Goal: Task Accomplishment & Management: Use online tool/utility

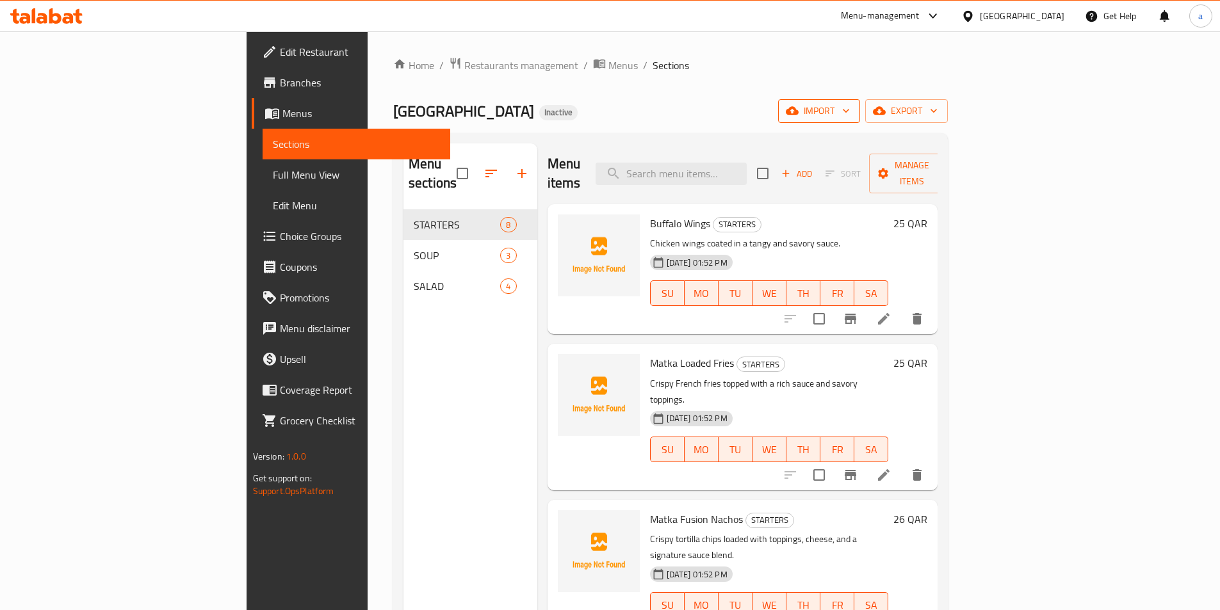
click at [860, 102] on button "import" at bounding box center [819, 111] width 82 height 24
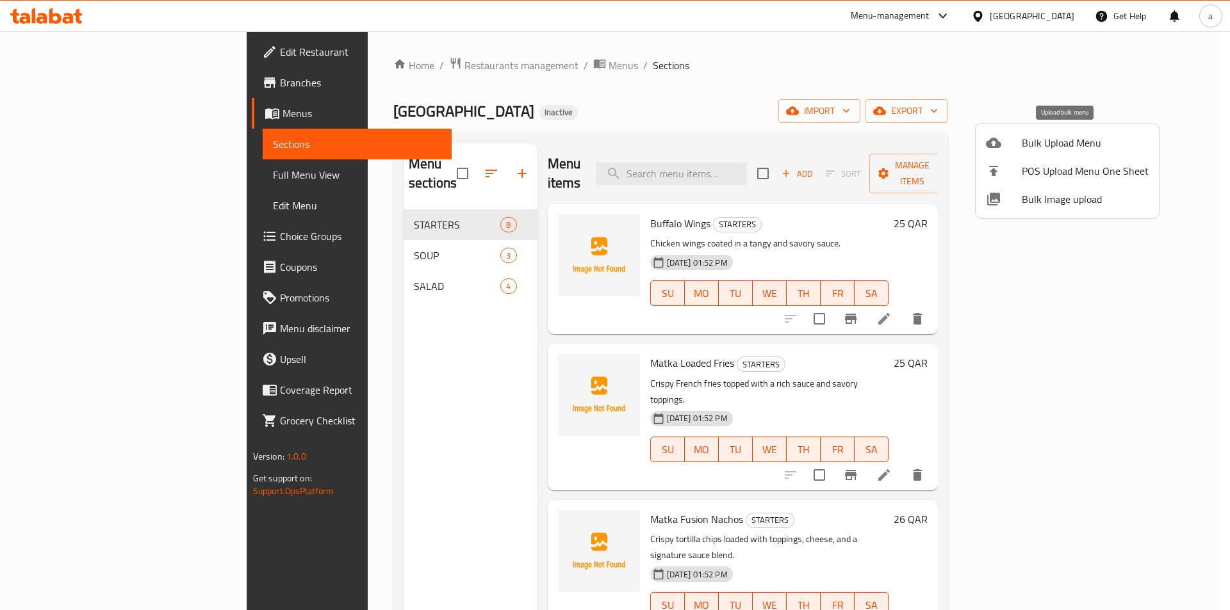
click at [1078, 145] on span "Bulk Upload Menu" at bounding box center [1085, 142] width 127 height 15
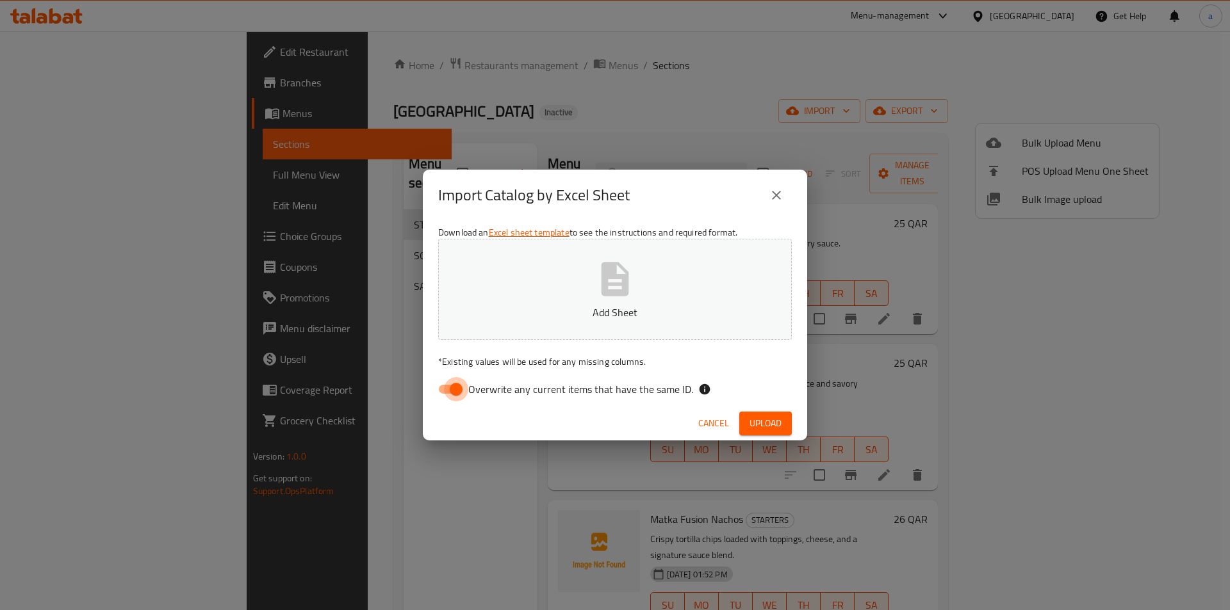
click at [451, 388] on input "Overwrite any current items that have the same ID." at bounding box center [456, 389] width 73 height 24
checkbox input "false"
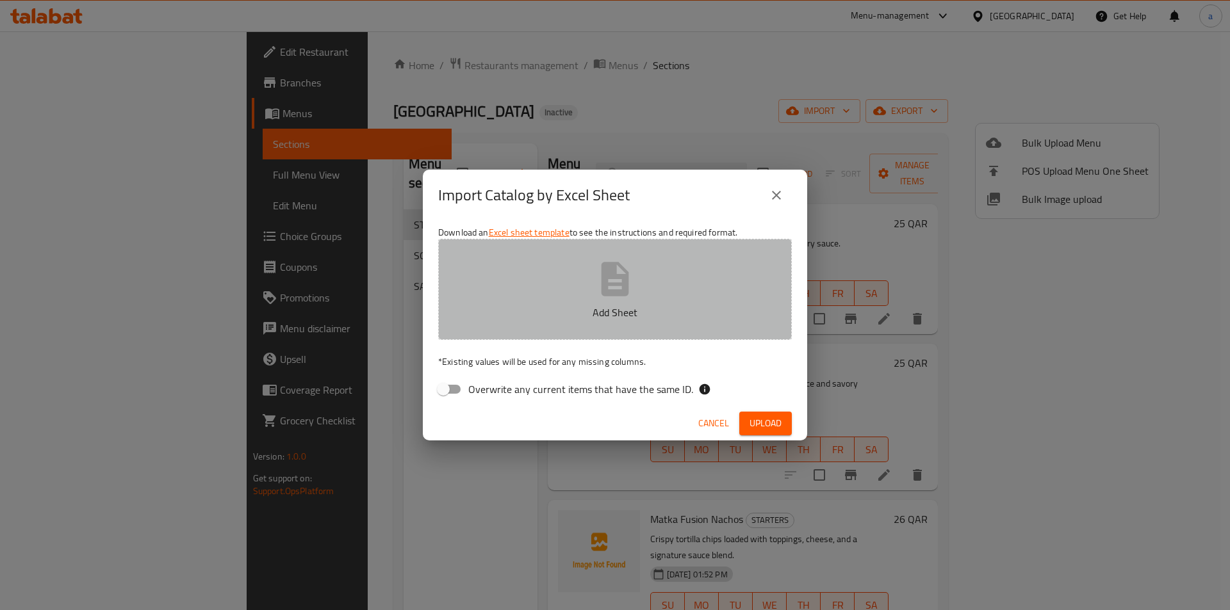
click at [627, 269] on icon "button" at bounding box center [614, 279] width 41 height 41
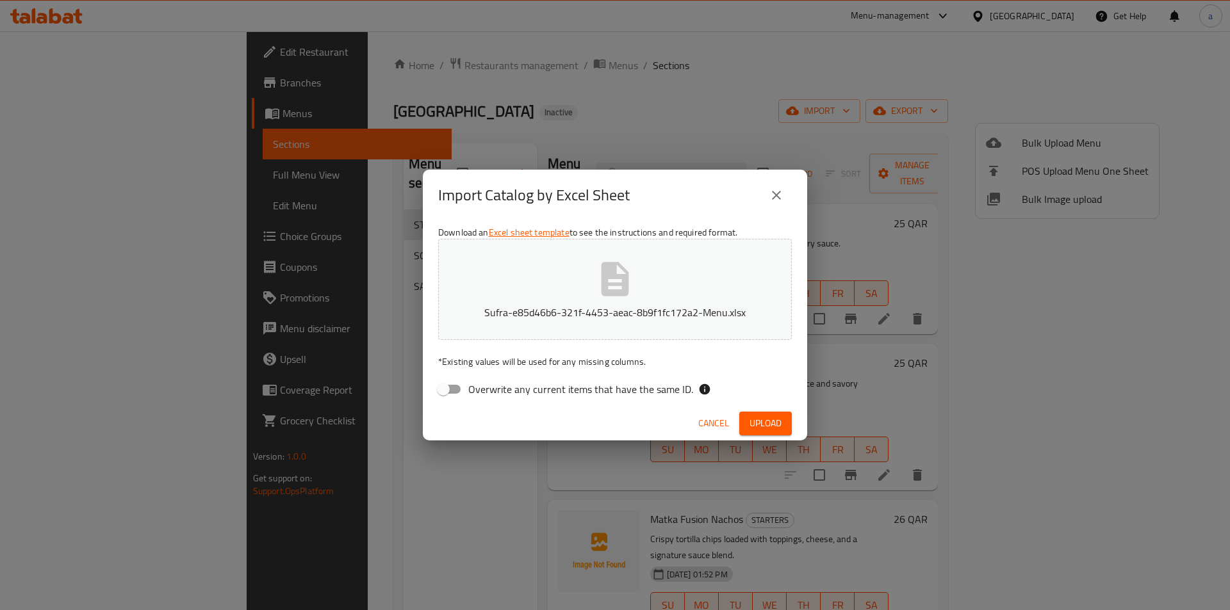
click at [783, 425] on button "Upload" at bounding box center [765, 424] width 53 height 24
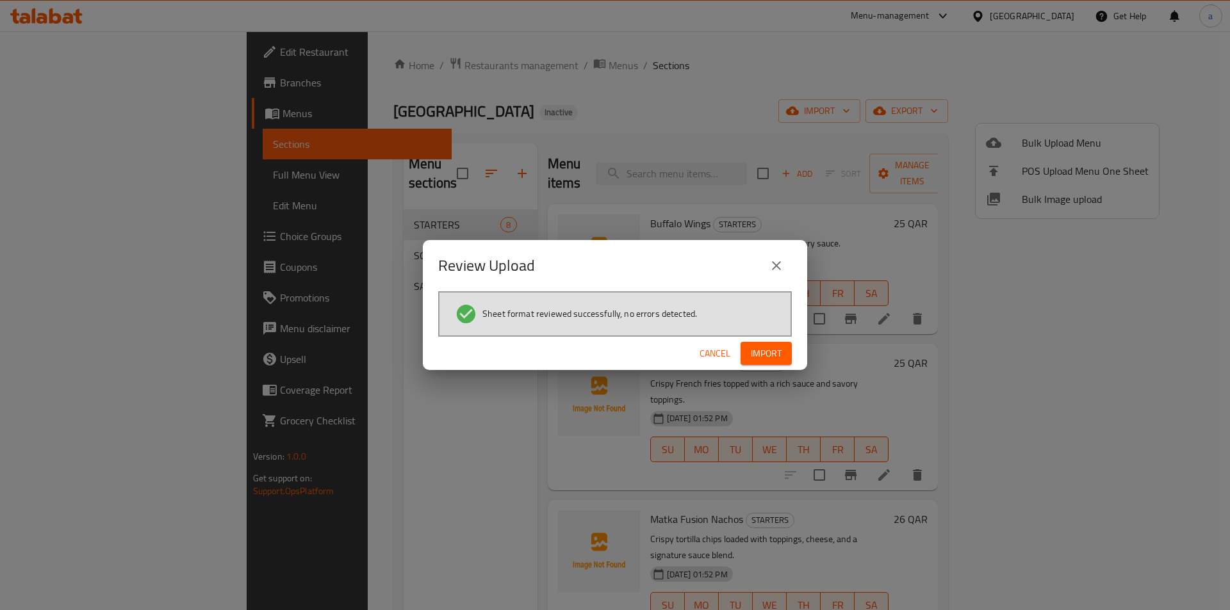
click at [762, 350] on span "Import" at bounding box center [766, 354] width 31 height 16
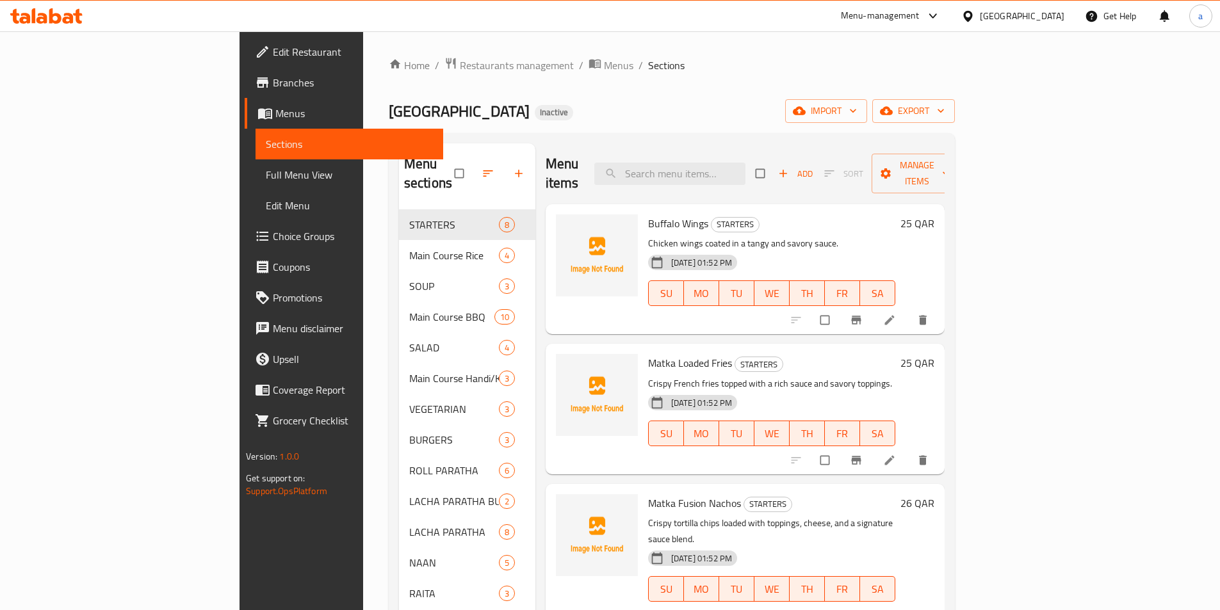
click at [273, 241] on span "Choice Groups" at bounding box center [353, 236] width 160 height 15
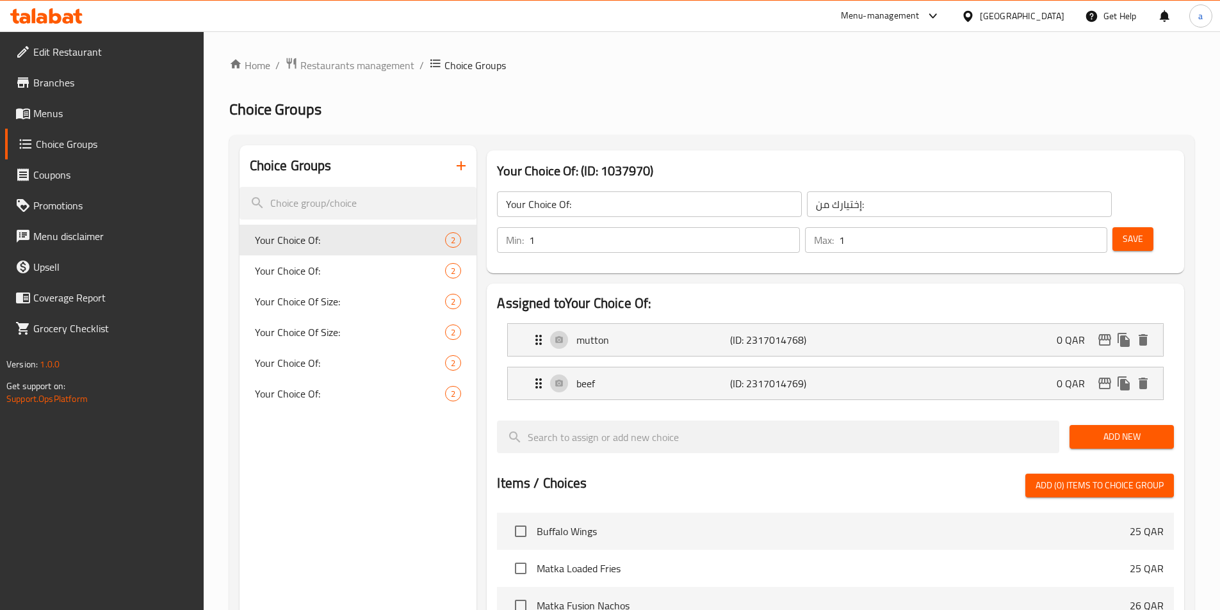
click at [466, 173] on icon "button" at bounding box center [461, 165] width 15 height 15
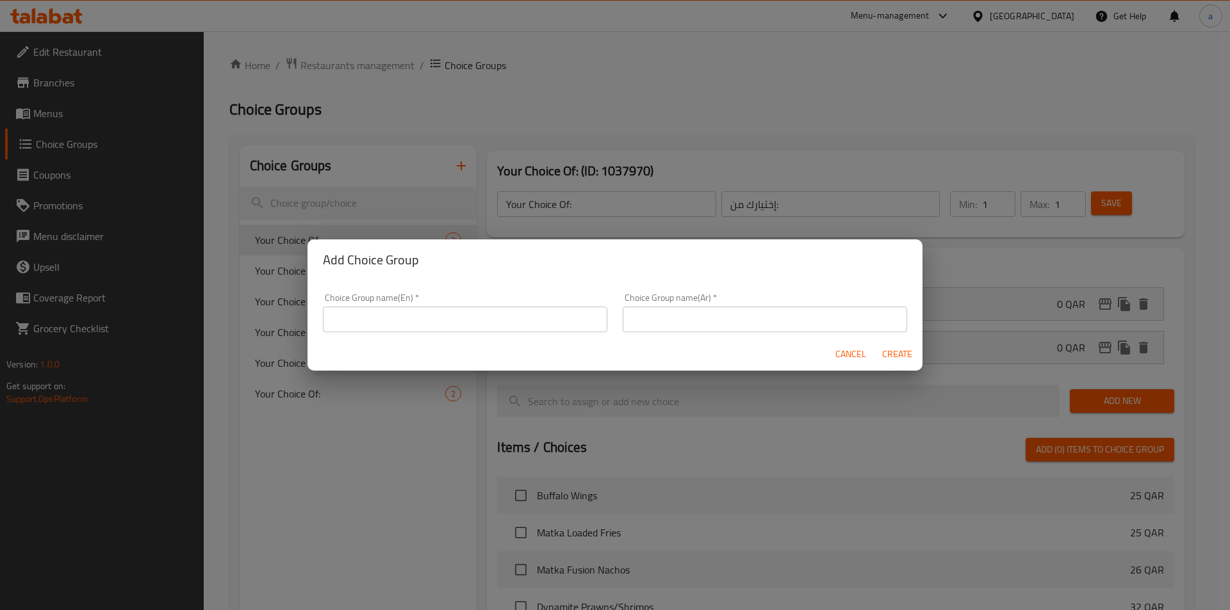
click at [469, 318] on input "text" at bounding box center [465, 320] width 284 height 26
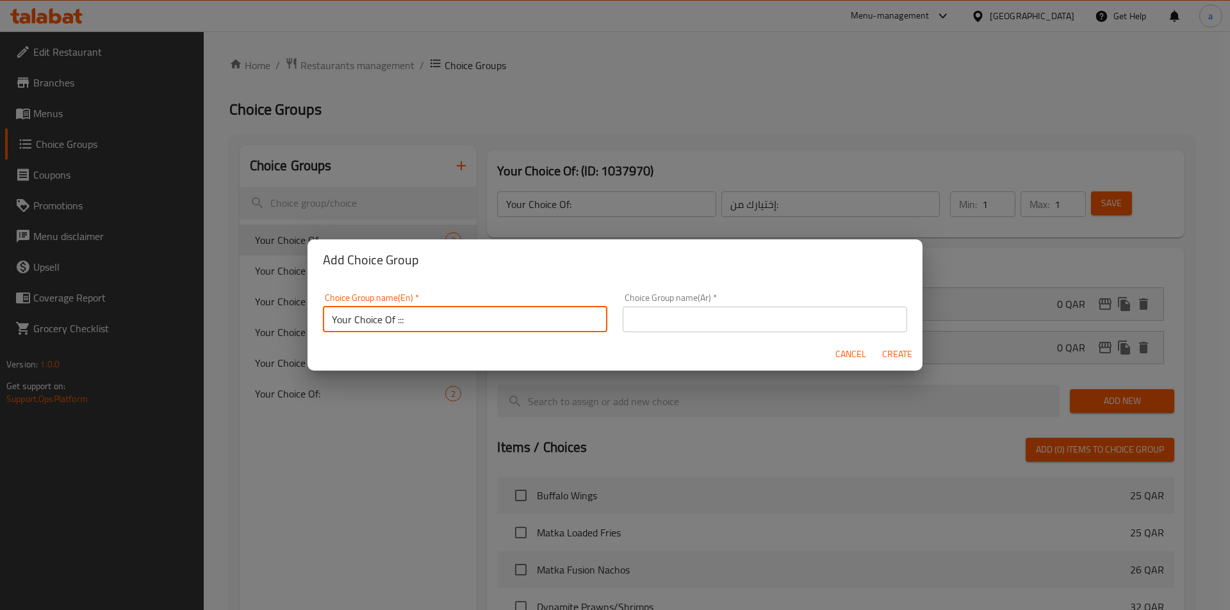
type input "Your Choice Of :::"
click at [674, 324] on input "text" at bounding box center [765, 320] width 284 height 26
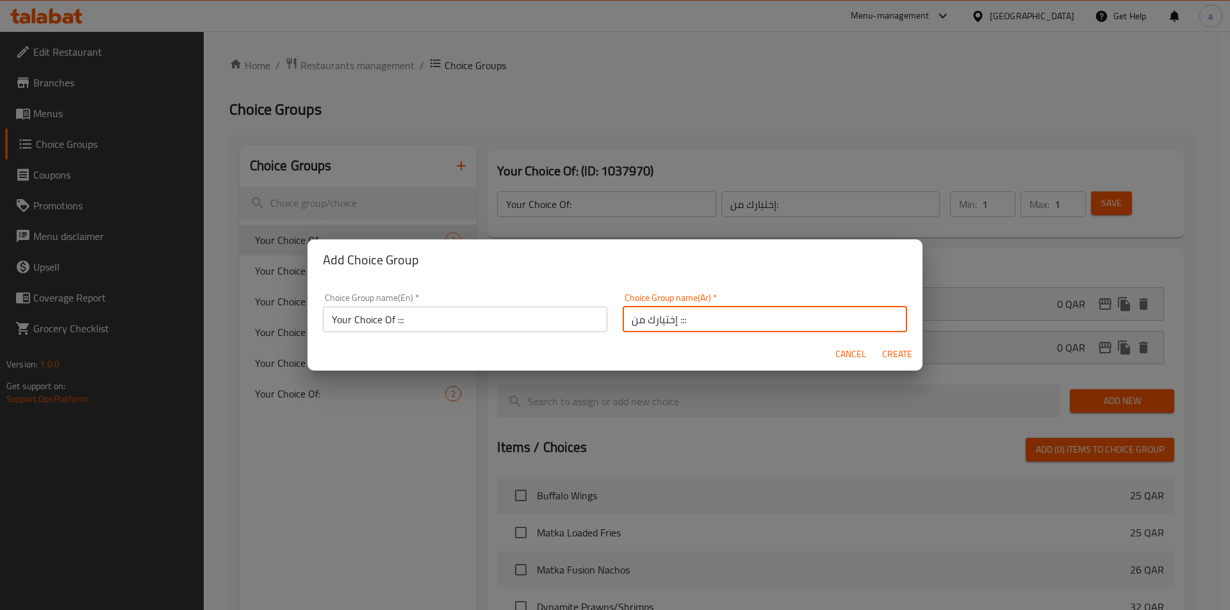
type input "إختيارك من :::"
click at [888, 357] on span "Create" at bounding box center [896, 355] width 31 height 16
type input "Your Choice Of :::"
type input "إختيارك من :::"
type input "0"
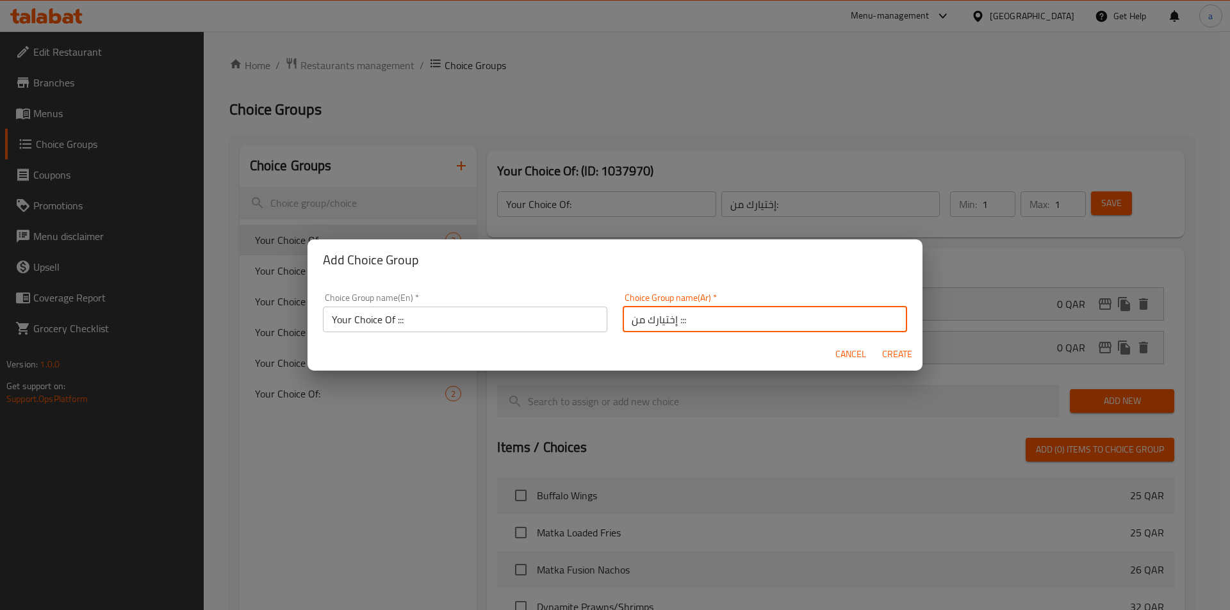
type input "0"
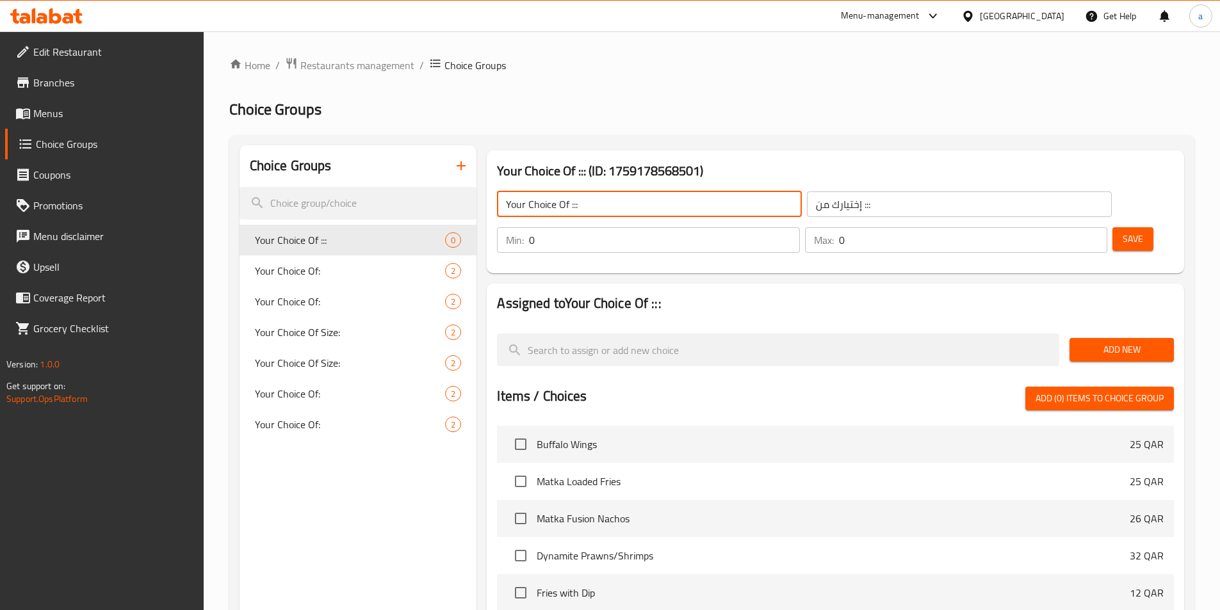
click at [647, 203] on input "Your Choice Of :::" at bounding box center [649, 205] width 305 height 26
type input "Your Choice Of :"
click at [807, 208] on input "إختيارك من :::" at bounding box center [959, 205] width 305 height 26
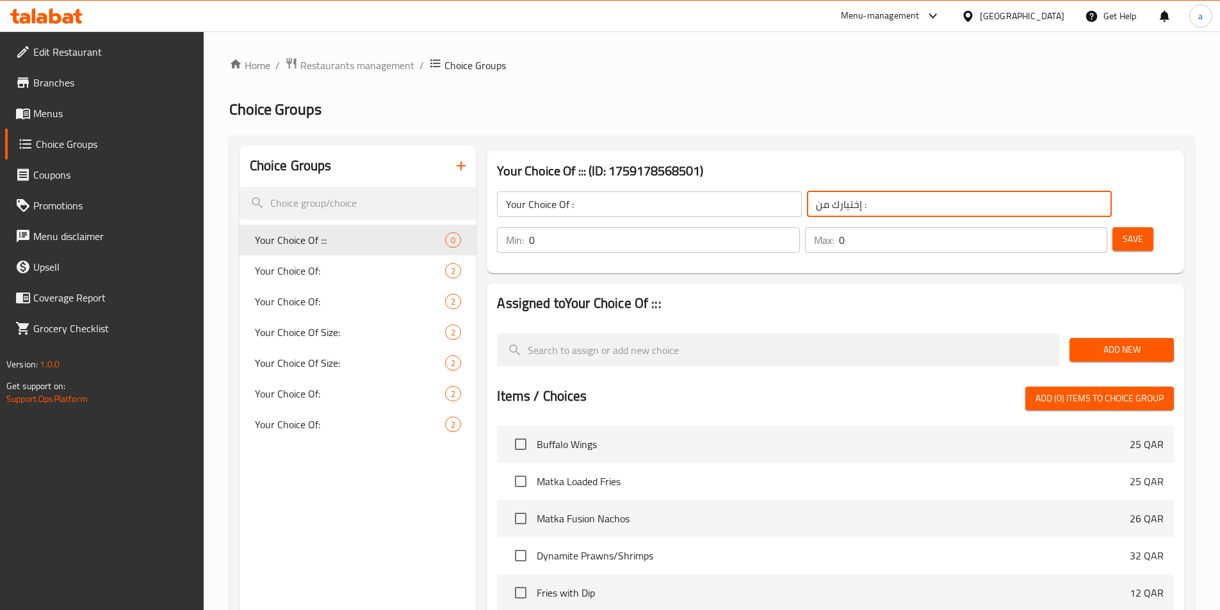
type input "إختيارك من :"
click at [1044, 284] on div "Assigned to Your Choice Of ::: Add New Items / Choices Add (0) items to choice …" at bounding box center [836, 541] width 698 height 514
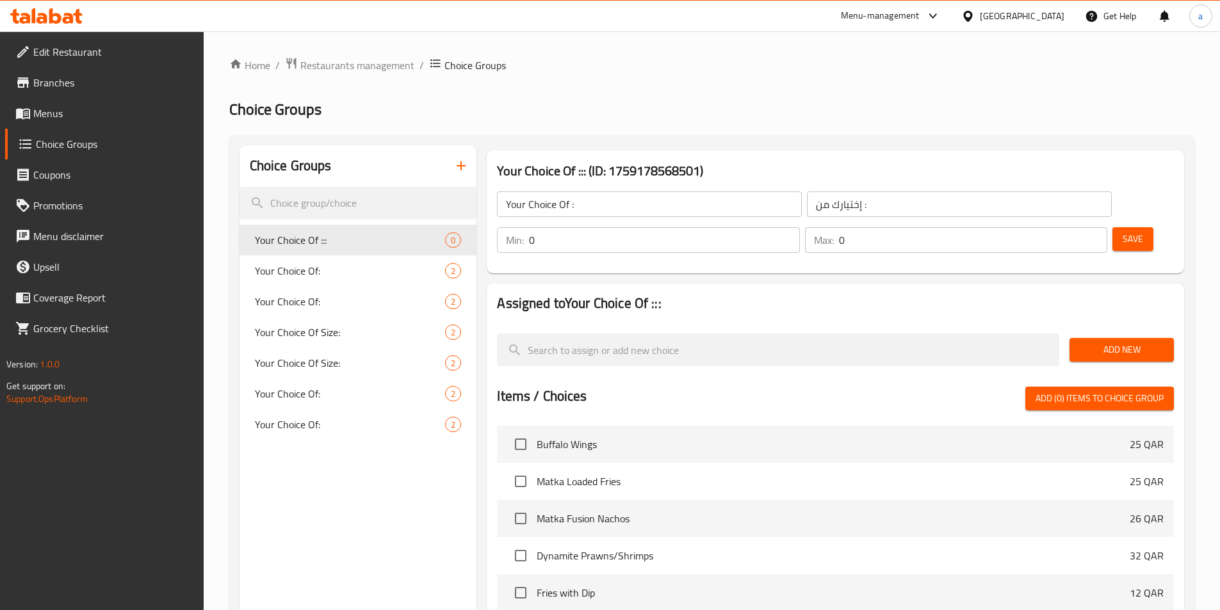
click at [1100, 342] on span "Add New" at bounding box center [1122, 350] width 84 height 16
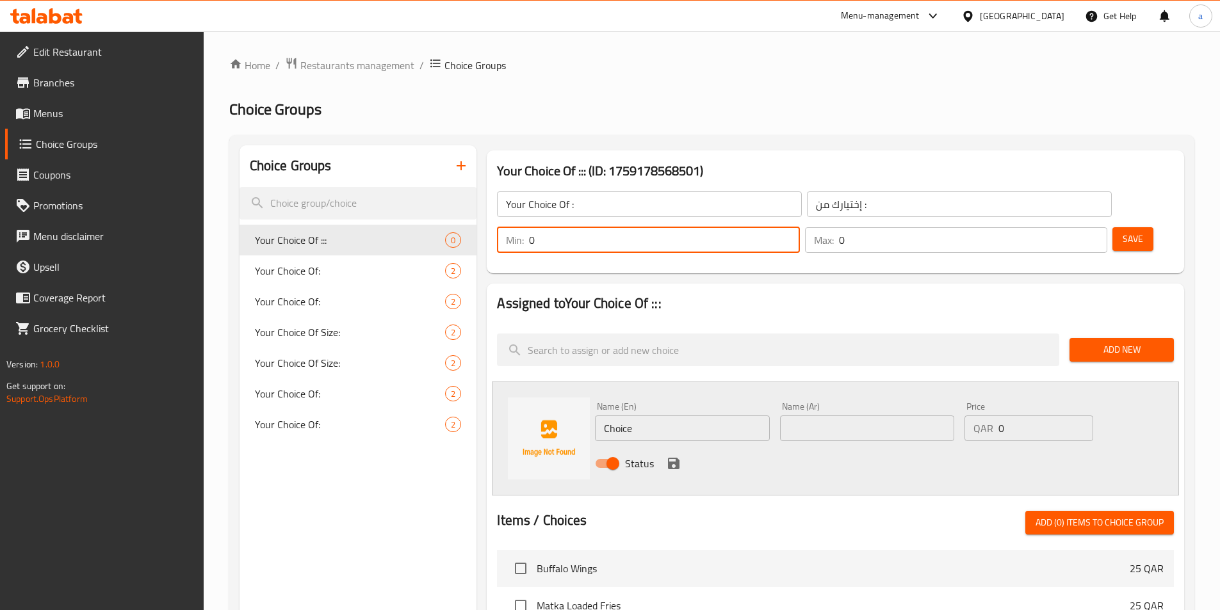
drag, startPoint x: 994, startPoint y: 203, endPoint x: 944, endPoint y: 204, distance: 49.3
click at [944, 220] on div "Min: 0 ​ Max: 0 ​ Save" at bounding box center [832, 240] width 687 height 41
type input "1"
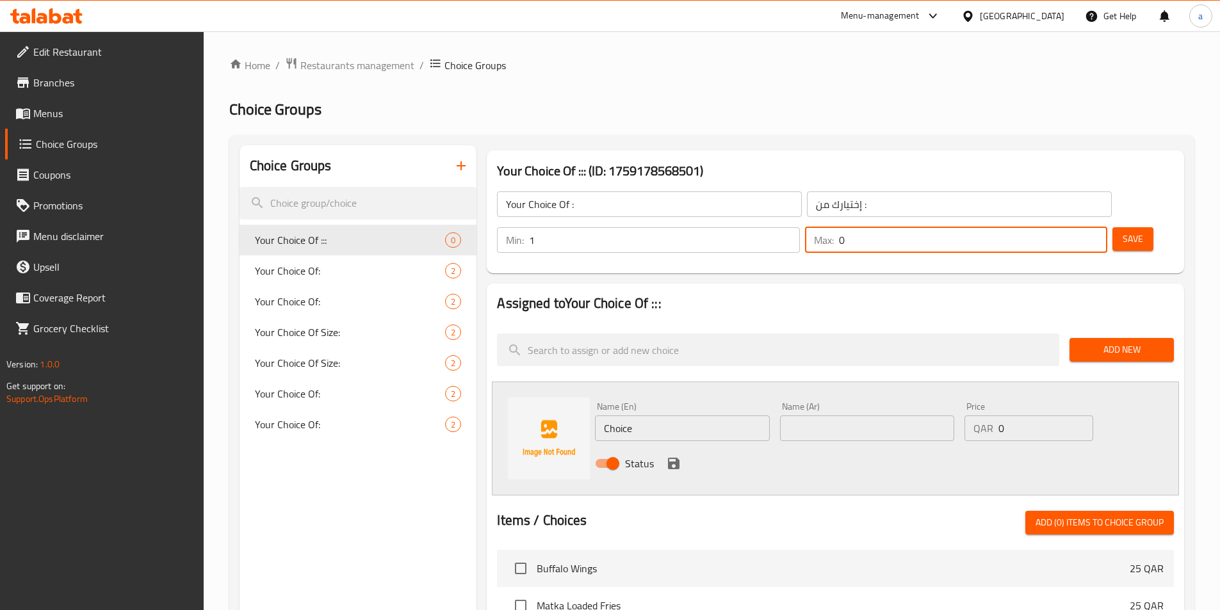
drag, startPoint x: 1063, startPoint y: 200, endPoint x: 1052, endPoint y: 200, distance: 10.9
click at [1044, 227] on div "Max: 0 ​" at bounding box center [956, 240] width 302 height 26
type input "1"
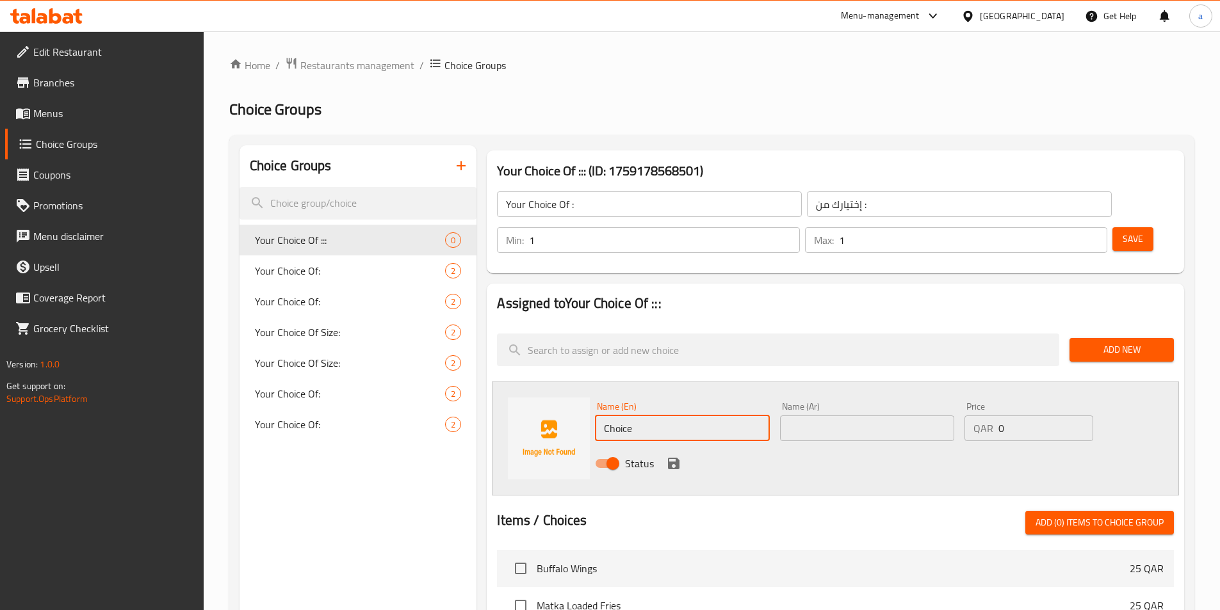
drag, startPoint x: 654, startPoint y: 395, endPoint x: 569, endPoint y: 364, distance: 90.6
click at [571, 382] on div "Name (En) Choice Name (En) Name (Ar) Name (Ar) Price QAR 0 Price Status" at bounding box center [835, 439] width 687 height 114
type input "mild"
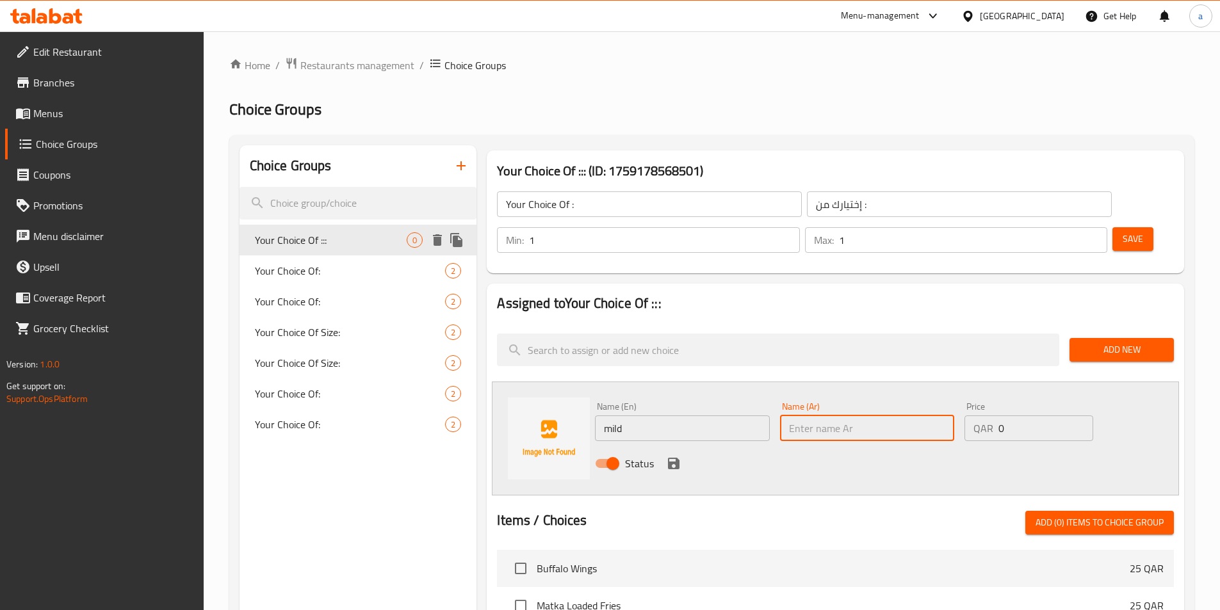
type input "l"
type input "معتدل"
click at [682, 446] on div "Status" at bounding box center [867, 463] width 555 height 35
click at [671, 458] on icon "save" at bounding box center [674, 464] width 12 height 12
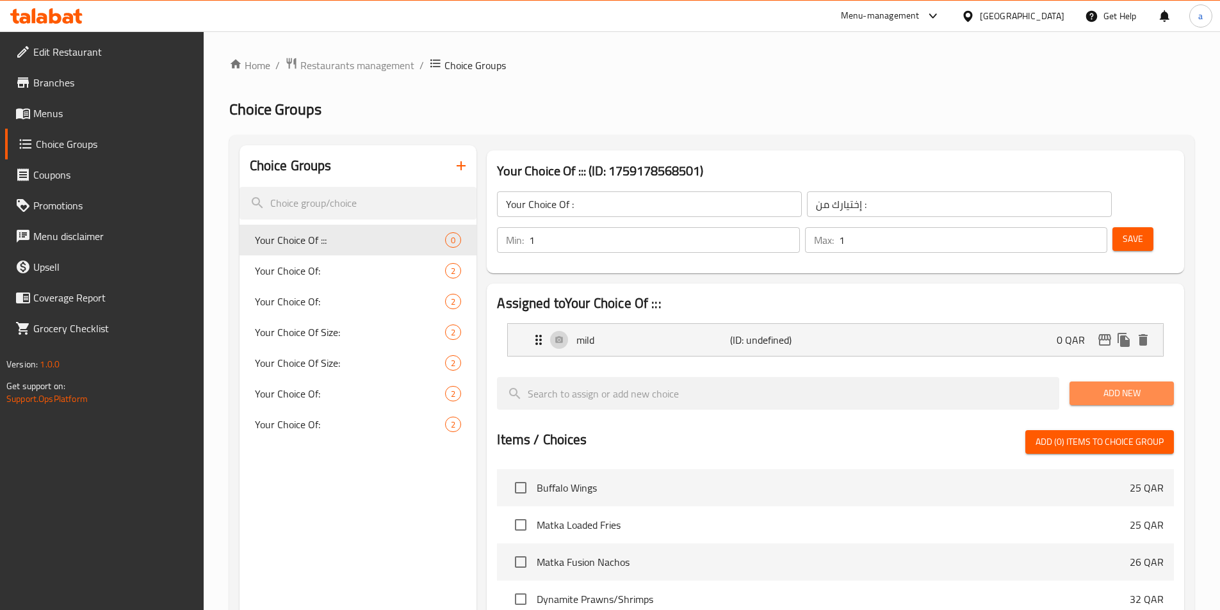
click at [1124, 386] on span "Add New" at bounding box center [1122, 394] width 84 height 16
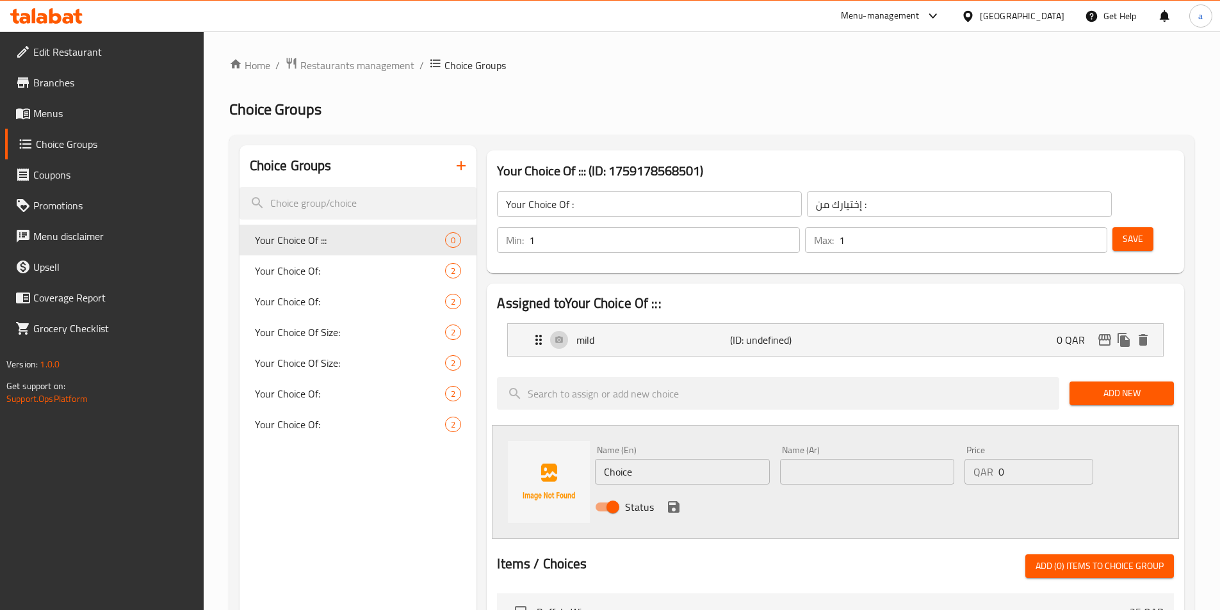
drag, startPoint x: 665, startPoint y: 434, endPoint x: 528, endPoint y: 430, distance: 136.5
click at [454, 455] on div "Choice Groups Your Choice Of ::: 0 Your Choice Of: 2 Your Choice Of: 2 Your Cho…" at bounding box center [715, 602] width 950 height 915
type input "ot"
type input "حار"
click at [604, 459] on input "ot" at bounding box center [682, 472] width 174 height 26
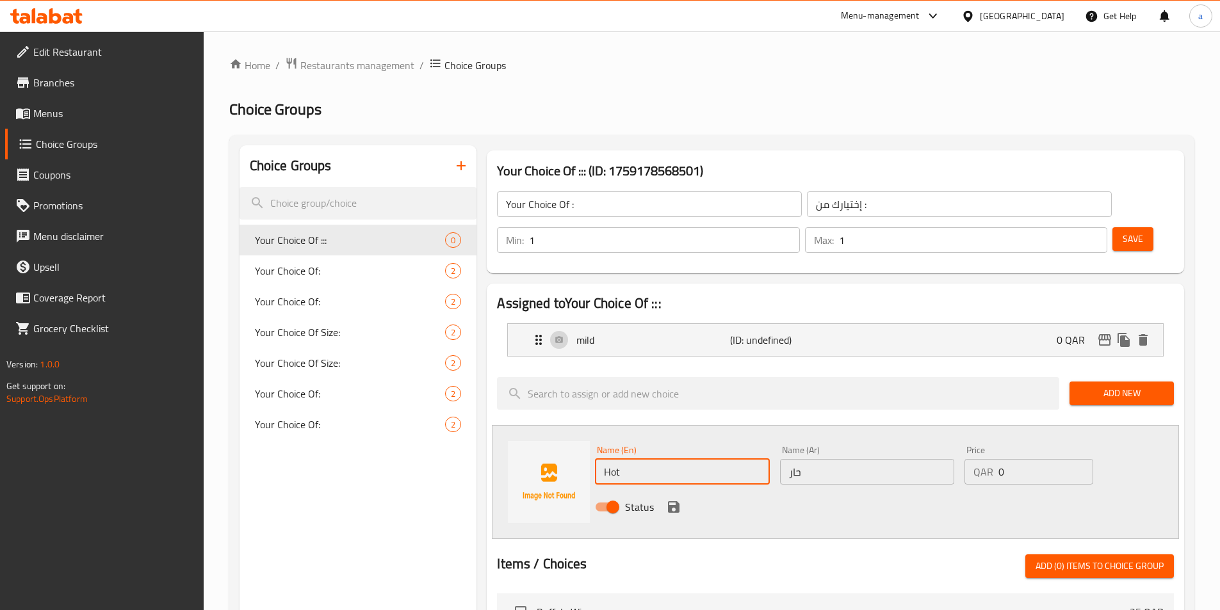
type input "Hot"
click at [681, 500] on icon "save" at bounding box center [673, 507] width 15 height 15
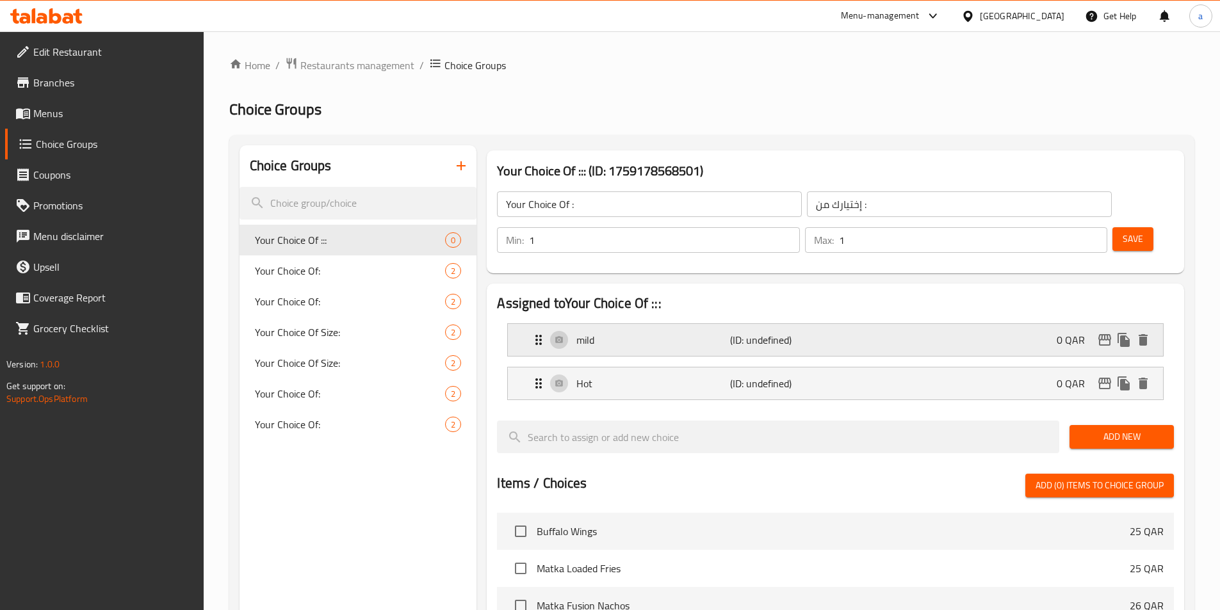
click at [539, 332] on icon "Expand" at bounding box center [538, 339] width 15 height 15
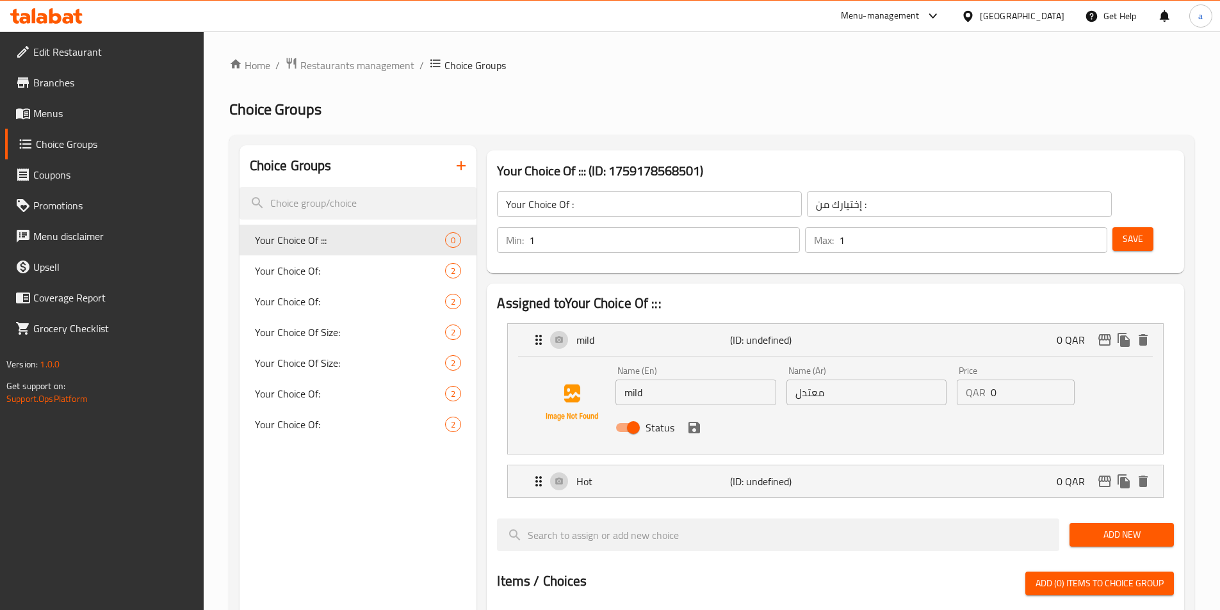
click at [658, 380] on input "mild" at bounding box center [696, 393] width 160 height 26
type input "smoked mild"
click at [868, 380] on input "معتدل" at bounding box center [867, 393] width 160 height 26
click at [694, 420] on icon "save" at bounding box center [694, 427] width 15 height 15
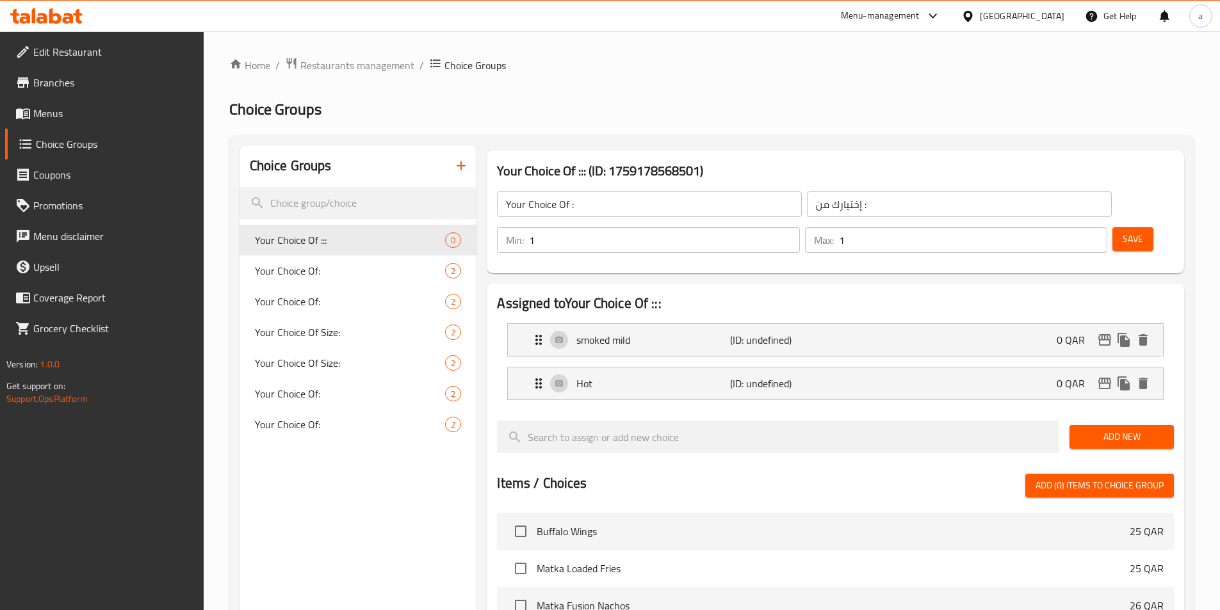
type input "مدخن معتدل"
click at [534, 376] on icon "Expand" at bounding box center [538, 383] width 15 height 15
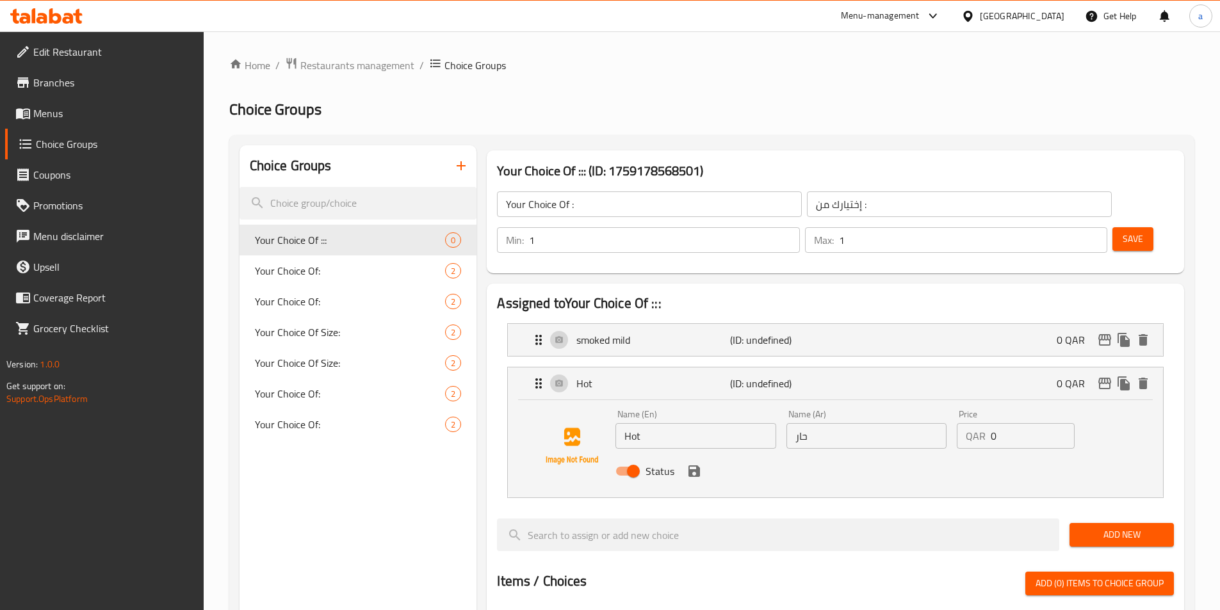
click at [671, 423] on input "Hot" at bounding box center [696, 436] width 160 height 26
type input "smoked Hot"
click at [835, 423] on input "حار" at bounding box center [867, 436] width 160 height 26
click at [703, 454] on div "Status" at bounding box center [866, 471] width 512 height 35
click at [700, 464] on icon "save" at bounding box center [694, 471] width 15 height 15
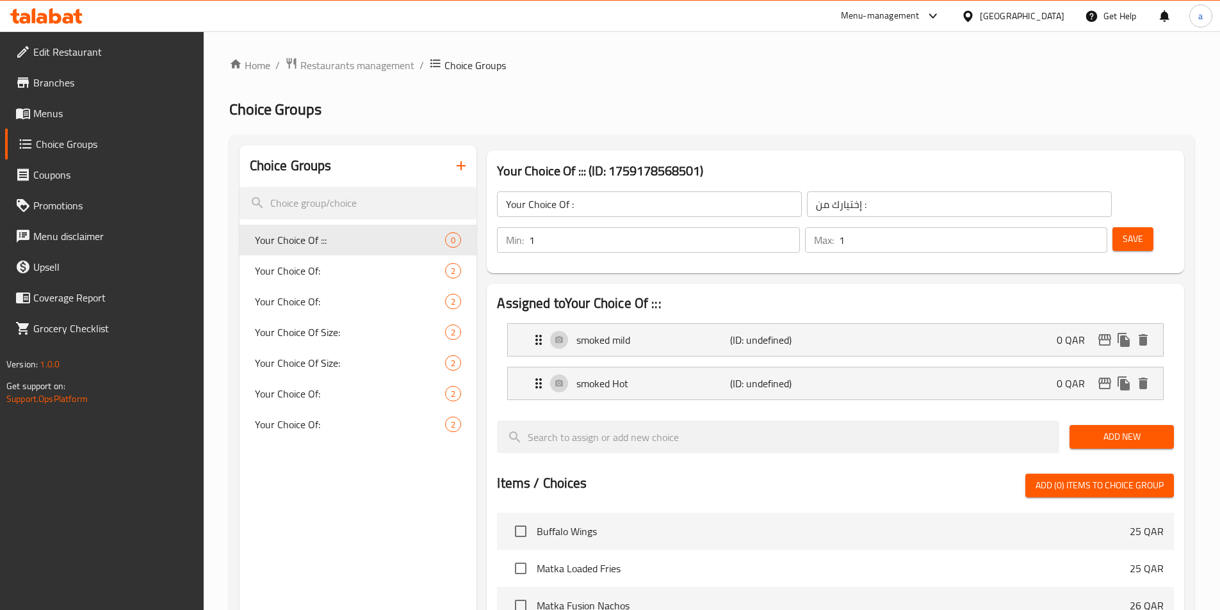
type input "حار مدخن"
click at [1123, 231] on span "Save" at bounding box center [1133, 239] width 20 height 16
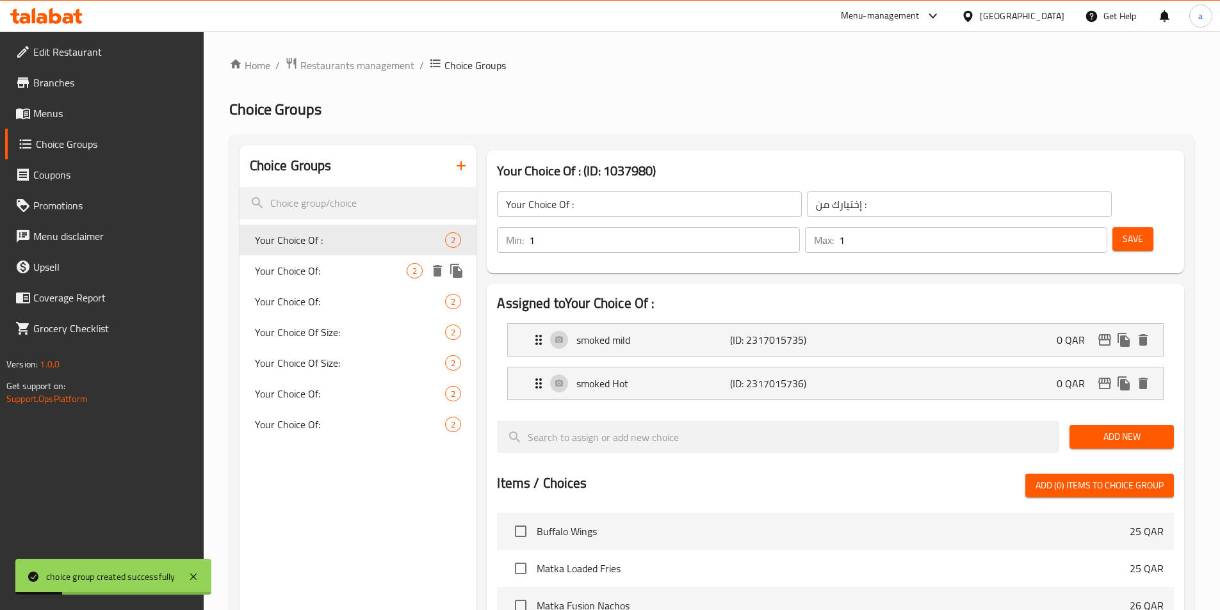
click at [376, 265] on span "Your Choice Of:" at bounding box center [331, 270] width 152 height 15
type input "Your Choice Of:"
type input "إختيارك من:"
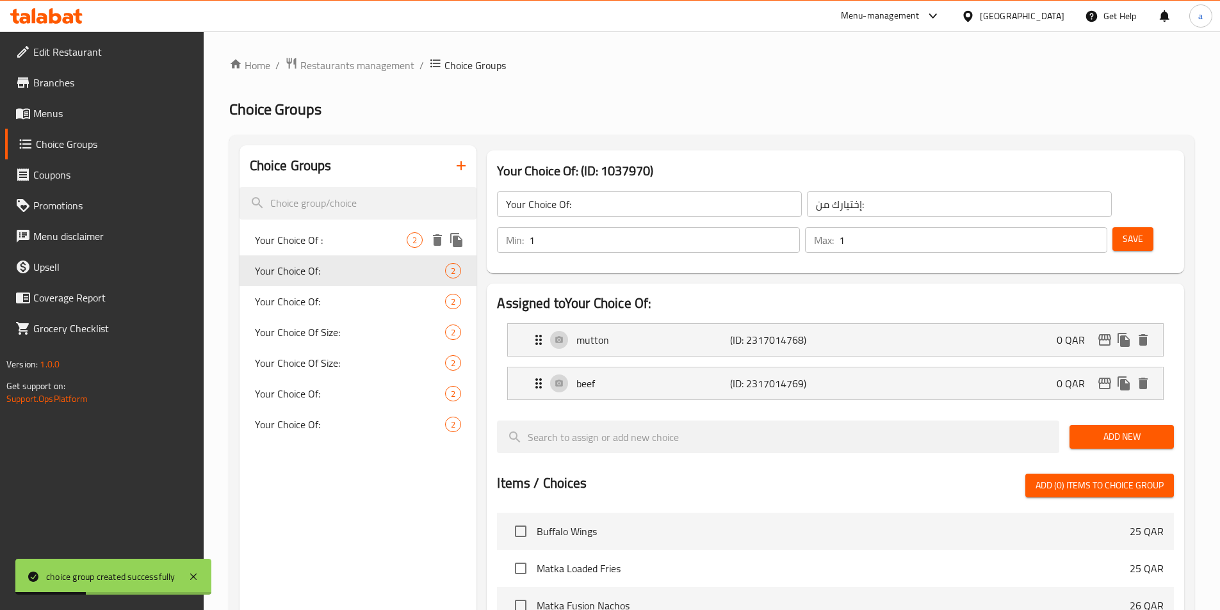
click at [363, 242] on span "Your Choice Of :" at bounding box center [331, 240] width 152 height 15
type input "Your Choice Of :"
type input "إختيارك من :"
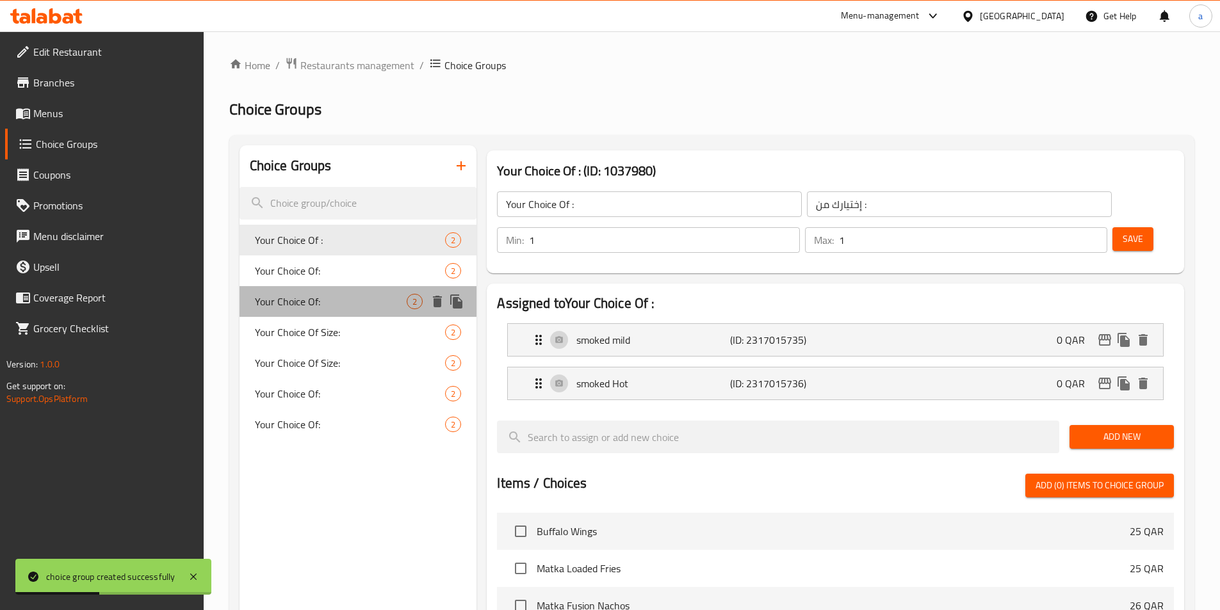
click at [352, 303] on span "Your Choice Of:" at bounding box center [331, 301] width 152 height 15
type input "Your Choice Of:"
type input "إختيارك من:"
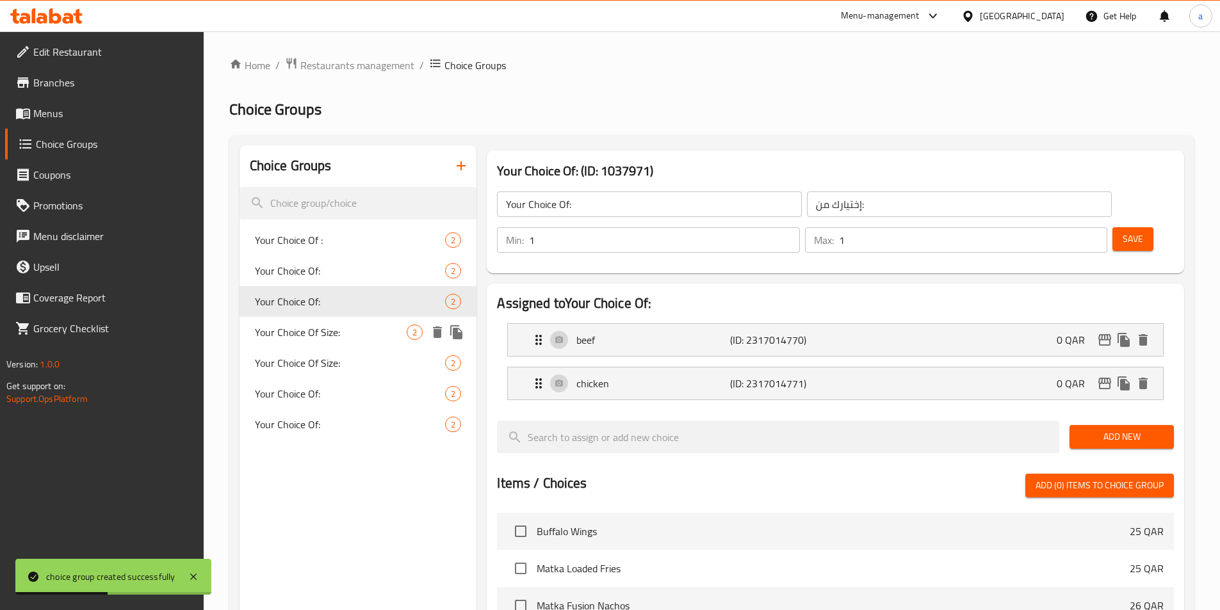
click at [350, 346] on div "Your Choice Of Size: 2" at bounding box center [359, 332] width 238 height 31
type input "Your Choice Of Size:"
type input "إختيارك من الحجم:"
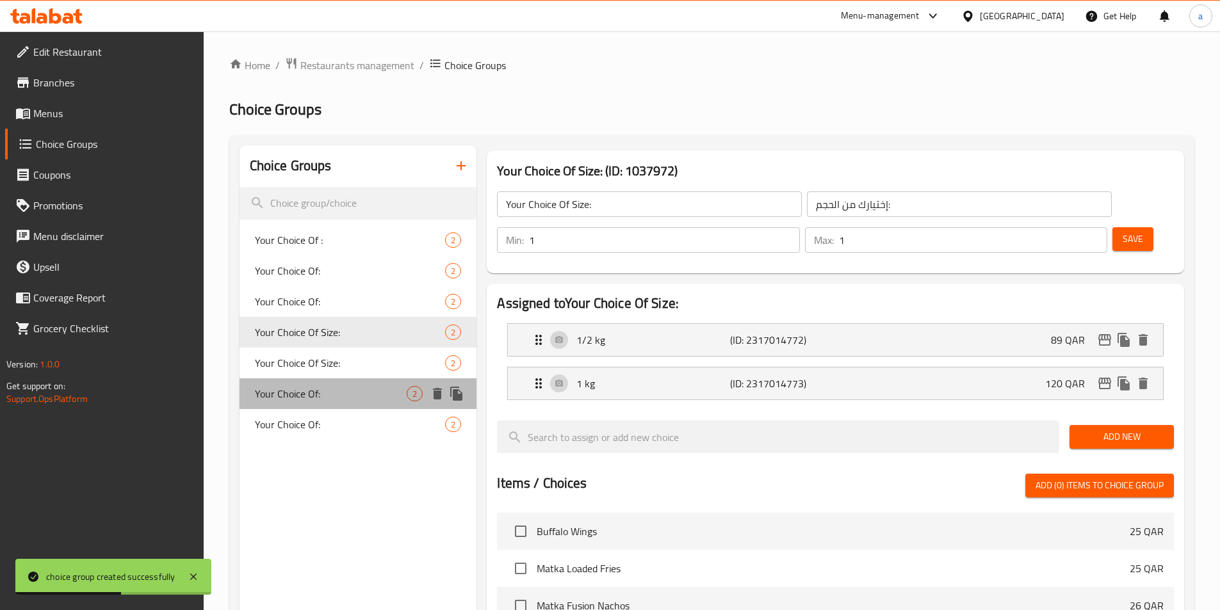
click at [336, 390] on span "Your Choice Of:" at bounding box center [331, 393] width 152 height 15
type input "Your Choice Of:"
type input "إختيارك من:"
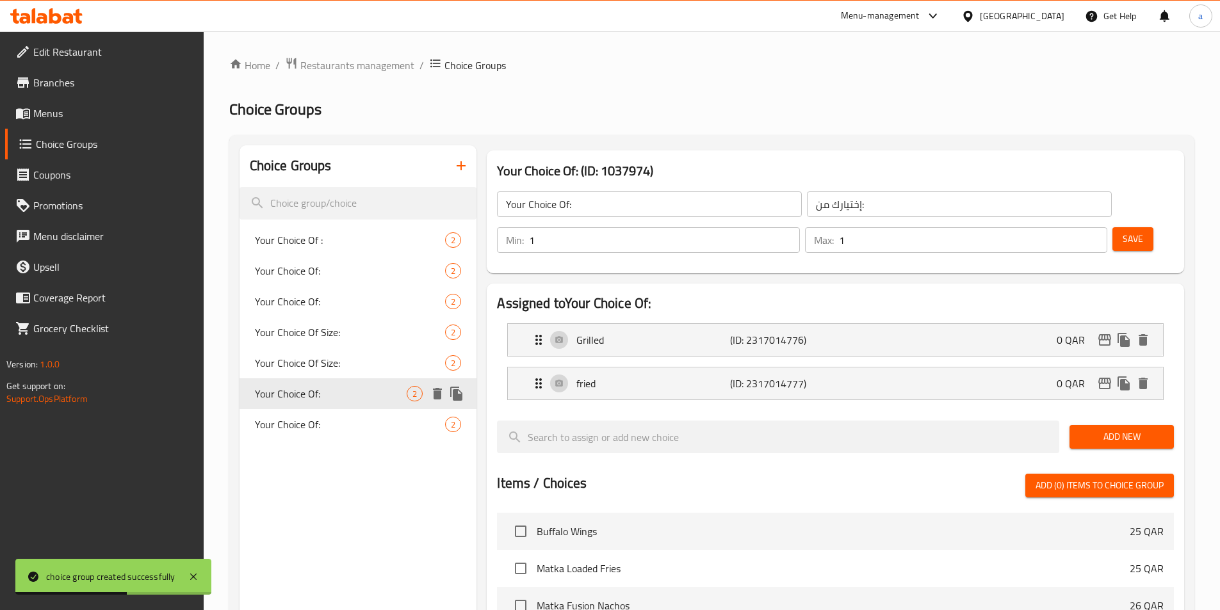
click at [328, 420] on span "Your Choice Of:" at bounding box center [350, 424] width 191 height 15
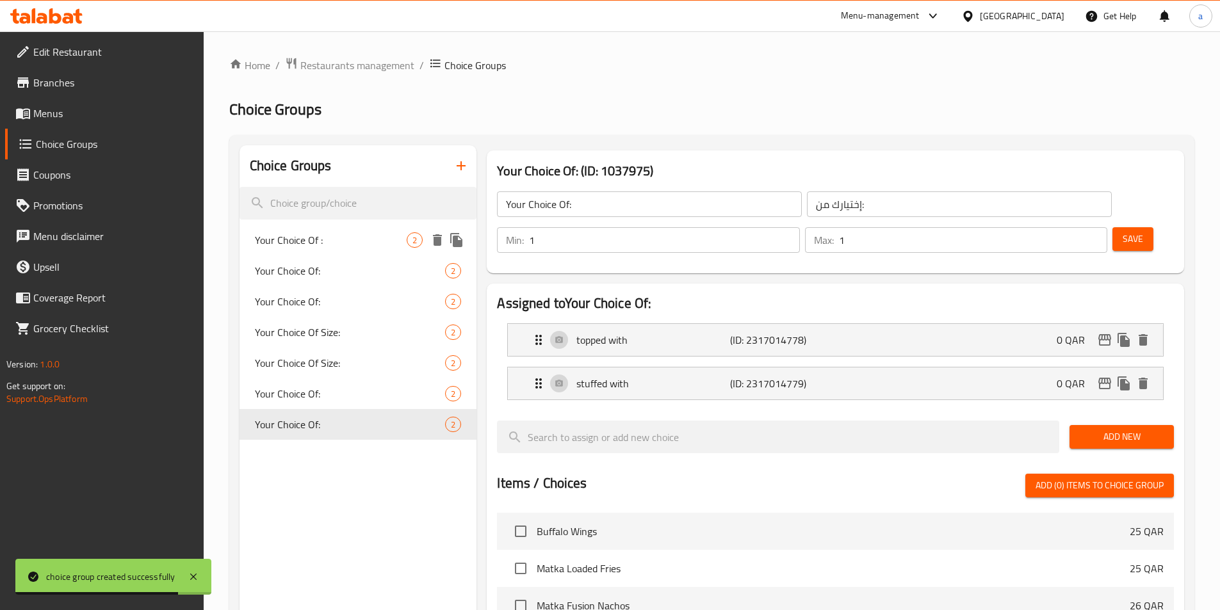
click at [337, 234] on span "Your Choice Of :" at bounding box center [331, 240] width 152 height 15
type input "Your Choice Of :"
type input "إختيارك من :"
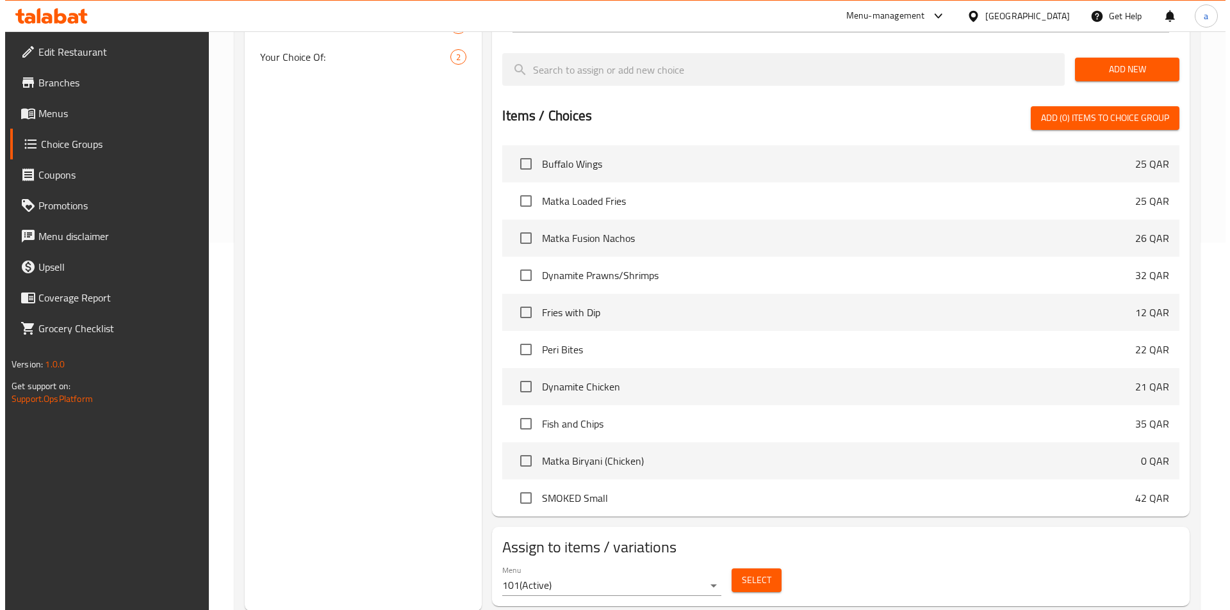
scroll to position [369, 0]
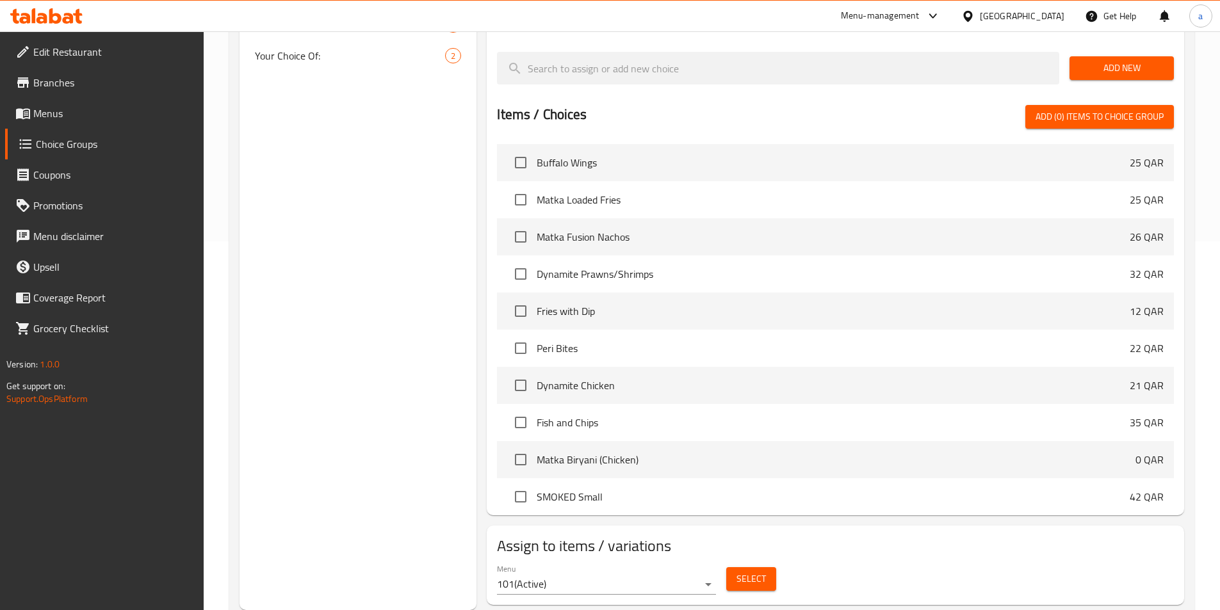
click at [748, 571] on span "Select" at bounding box center [751, 579] width 29 height 16
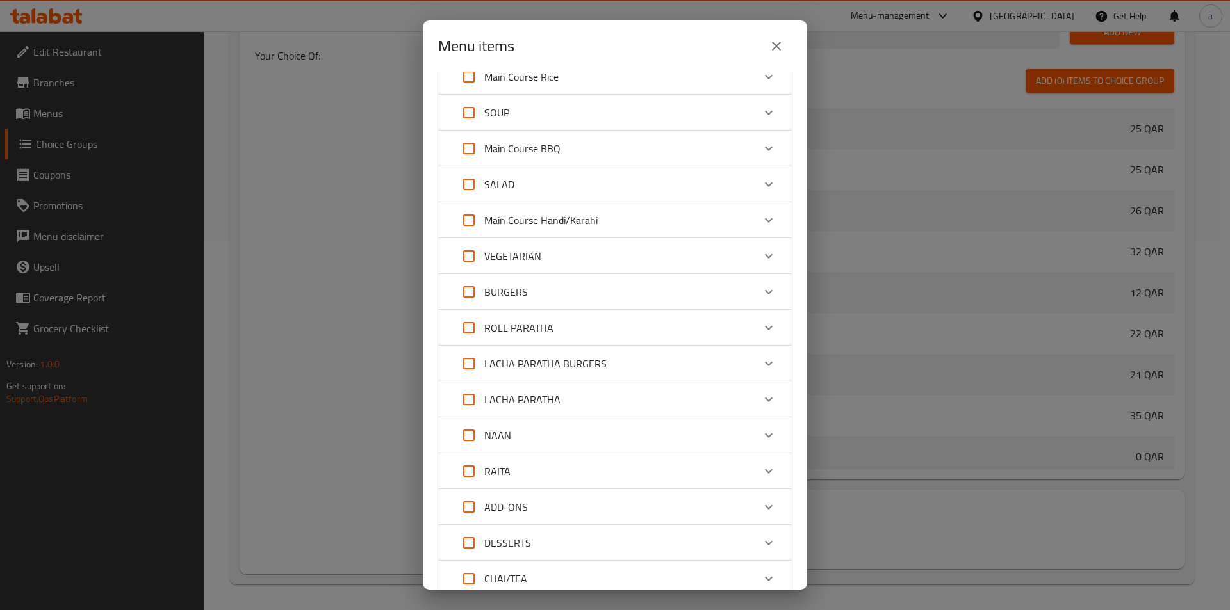
scroll to position [0, 0]
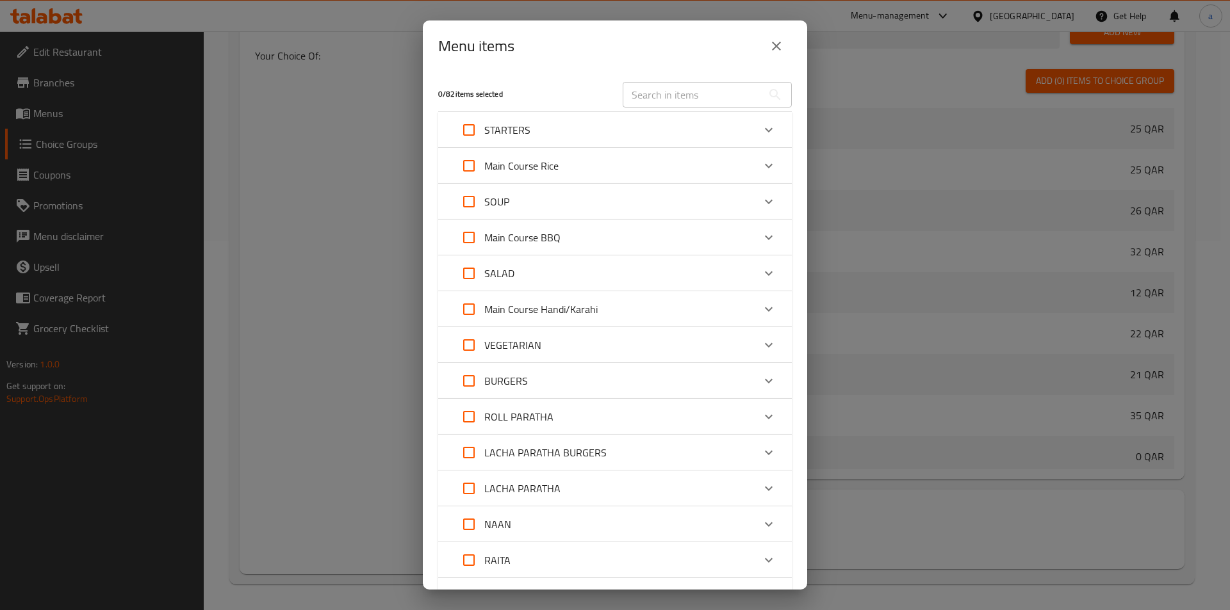
click at [585, 168] on div "Main Course Rice" at bounding box center [604, 166] width 300 height 31
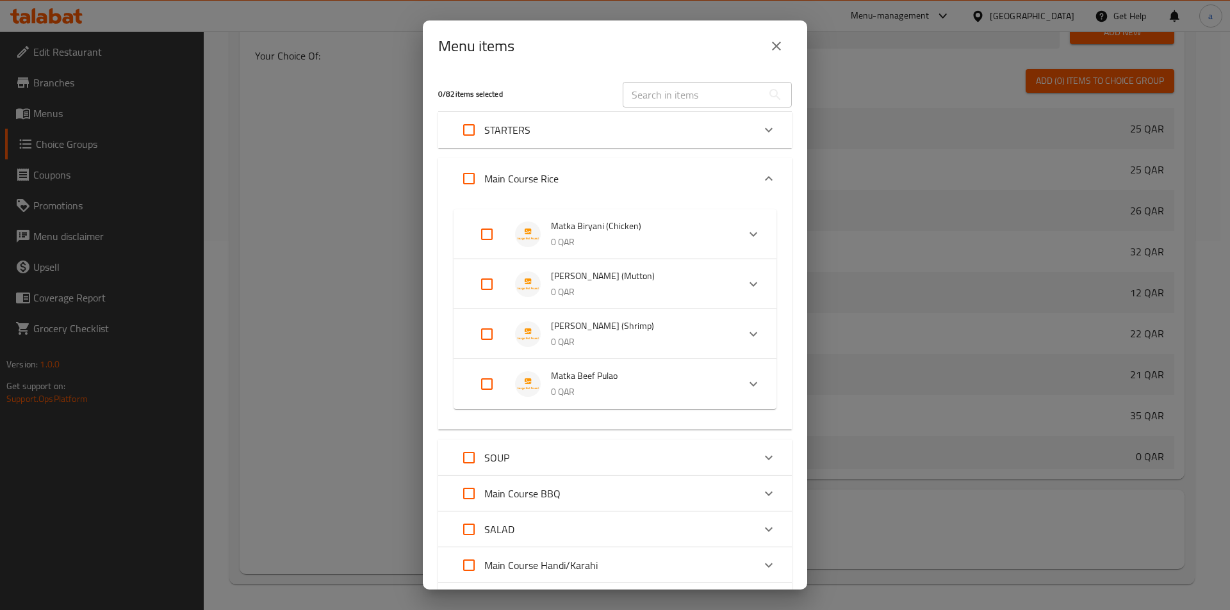
click at [490, 229] on input "Expand" at bounding box center [486, 234] width 31 height 31
checkbox input "true"
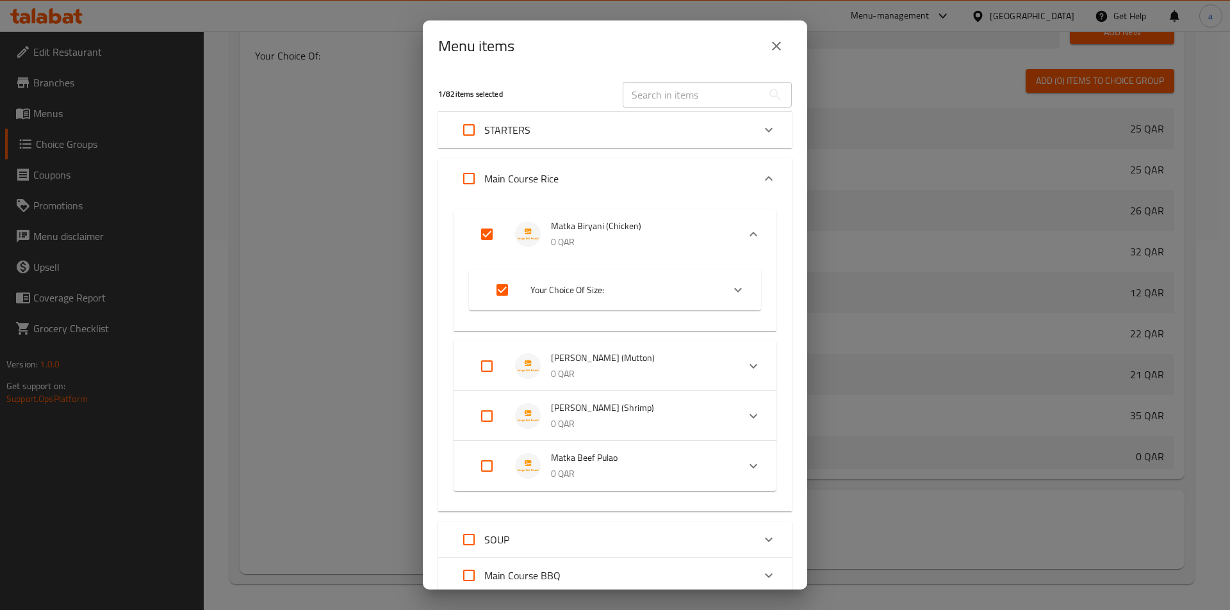
click at [489, 372] on input "Expand" at bounding box center [486, 366] width 31 height 31
checkbox input "true"
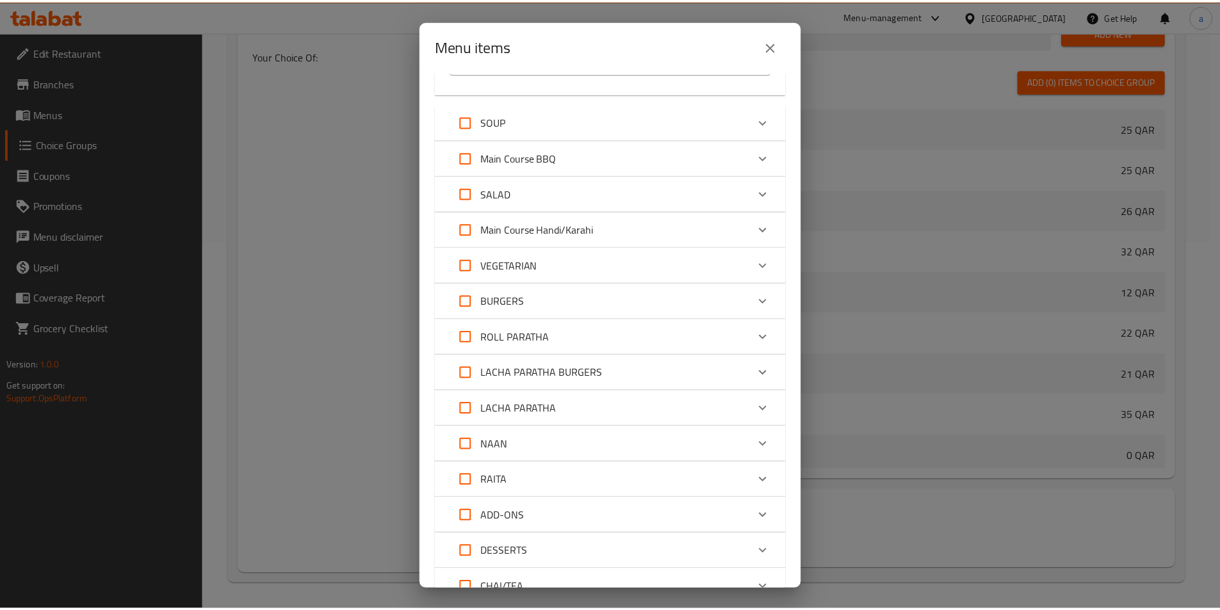
scroll to position [605, 0]
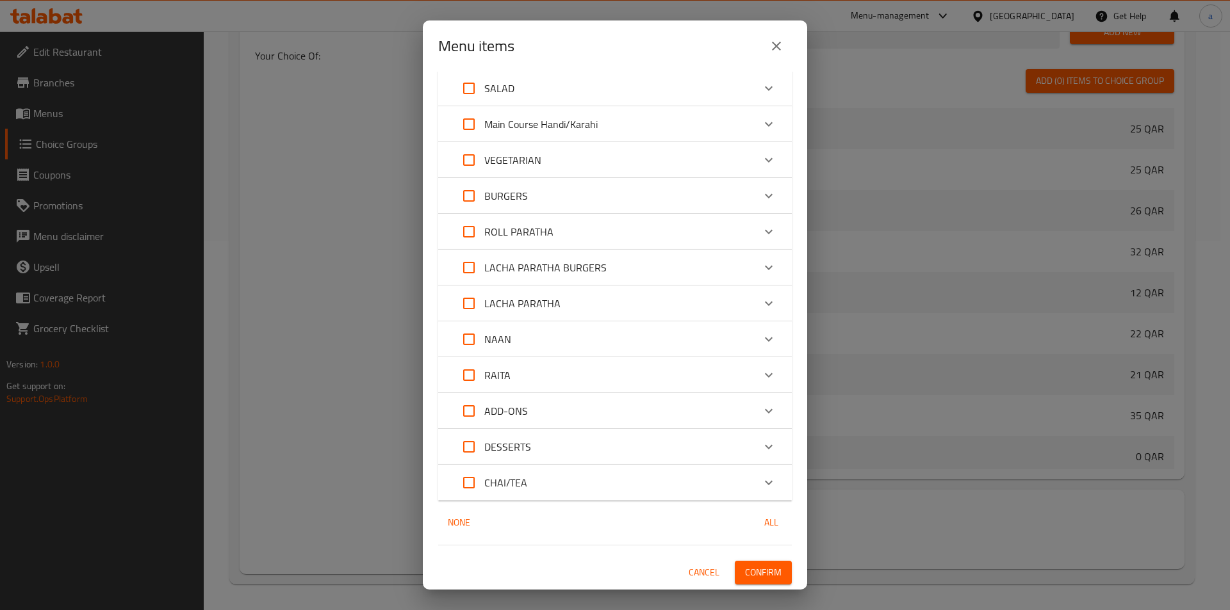
click at [753, 568] on span "Confirm" at bounding box center [763, 573] width 37 height 16
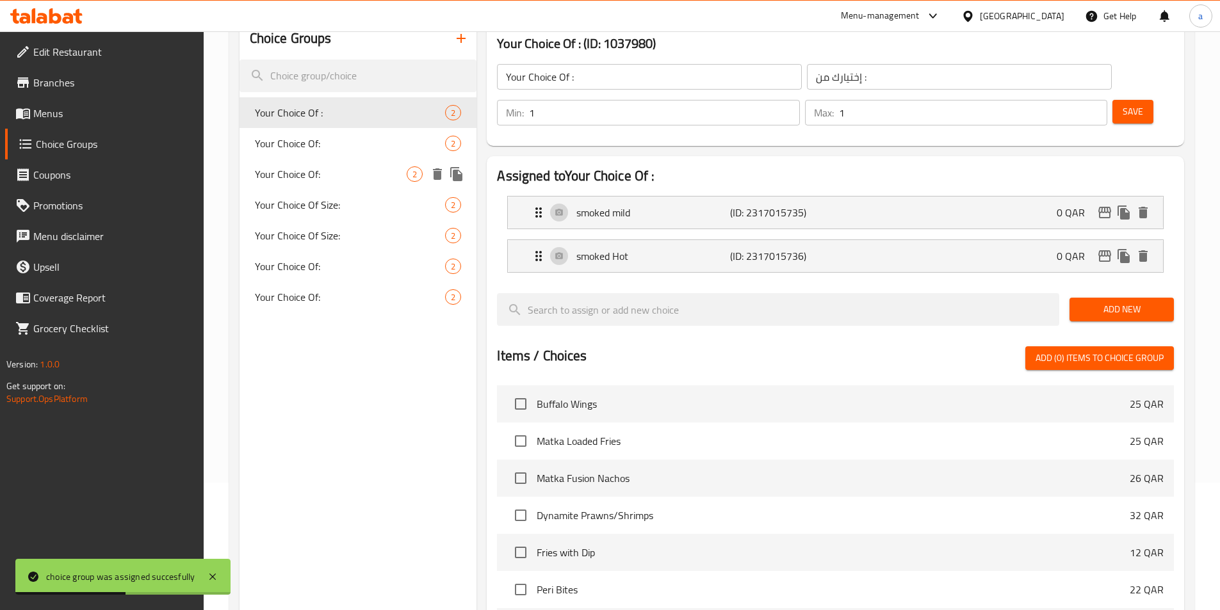
scroll to position [0, 0]
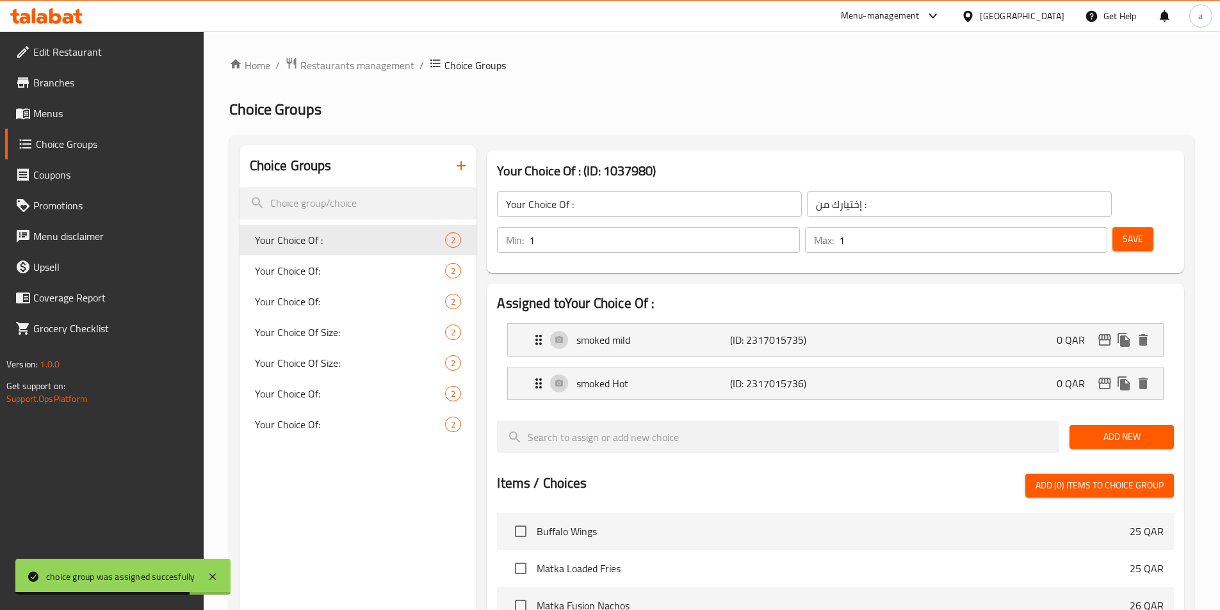
click at [460, 164] on icon "button" at bounding box center [461, 165] width 15 height 15
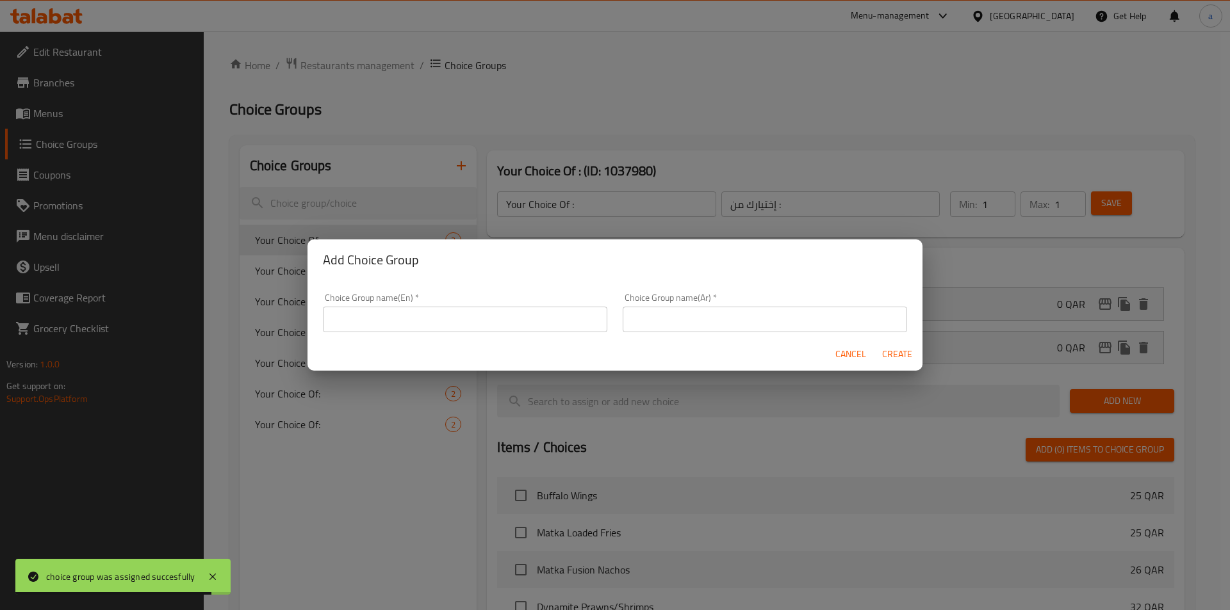
click at [421, 310] on input "text" at bounding box center [465, 320] width 284 height 26
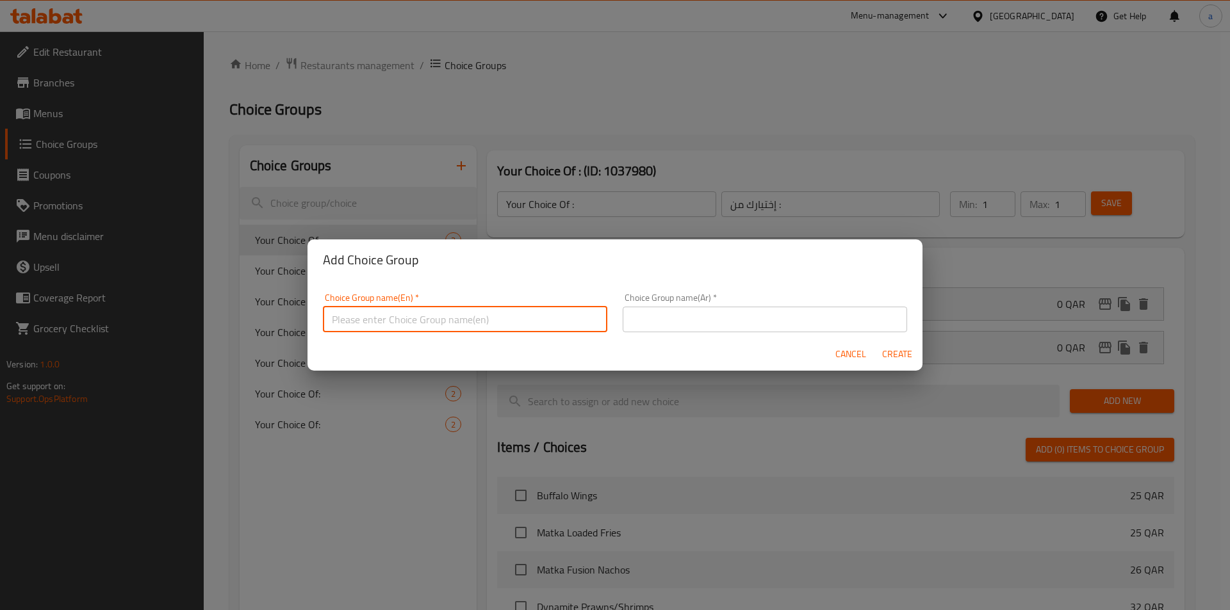
type input "Your Choice Of :"
click at [663, 317] on input "text" at bounding box center [765, 320] width 284 height 26
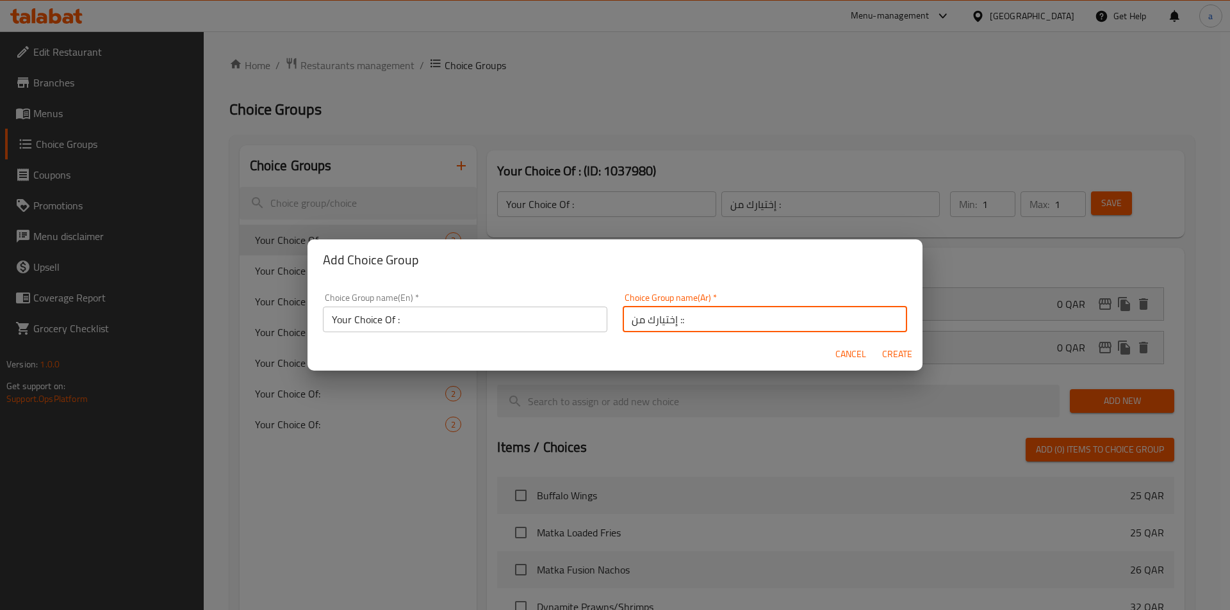
type input "إختيارك من ::"
click at [490, 314] on input "Your Choice Of :" at bounding box center [465, 320] width 284 height 26
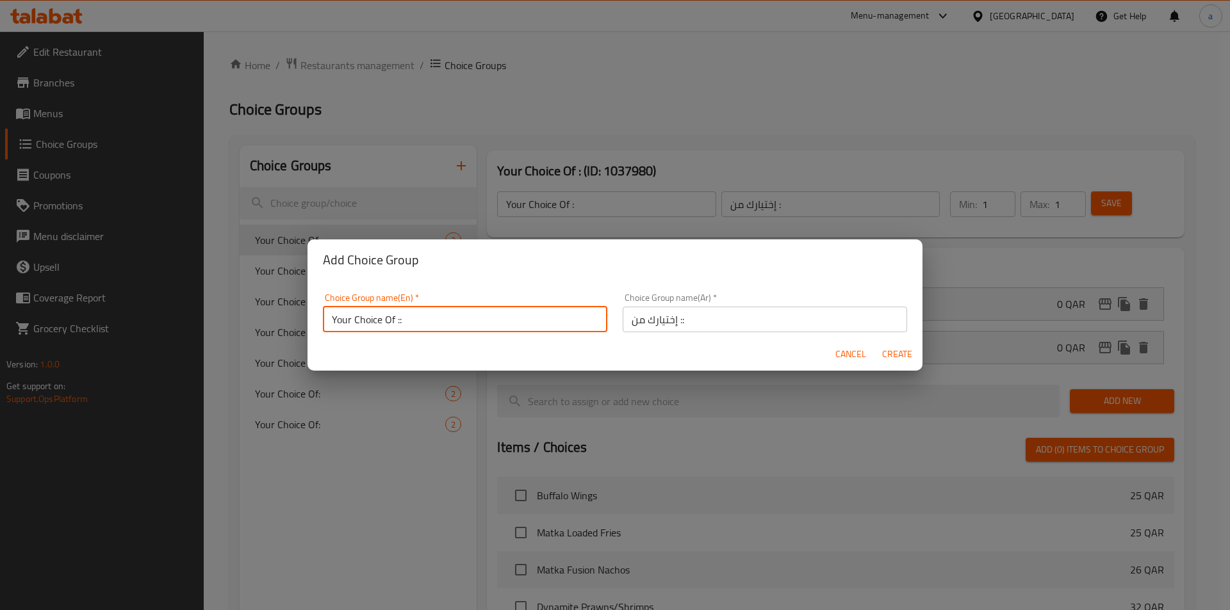
type input "Your Choice Of ::"
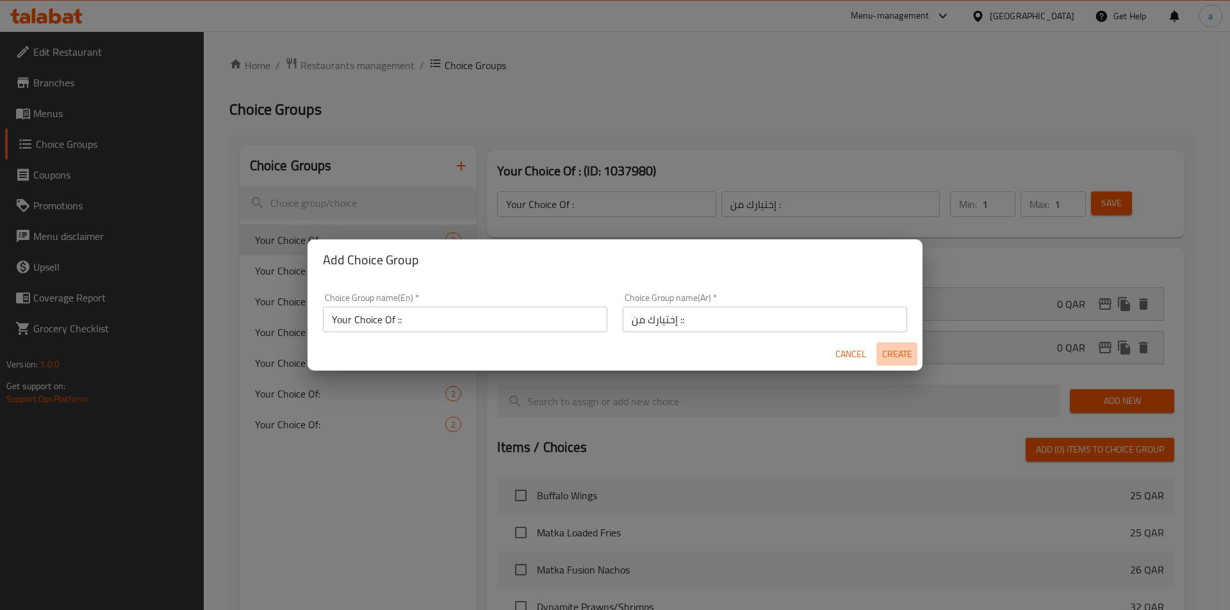
click at [912, 352] on button "Create" at bounding box center [896, 355] width 41 height 24
type input "Your Choice Of ::"
type input "إختيارك من ::"
type input "0"
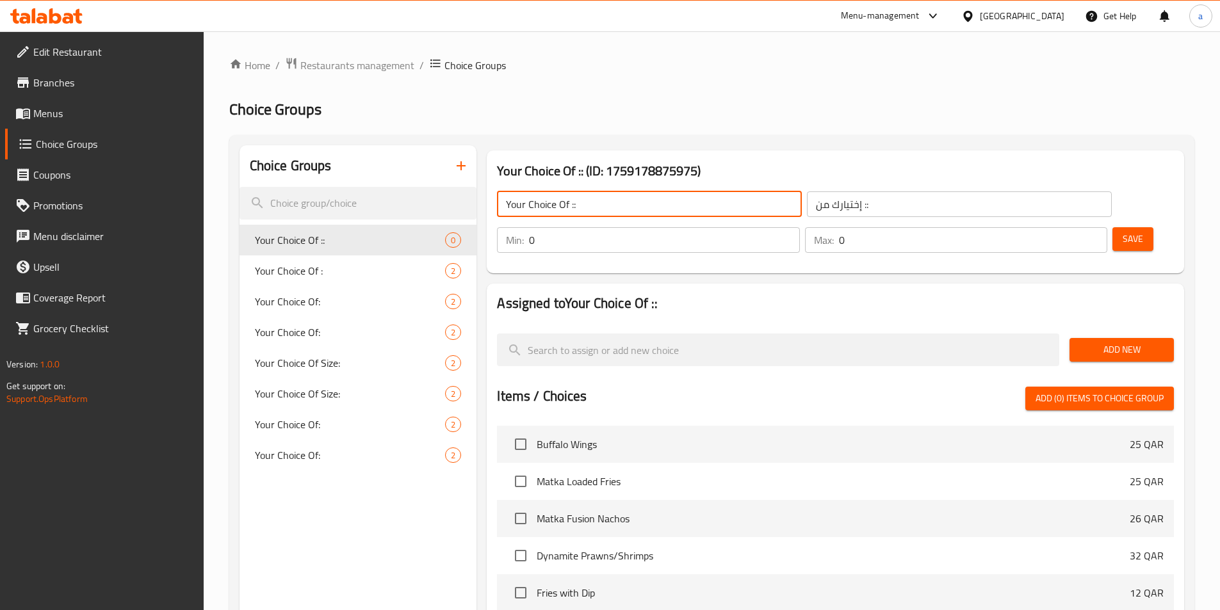
click at [641, 201] on input "Your Choice Of ::" at bounding box center [649, 205] width 305 height 26
type input "Your Choice Of :"
click at [807, 201] on input "إختيارك من ::" at bounding box center [959, 205] width 305 height 26
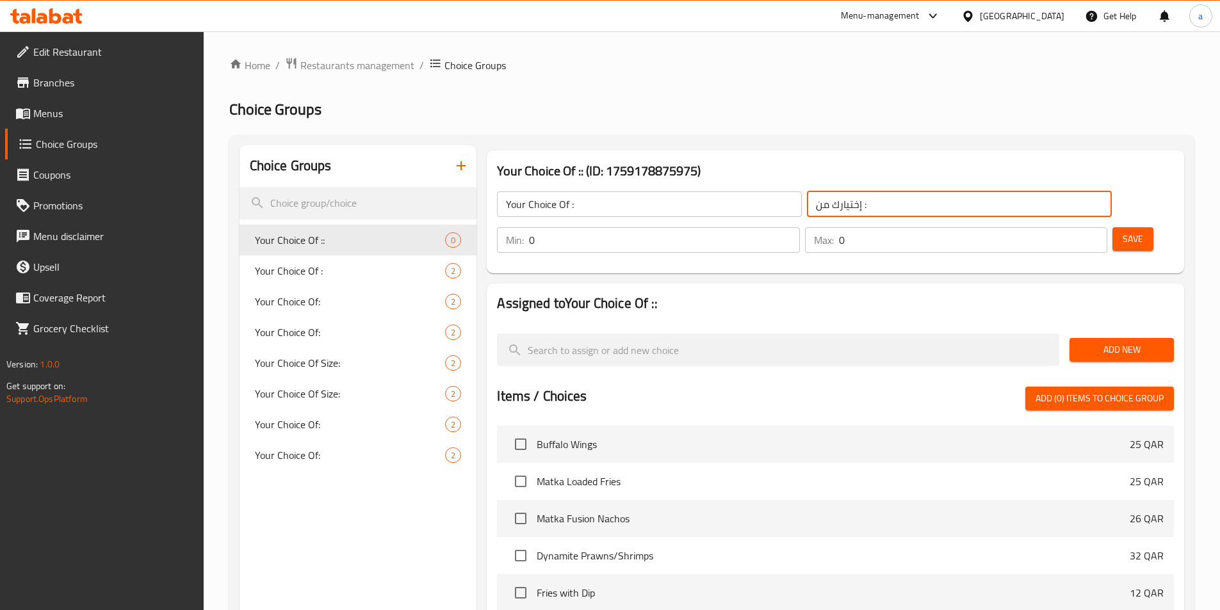
type input "إختيارك من :"
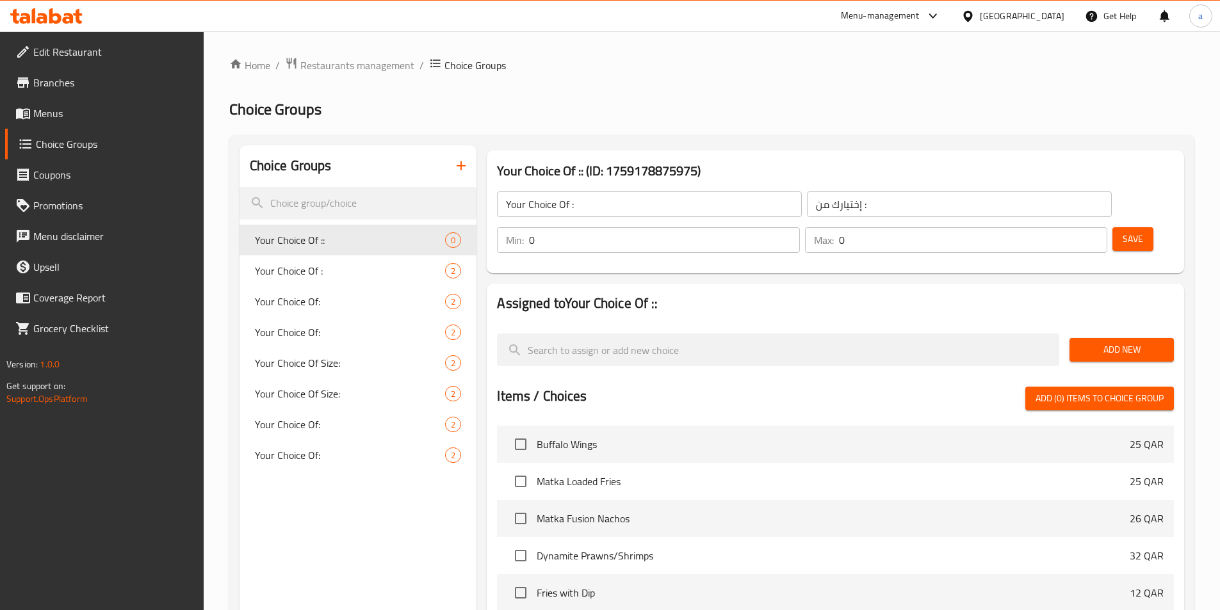
click at [945, 294] on h2 "Assigned to Your Choice Of ::" at bounding box center [835, 303] width 677 height 19
type input "1"
click at [799, 227] on input "1" at bounding box center [664, 240] width 270 height 26
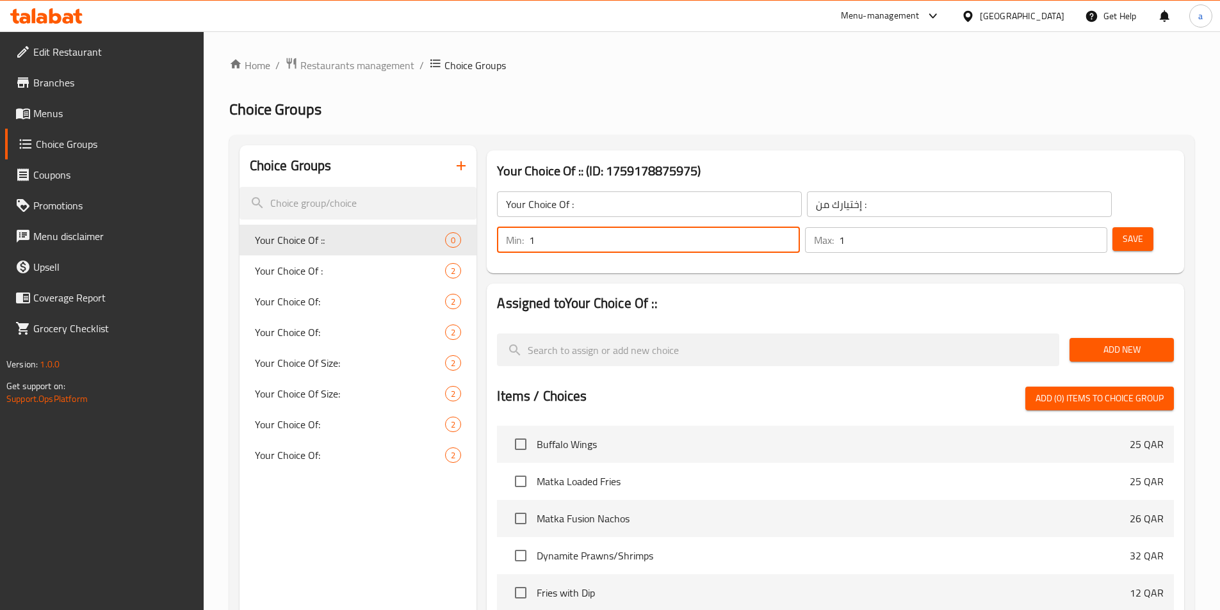
type input "1"
click at [1074, 227] on input "1" at bounding box center [973, 240] width 268 height 26
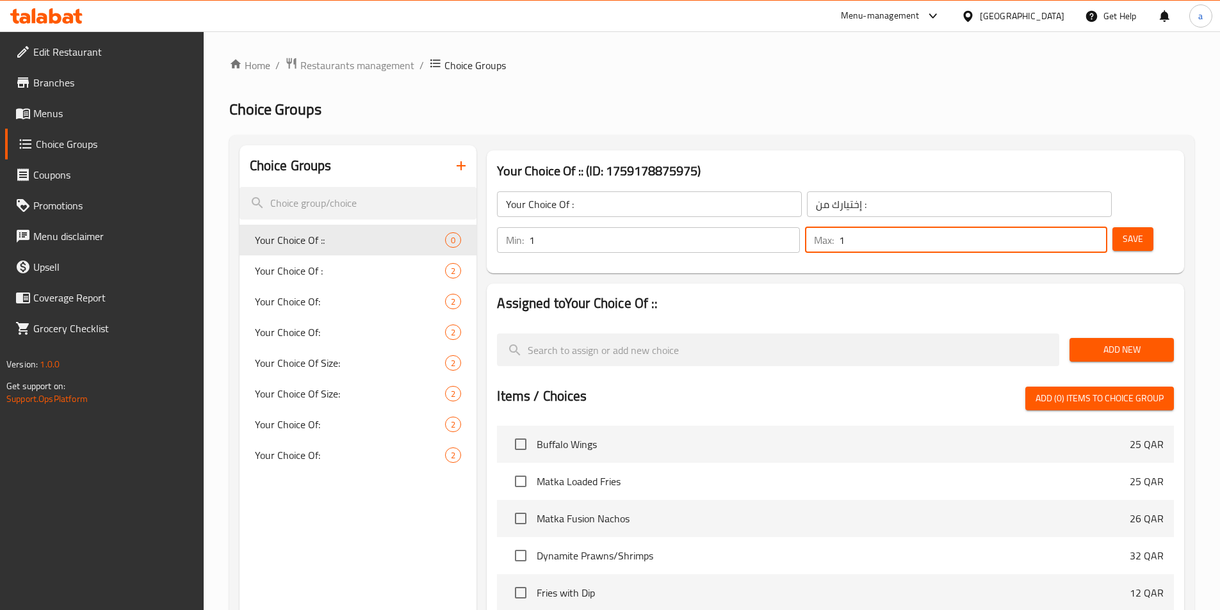
click at [1108, 342] on span "Add New" at bounding box center [1122, 350] width 84 height 16
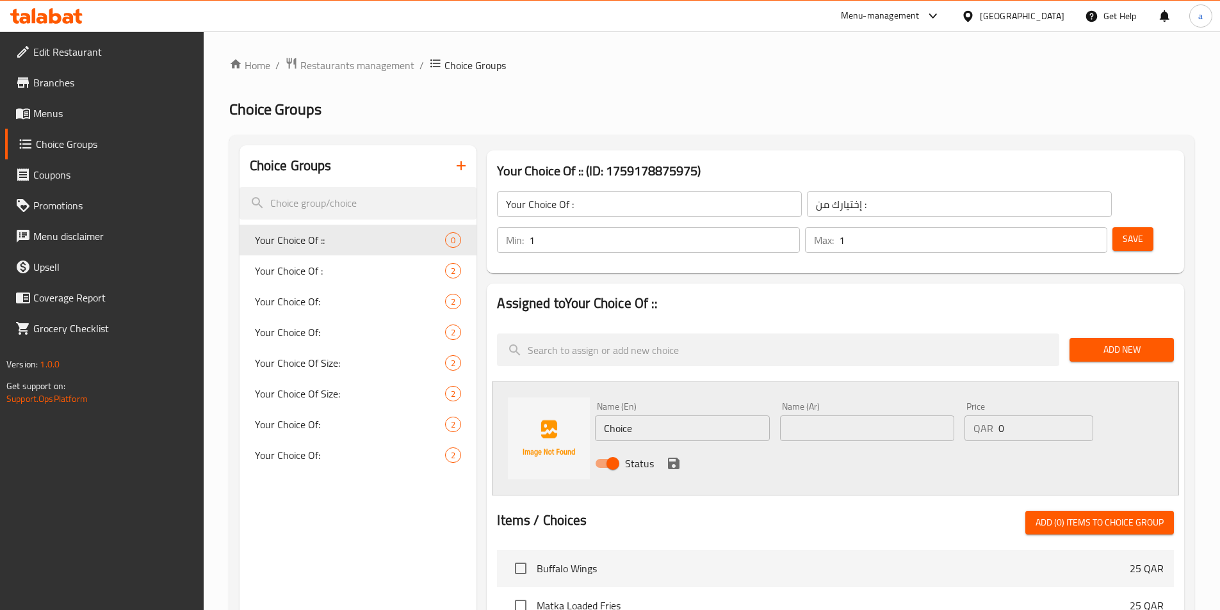
drag, startPoint x: 680, startPoint y: 393, endPoint x: 443, endPoint y: 378, distance: 236.9
click at [542, 393] on div "Name (En) Choice Name (En) Name (Ar) Name (Ar) Price QAR 0 Price Status" at bounding box center [835, 439] width 687 height 114
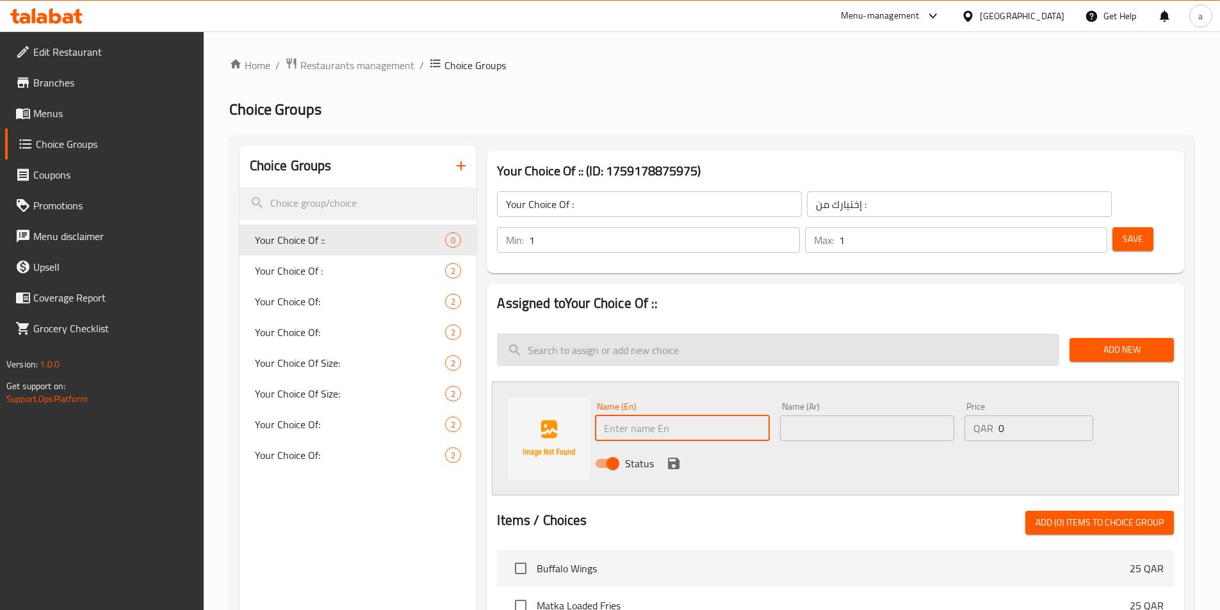
type input "س"
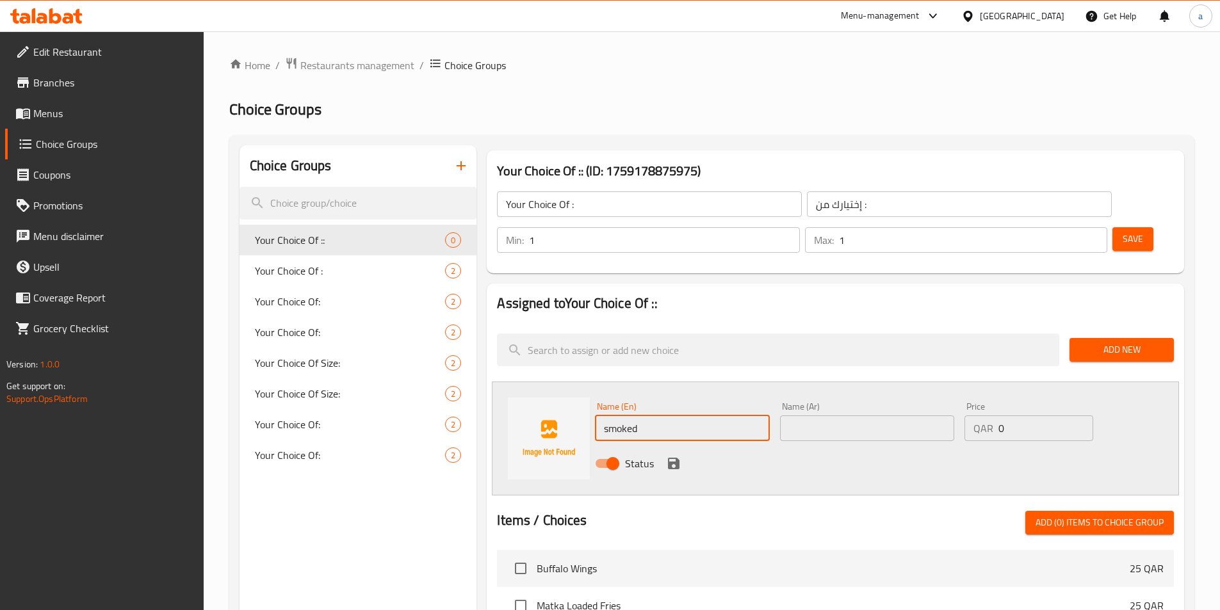
click at [647, 416] on input "smoked" at bounding box center [682, 429] width 174 height 26
click at [640, 416] on input "smoked mild" at bounding box center [682, 429] width 174 height 26
click at [639, 416] on input "smoked mild" at bounding box center [682, 429] width 174 height 26
click at [641, 416] on input "smoked mild" at bounding box center [682, 429] width 174 height 26
click at [644, 416] on input "smoked mild" at bounding box center [682, 429] width 174 height 26
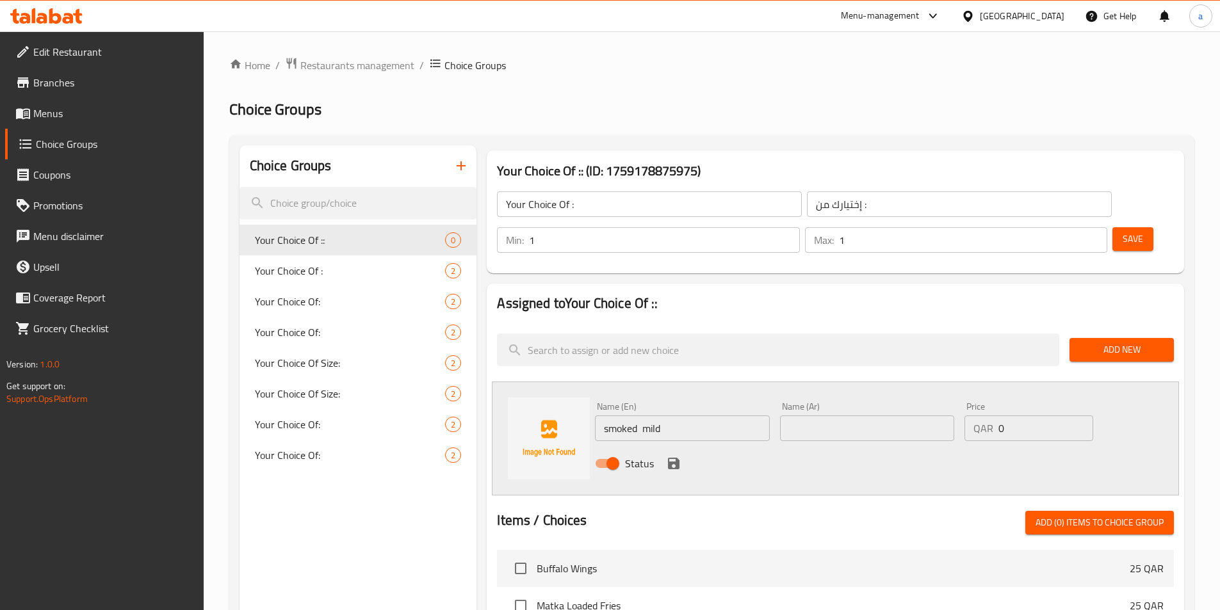
click at [639, 416] on input "smoked mild" at bounding box center [682, 429] width 174 height 26
paste input "REGULAR"
type input "smoked REGULAR mild"
click at [838, 416] on input "text" at bounding box center [867, 429] width 174 height 26
type input "l"
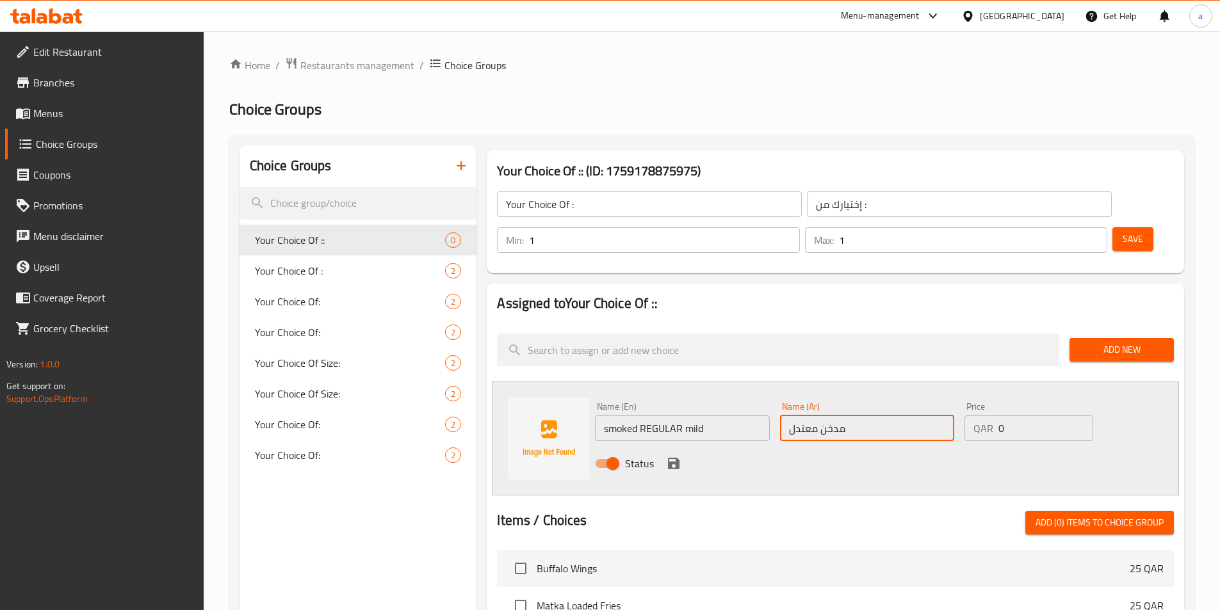
click at [820, 416] on input "مدخن معتدل" at bounding box center [867, 429] width 174 height 26
type input "مدخن عادي معتدل"
click at [677, 458] on icon "save" at bounding box center [674, 464] width 12 height 12
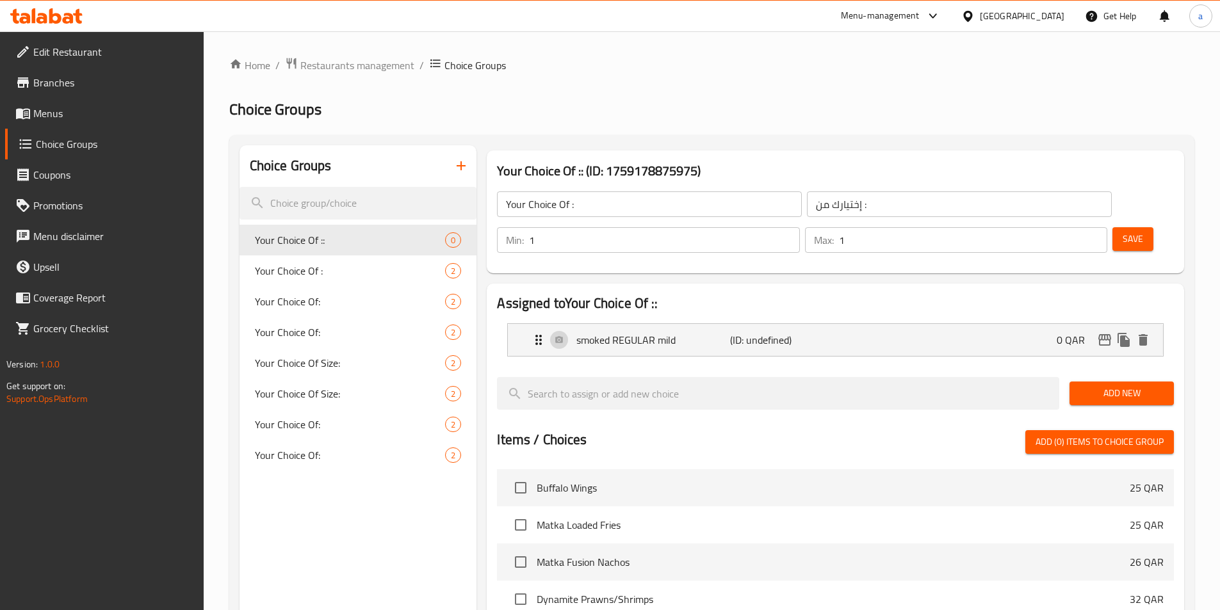
click at [1132, 386] on span "Add New" at bounding box center [1122, 394] width 84 height 16
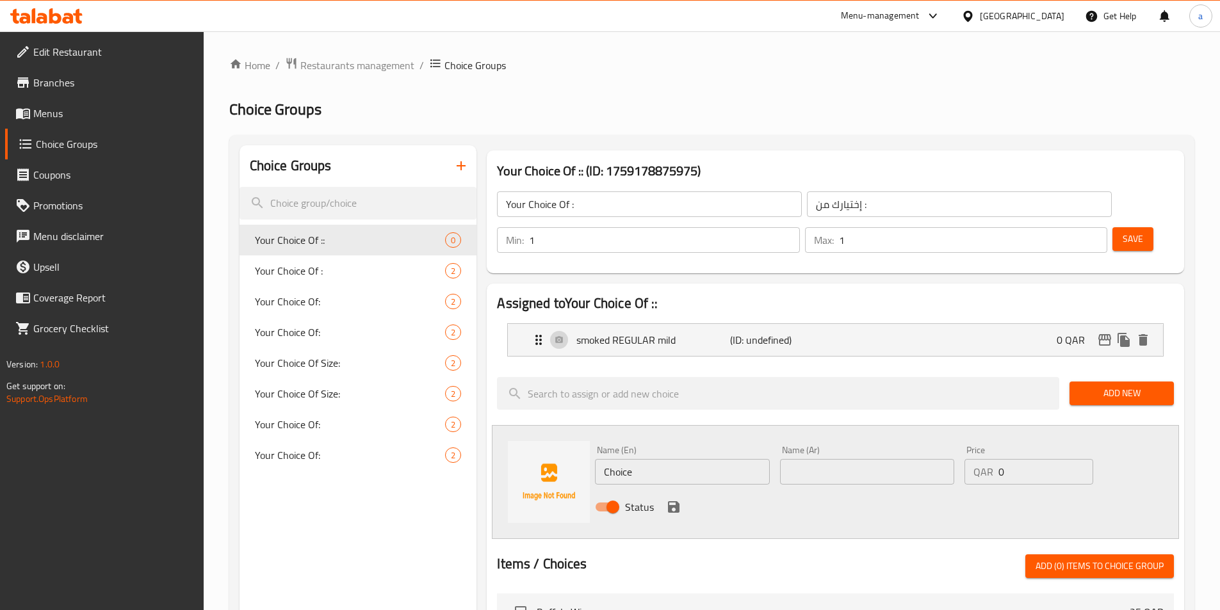
drag, startPoint x: 674, startPoint y: 434, endPoint x: 352, endPoint y: 432, distance: 321.6
click at [384, 434] on div "Choice Groups Your Choice Of :: 0 Your Choice Of : 2 Your Choice Of: 2 Your Cho…" at bounding box center [715, 602] width 950 height 915
type input "س"
click at [534, 332] on icon "Expand" at bounding box center [538, 339] width 15 height 15
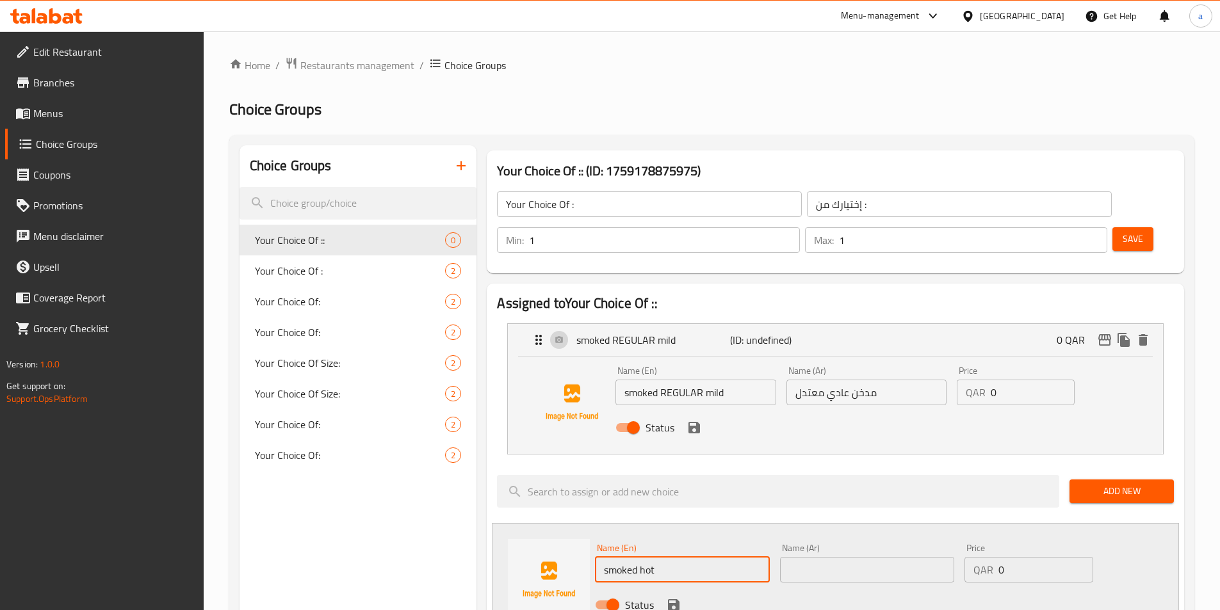
type input "smoked hot"
click at [842, 557] on input "text" at bounding box center [867, 570] width 174 height 26
drag, startPoint x: 819, startPoint y: 535, endPoint x: 789, endPoint y: 531, distance: 31.0
click at [789, 557] on input "مدخن معتدل" at bounding box center [867, 570] width 174 height 26
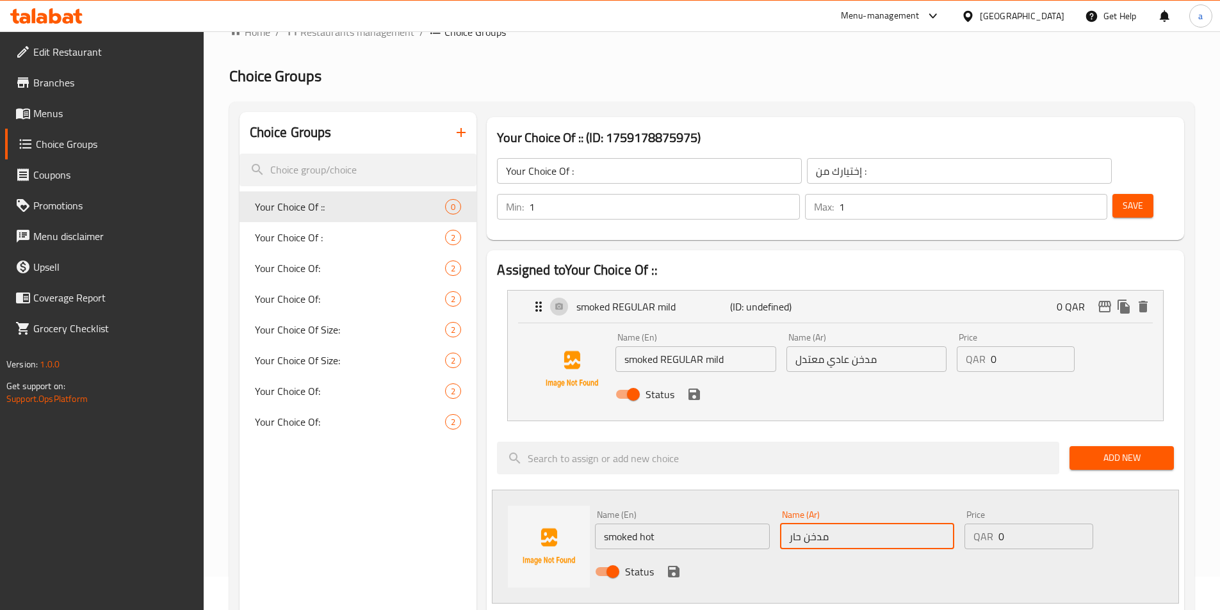
scroll to position [64, 0]
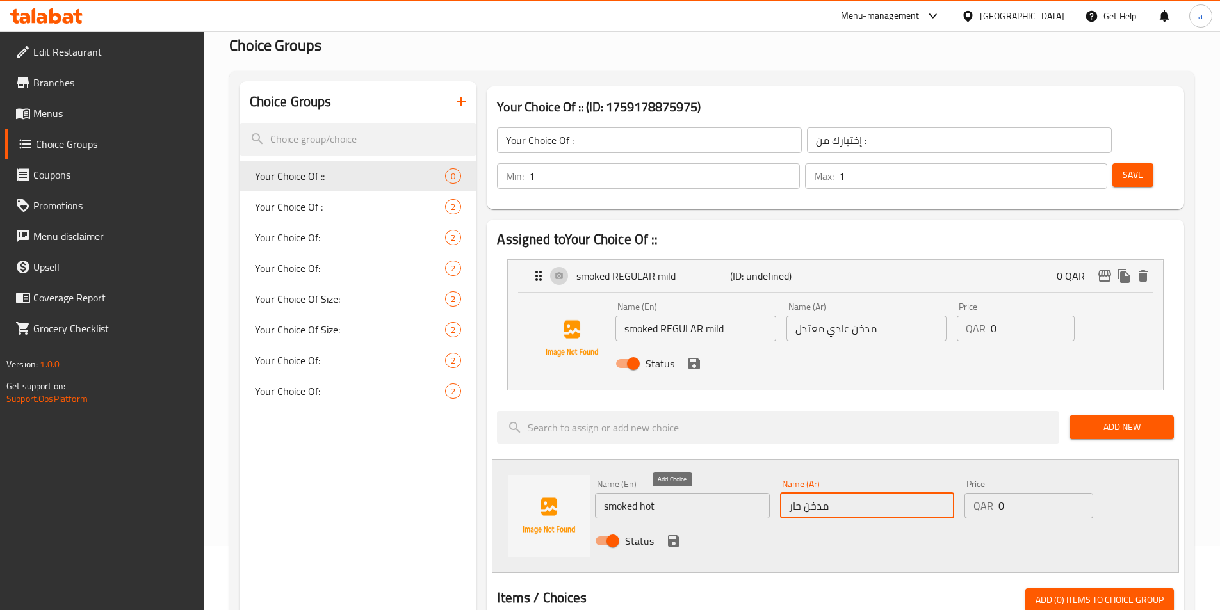
type input "مدخن حار"
click at [673, 536] on icon "save" at bounding box center [674, 542] width 12 height 12
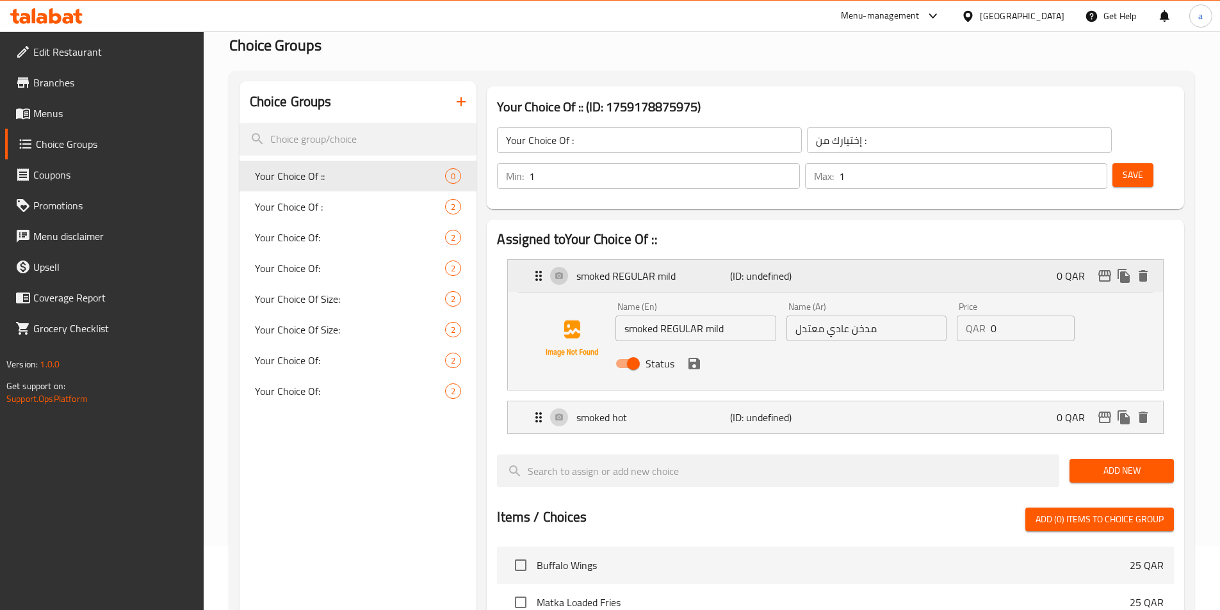
click at [544, 260] on div "smoked REGULAR mild (ID: undefined) 0 QAR" at bounding box center [839, 276] width 617 height 32
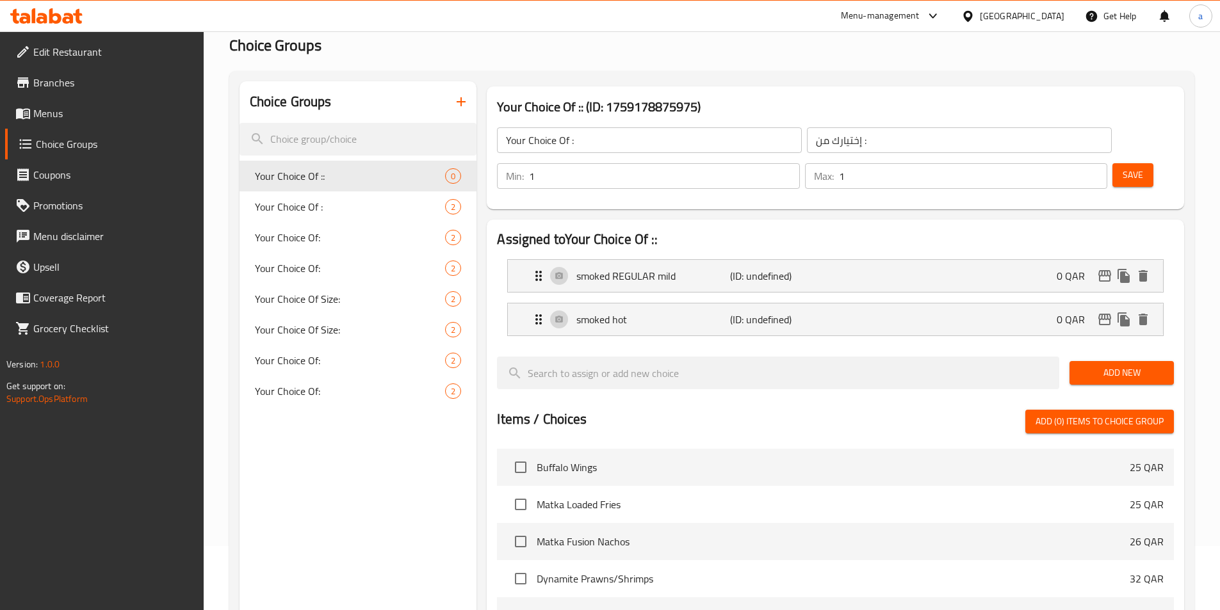
click at [1123, 167] on span "Save" at bounding box center [1133, 175] width 20 height 16
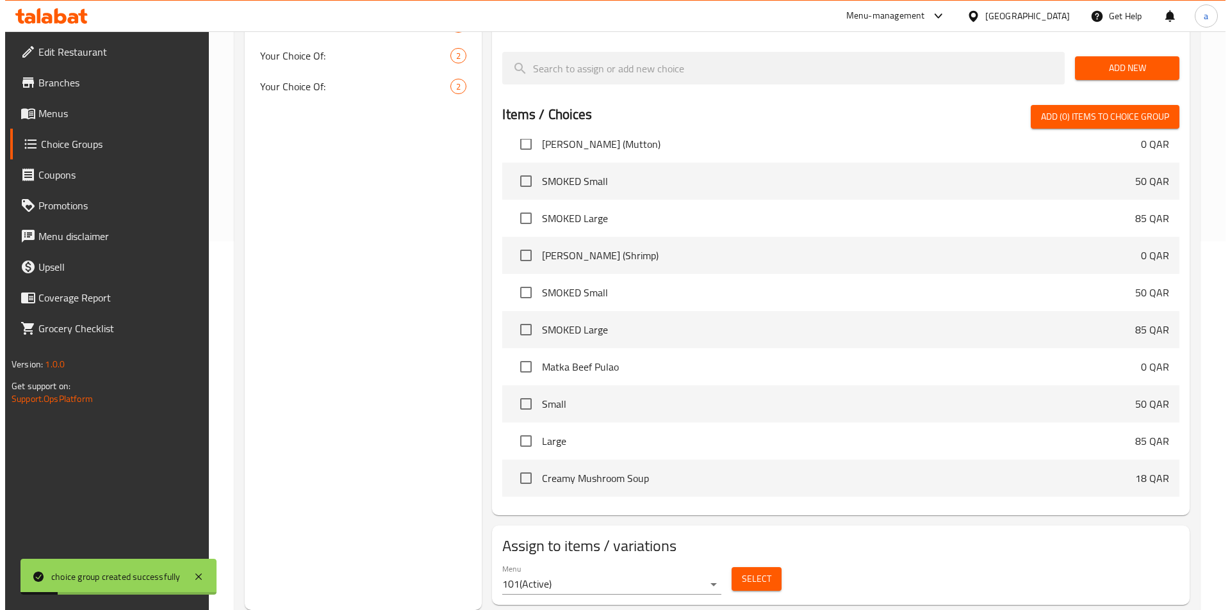
scroll to position [448, 0]
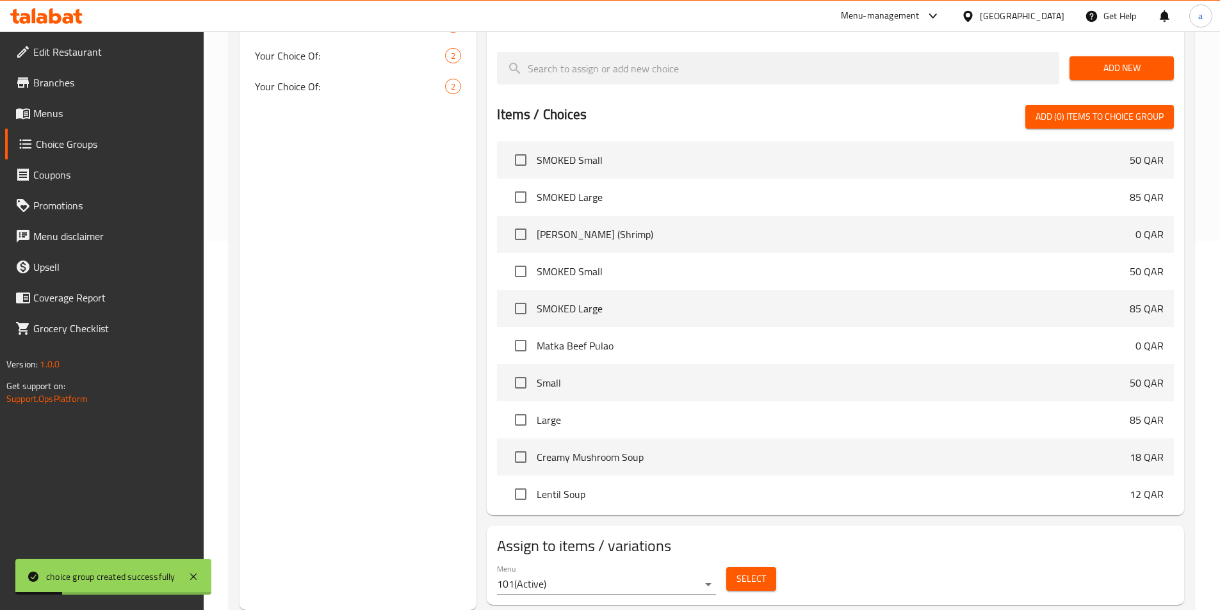
click at [750, 568] on button "Select" at bounding box center [751, 580] width 50 height 24
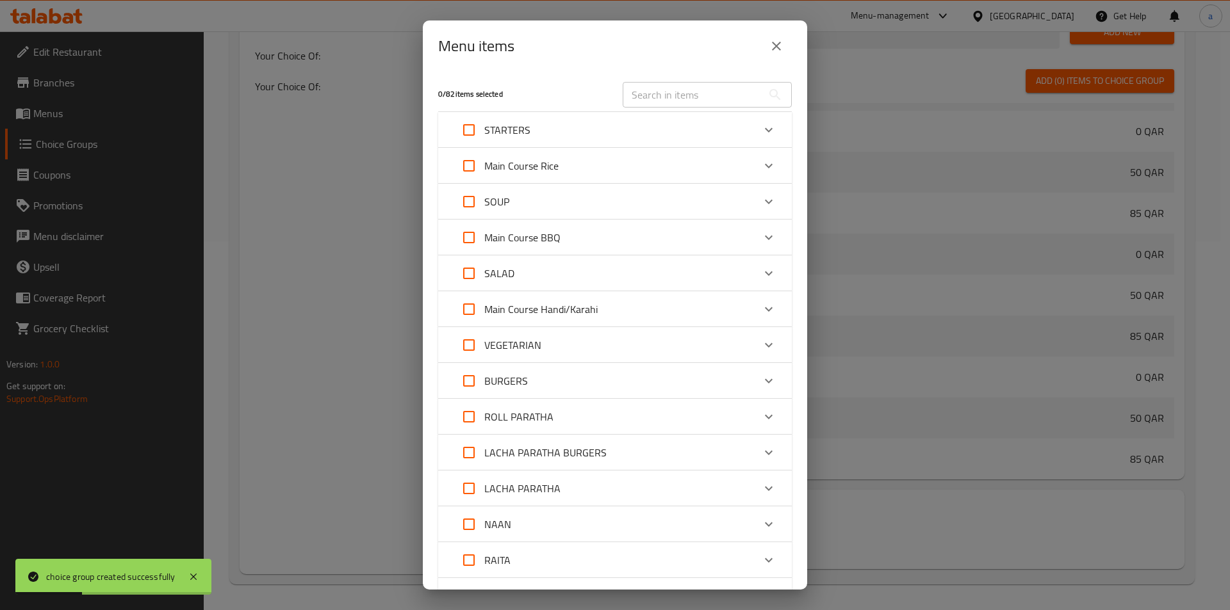
scroll to position [491, 0]
click at [529, 161] on p "Main Course Rice" at bounding box center [521, 165] width 74 height 15
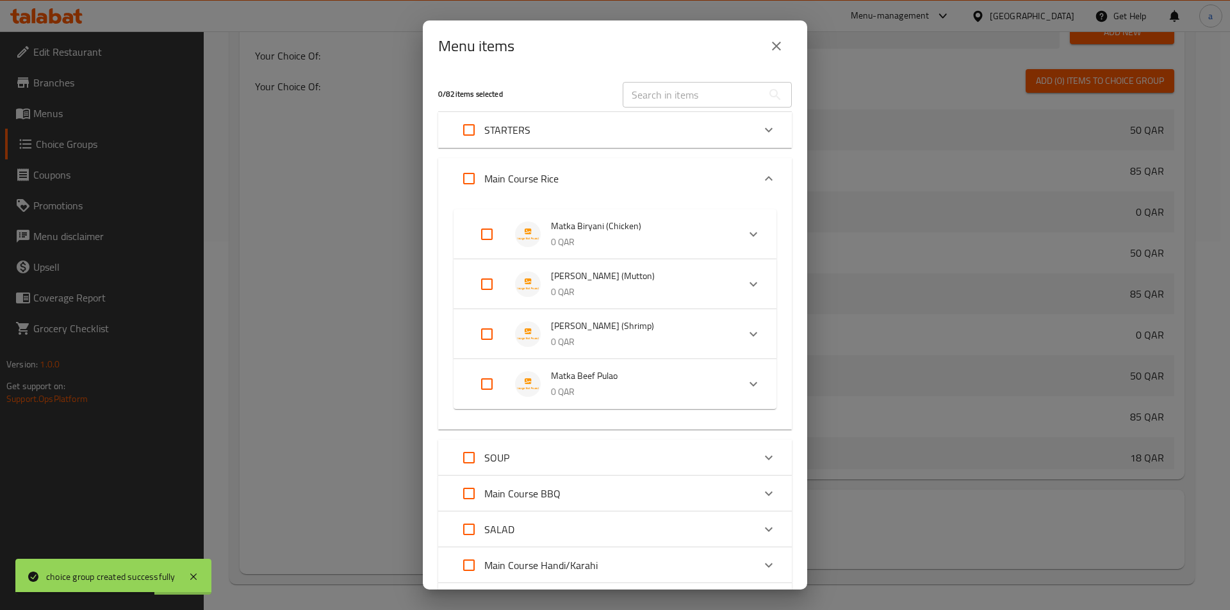
click at [492, 332] on input "Expand" at bounding box center [486, 334] width 31 height 31
checkbox input "true"
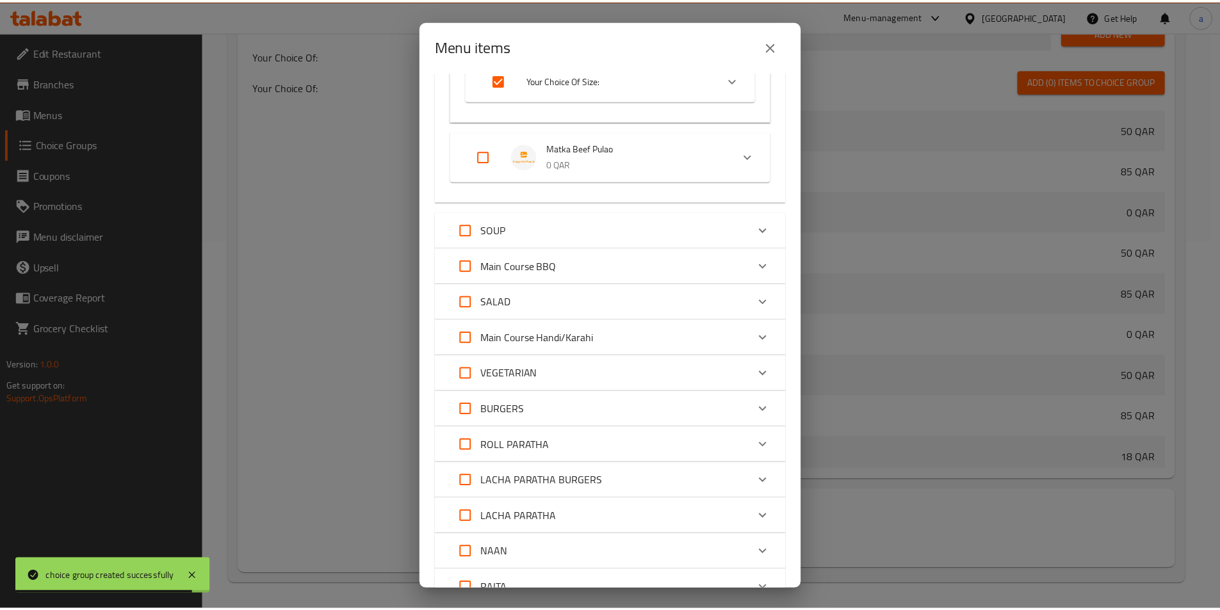
scroll to position [534, 0]
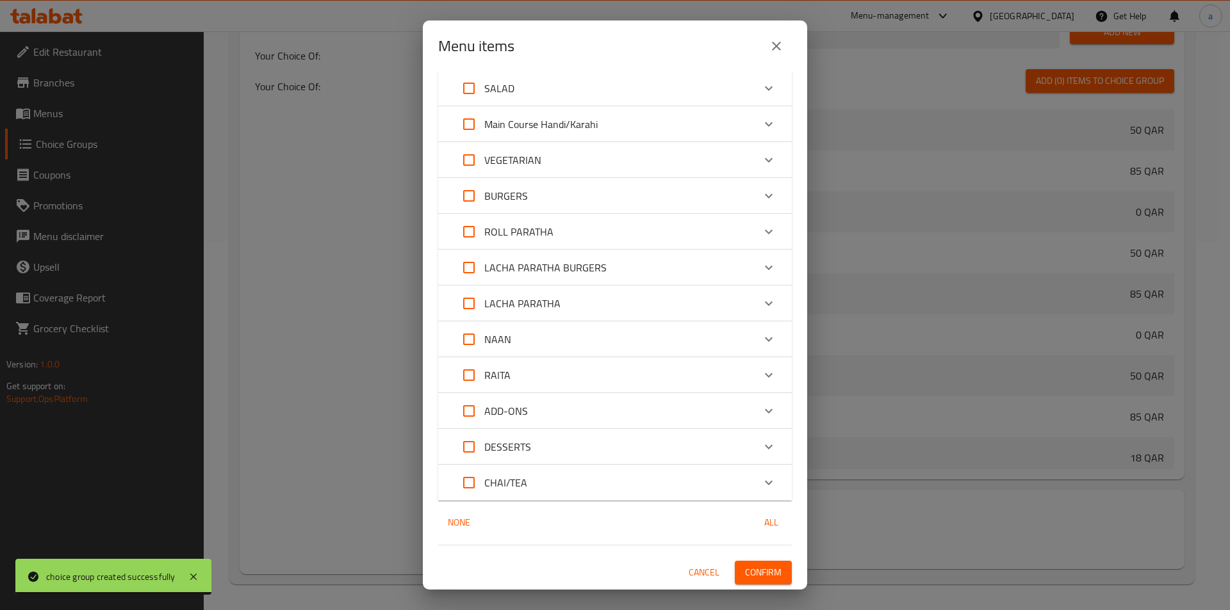
click at [763, 571] on span "Confirm" at bounding box center [763, 573] width 37 height 16
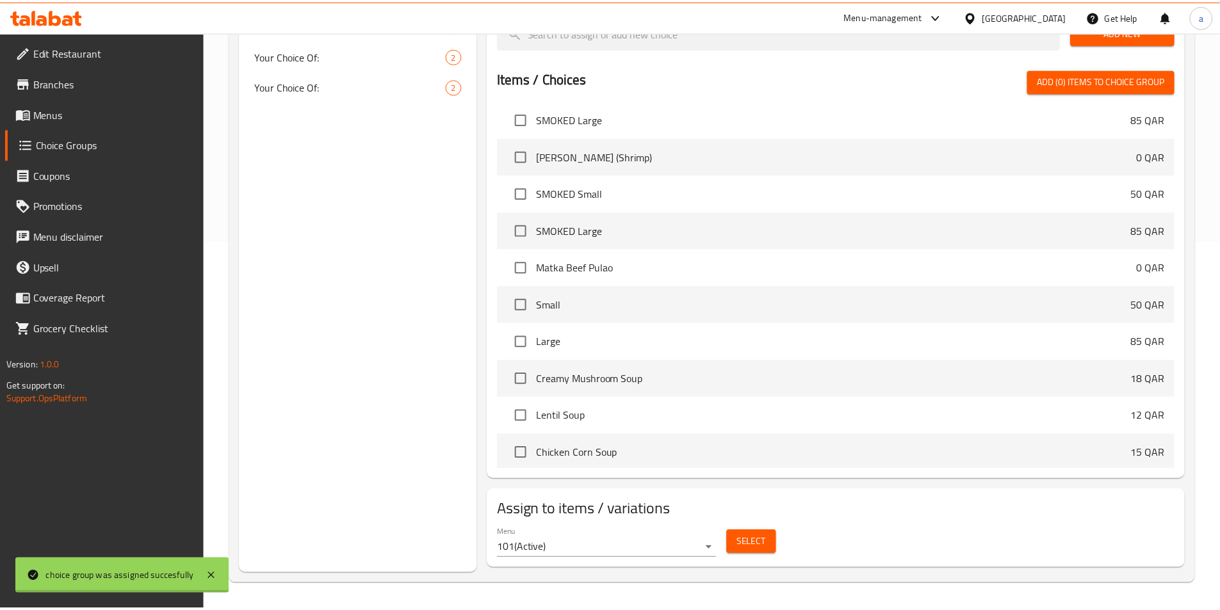
scroll to position [448, 0]
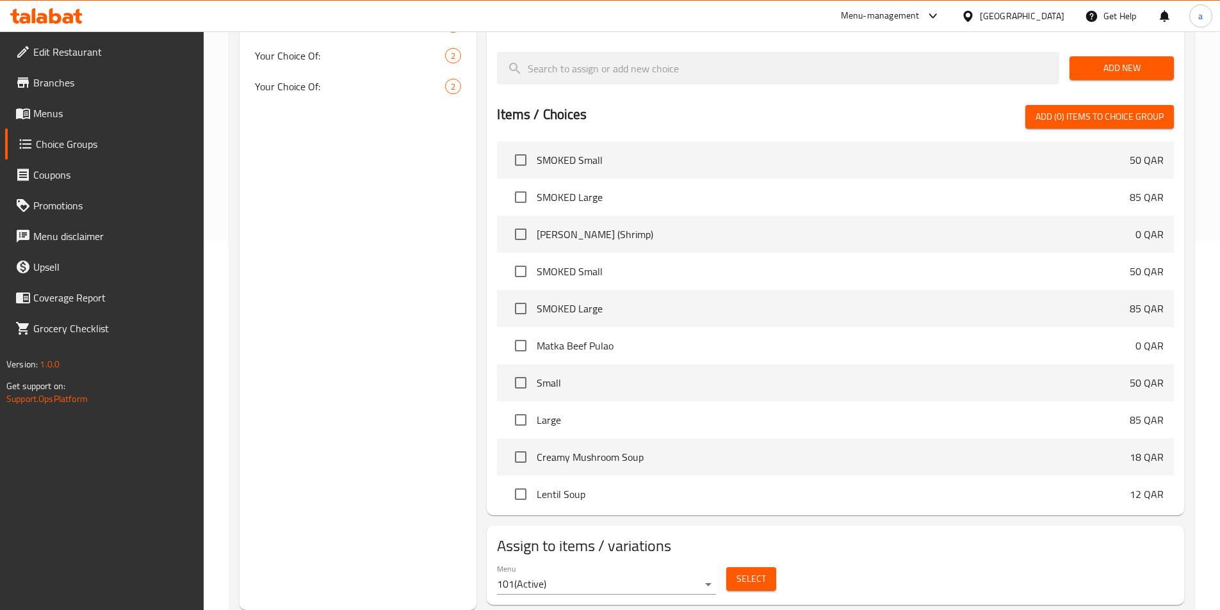
click at [397, 316] on div "Choice Groups Your Choice Of : 2 Your Choice Of : 2 Your Choice Of: 2 Your Choi…" at bounding box center [359, 193] width 238 height 834
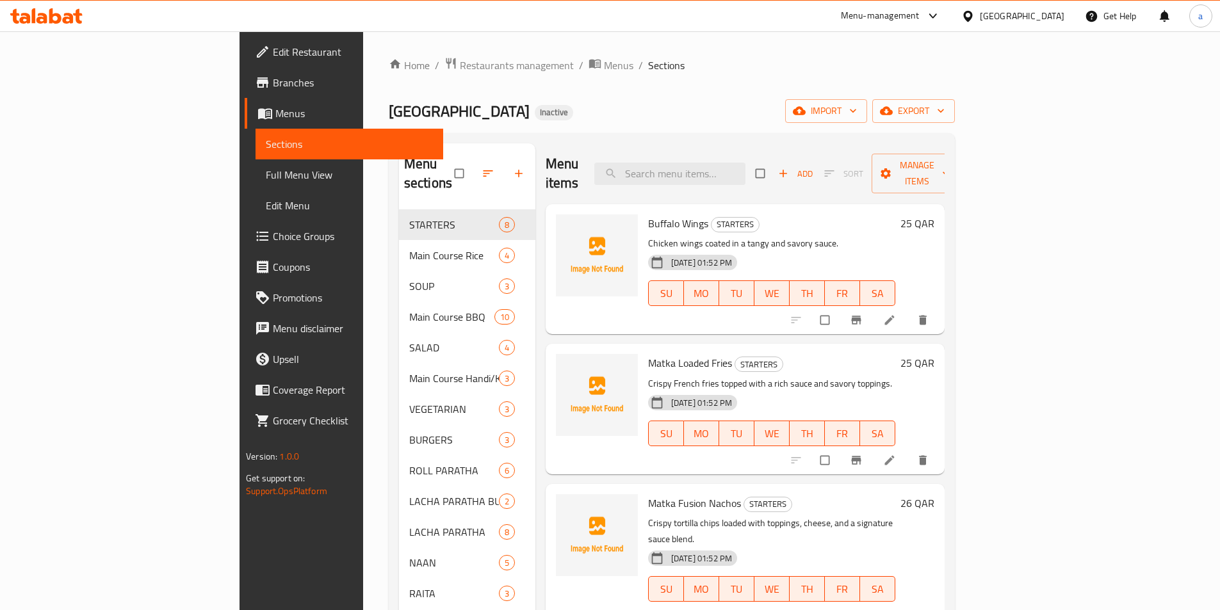
click at [266, 174] on span "Full Menu View" at bounding box center [349, 174] width 167 height 15
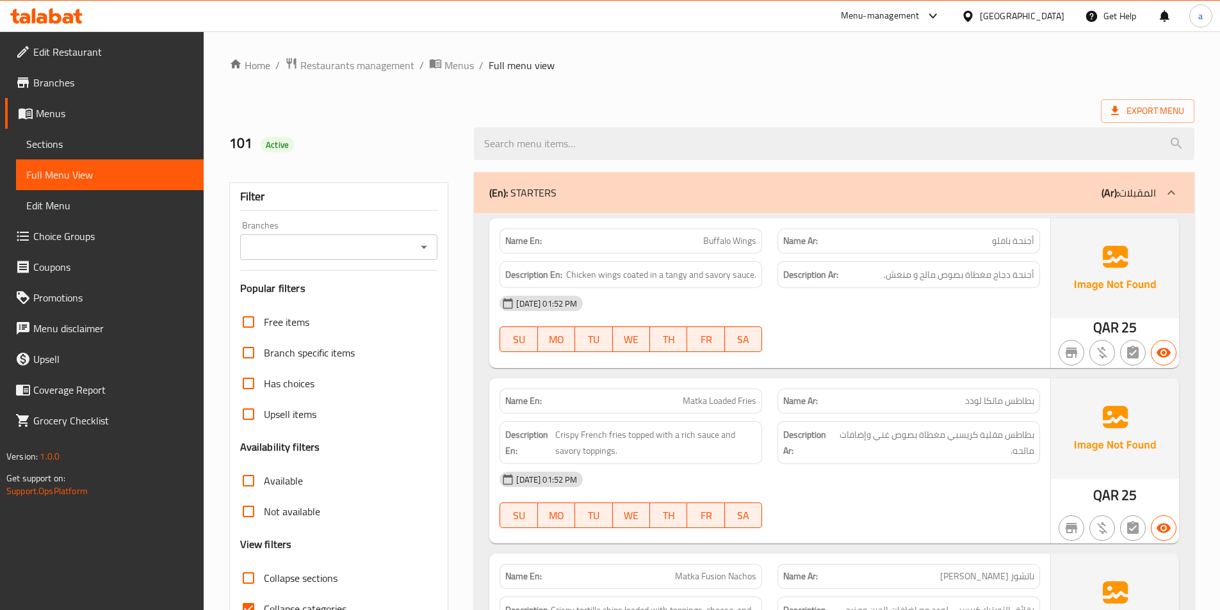
click at [786, 60] on ol "Home / Restaurants management / Menus / Full menu view" at bounding box center [711, 65] width 965 height 17
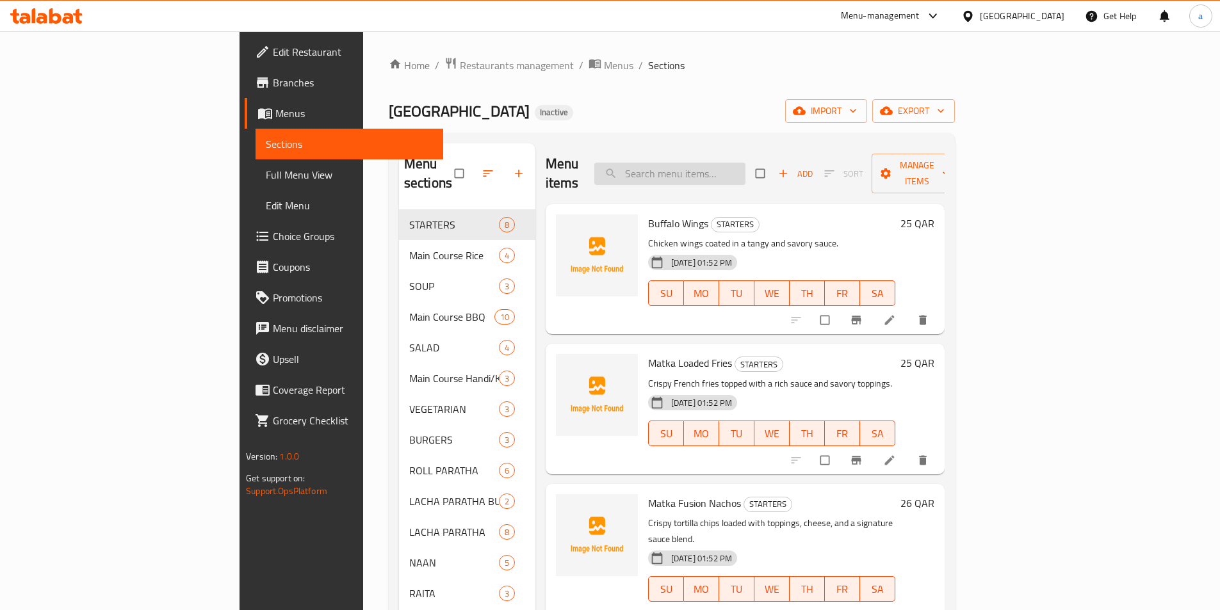
click at [746, 163] on input "search" at bounding box center [669, 174] width 151 height 22
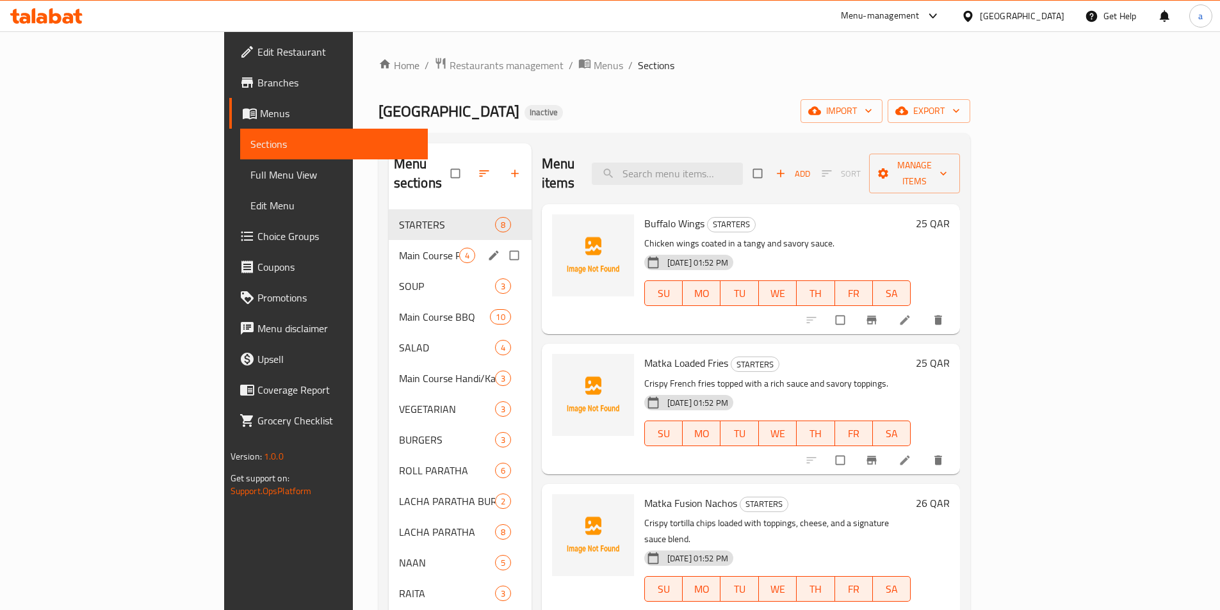
click at [389, 240] on div "Main Course Rice 4" at bounding box center [460, 255] width 143 height 31
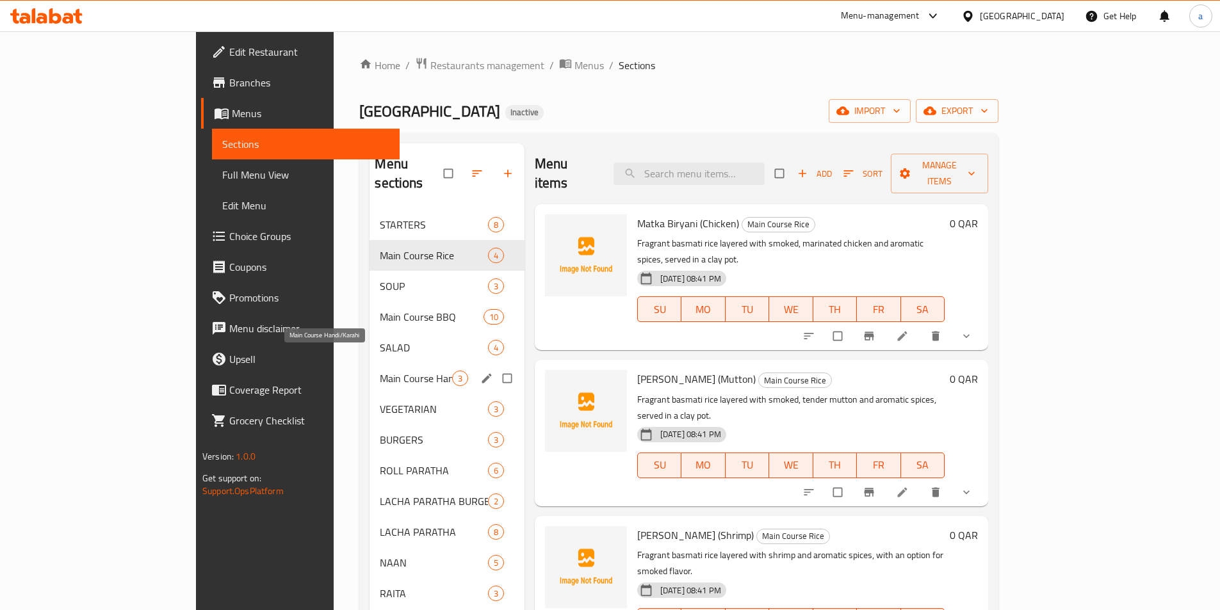
click at [380, 371] on span "Main Course Handi/Karahi" at bounding box center [416, 378] width 72 height 15
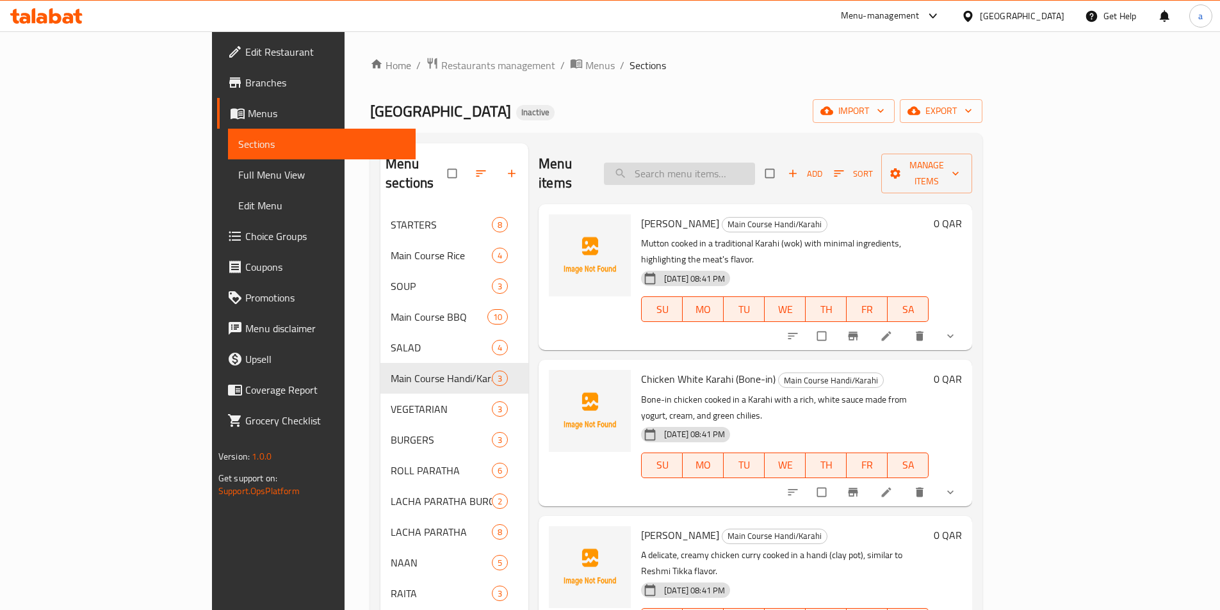
click at [755, 163] on input "search" at bounding box center [679, 174] width 151 height 22
type input "م"
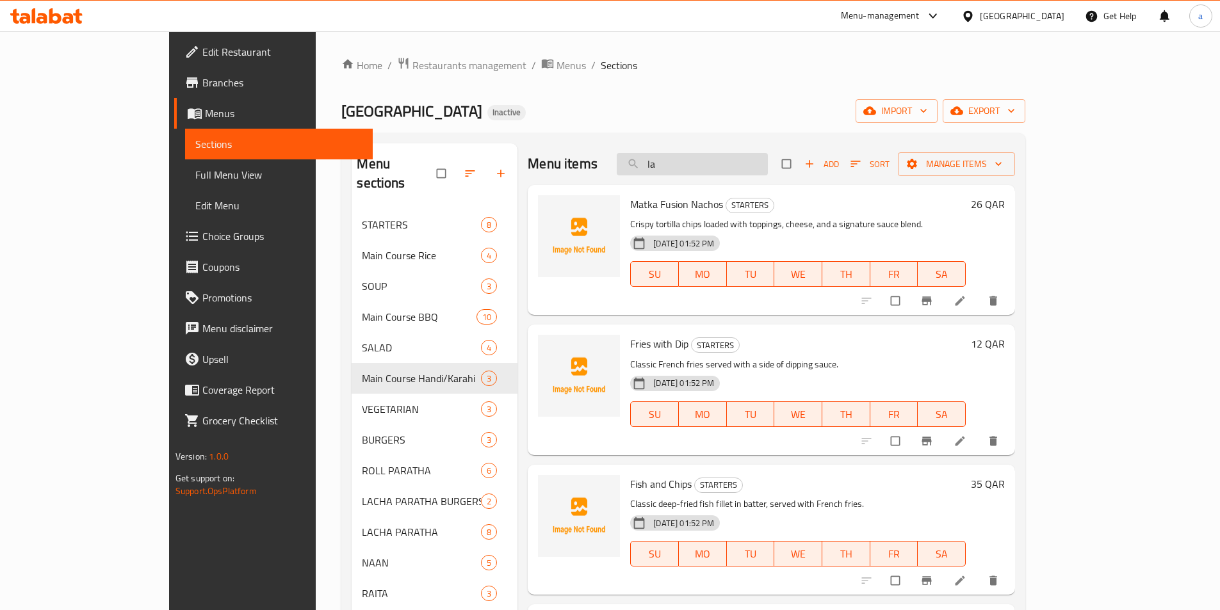
type input "l"
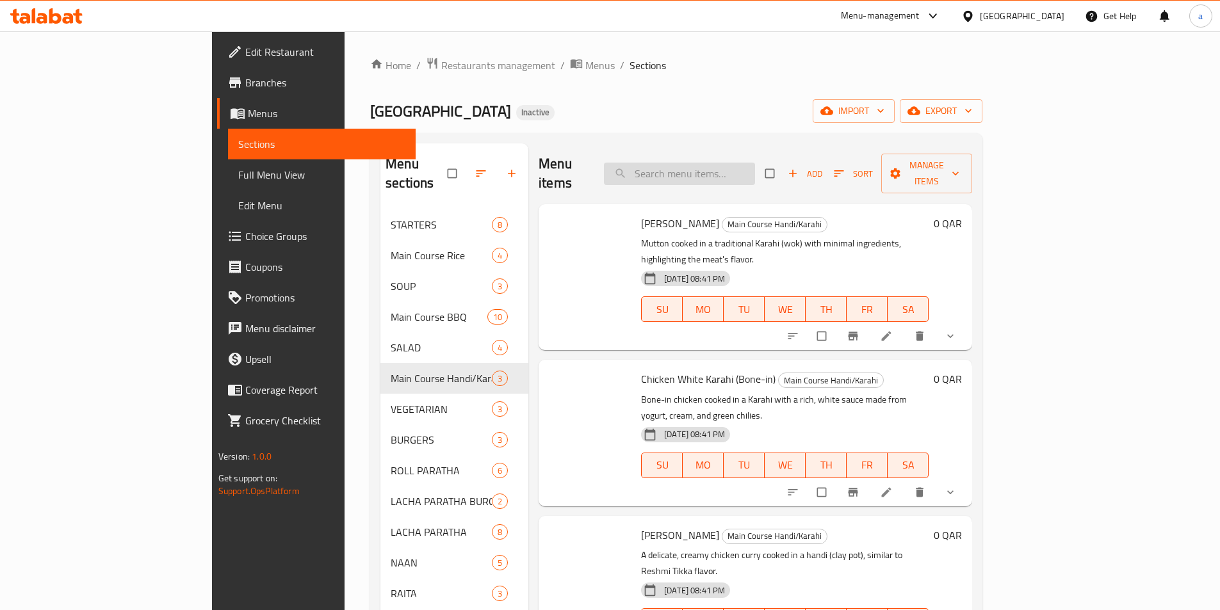
paste input "LAMB"
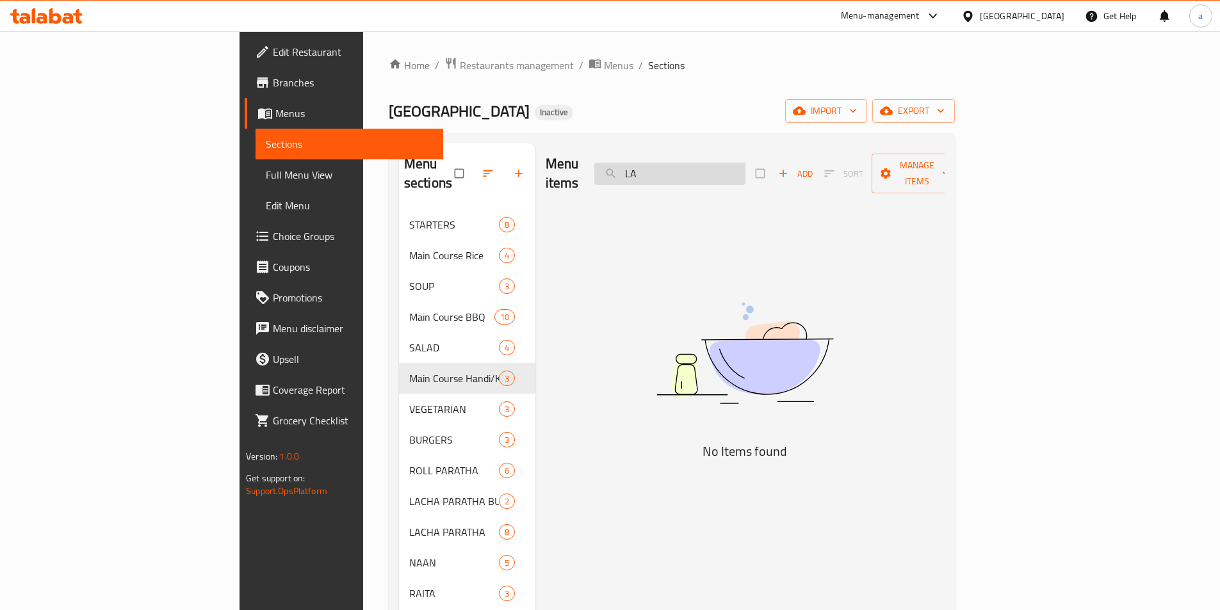
type input "L"
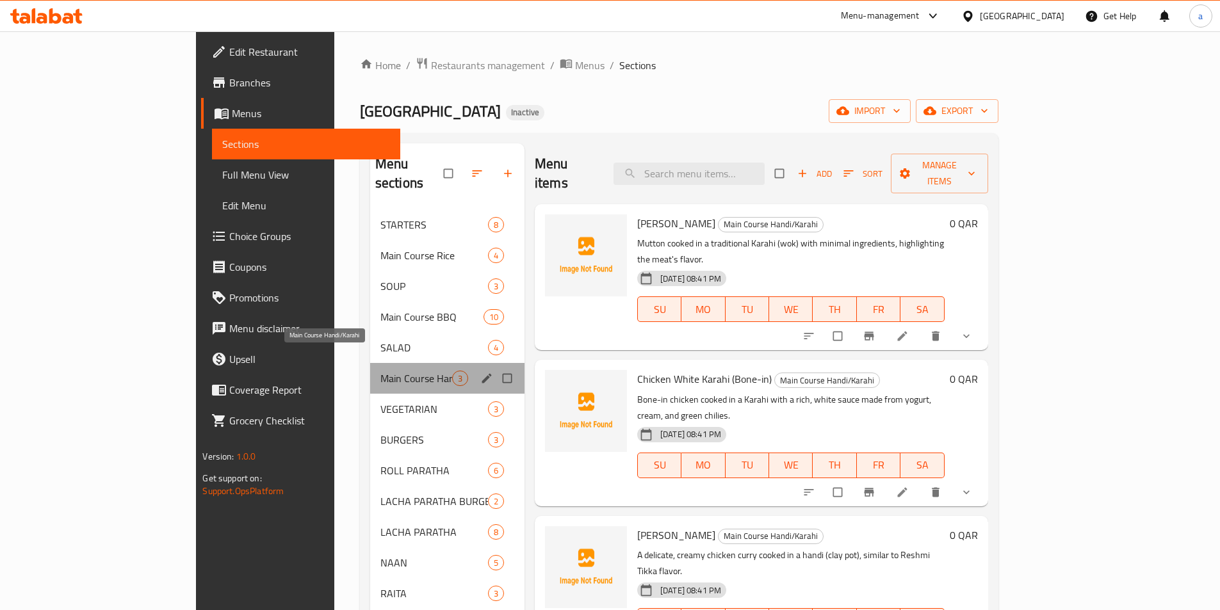
click at [380, 371] on span "Main Course Handi/Karahi" at bounding box center [416, 378] width 72 height 15
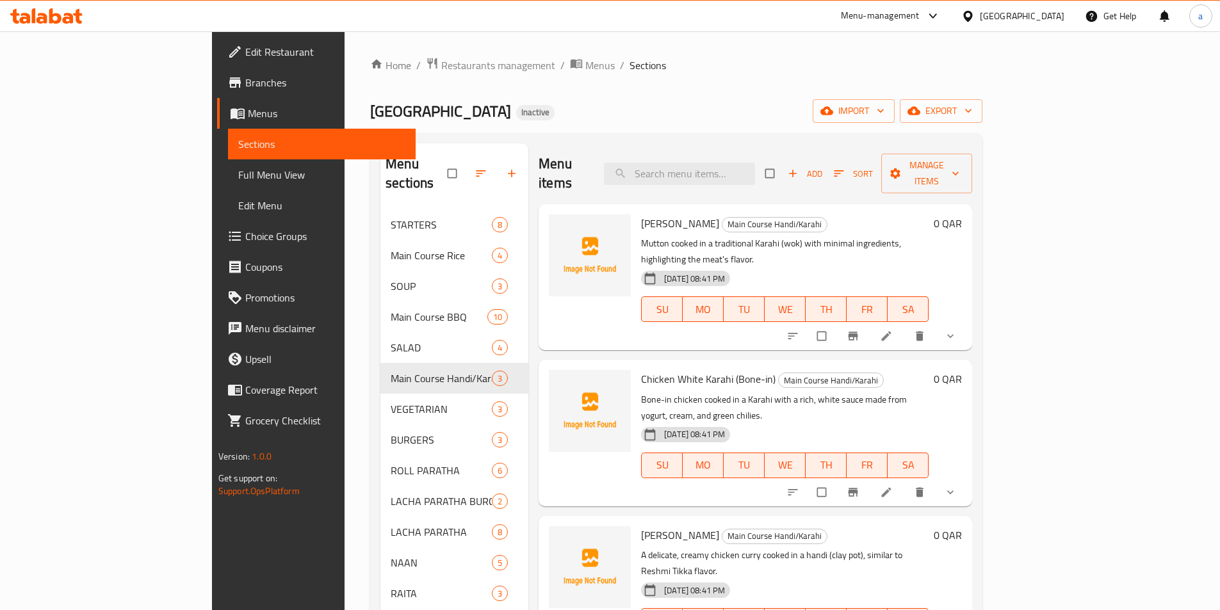
click at [646, 54] on div "Home / Restaurants management / Menus / Sections Matka Junction Inactive import…" at bounding box center [677, 410] width 664 height 758
click at [569, 80] on div "Home / Restaurants management / Menus / Sections Matka Junction Inactive import…" at bounding box center [676, 410] width 612 height 707
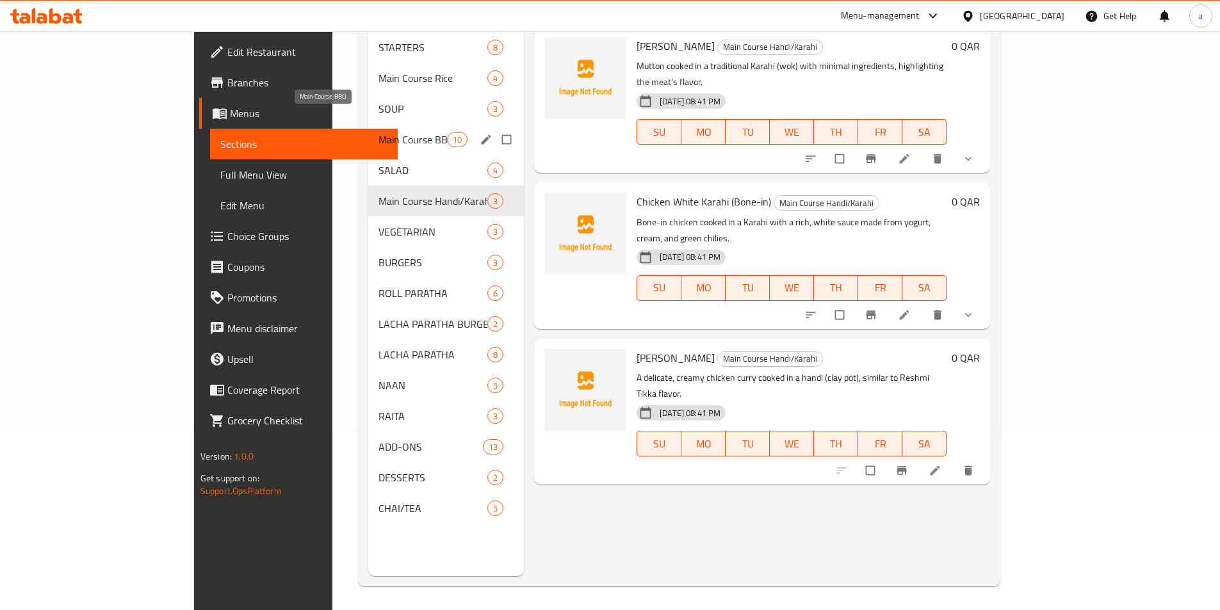
scroll to position [179, 0]
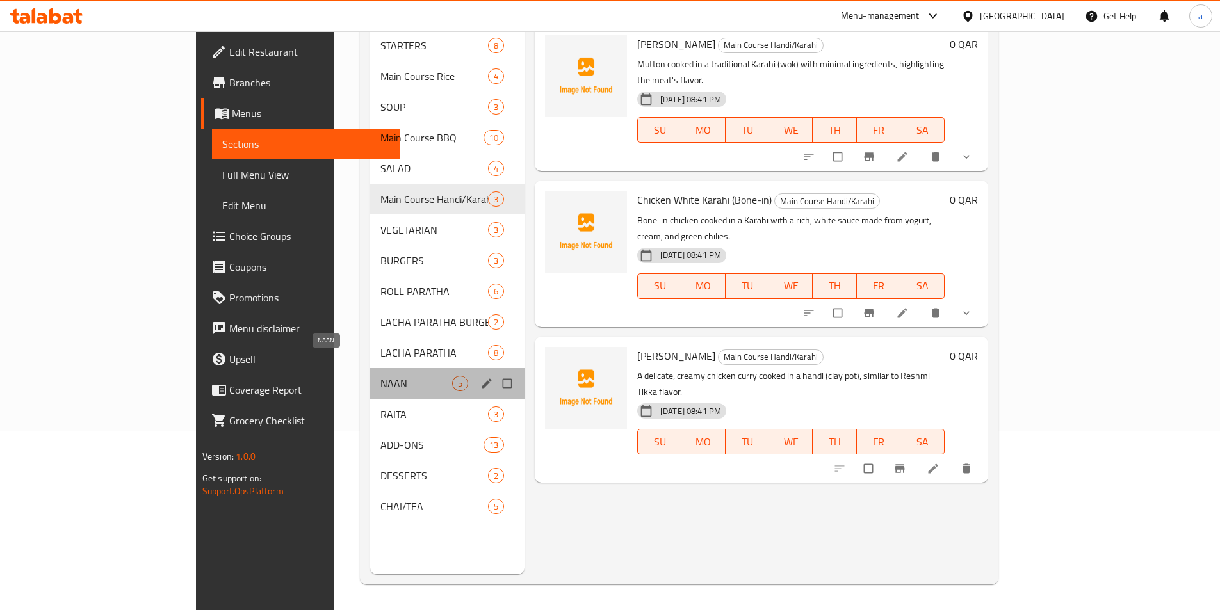
click at [380, 376] on span "NAAN" at bounding box center [416, 383] width 72 height 15
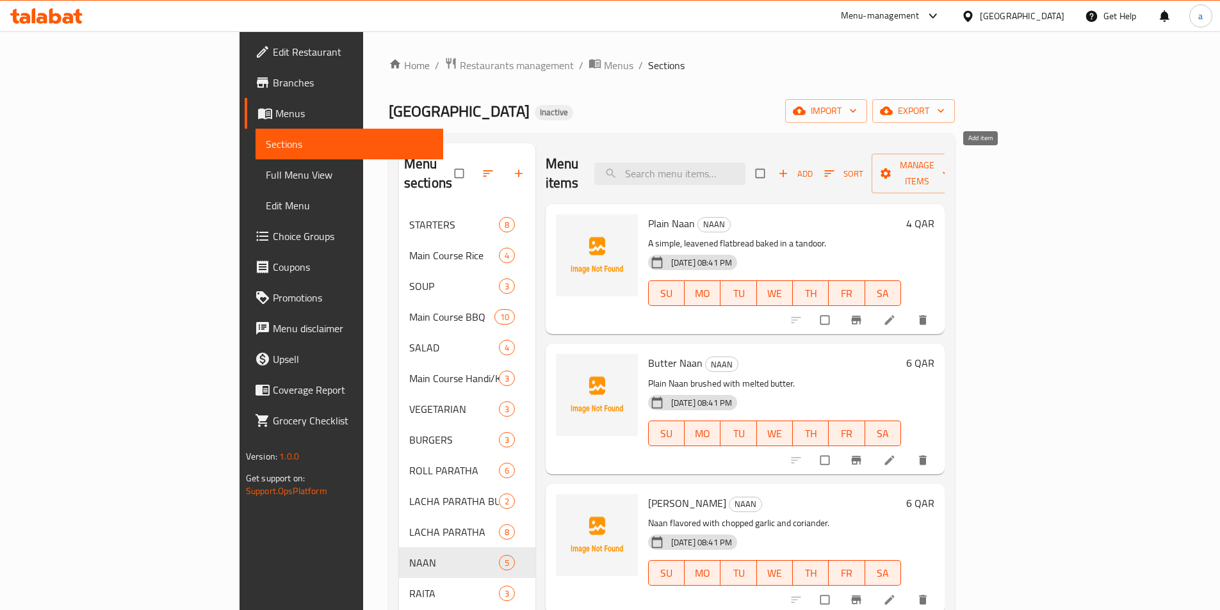
click at [813, 170] on span "Add" at bounding box center [795, 174] width 35 height 15
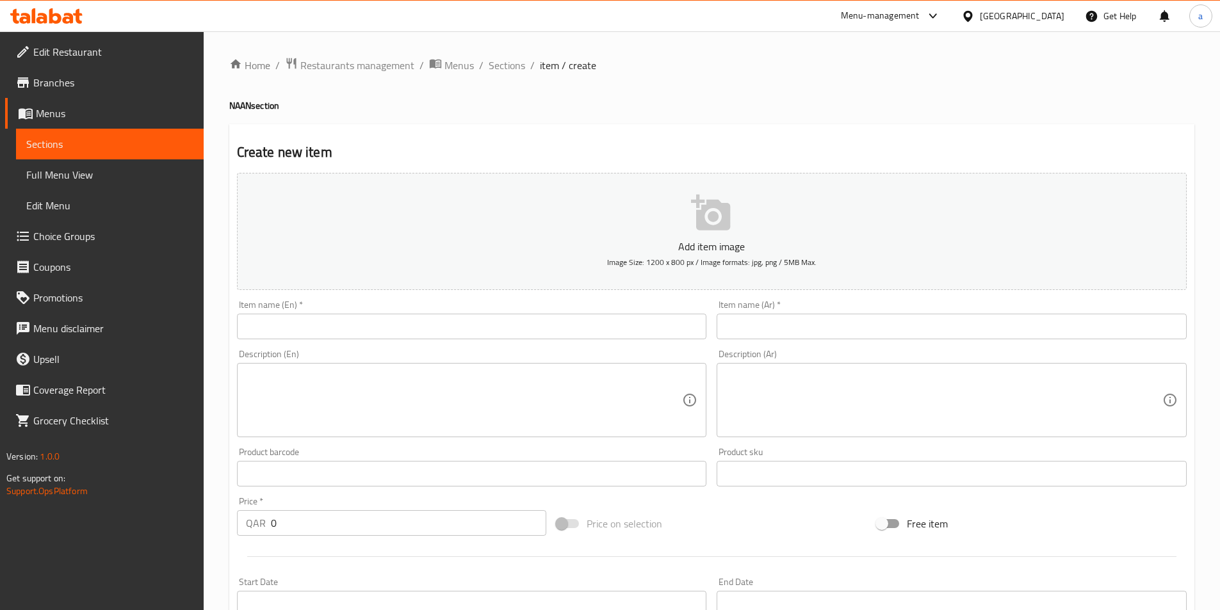
click at [363, 335] on input "text" at bounding box center [472, 327] width 470 height 26
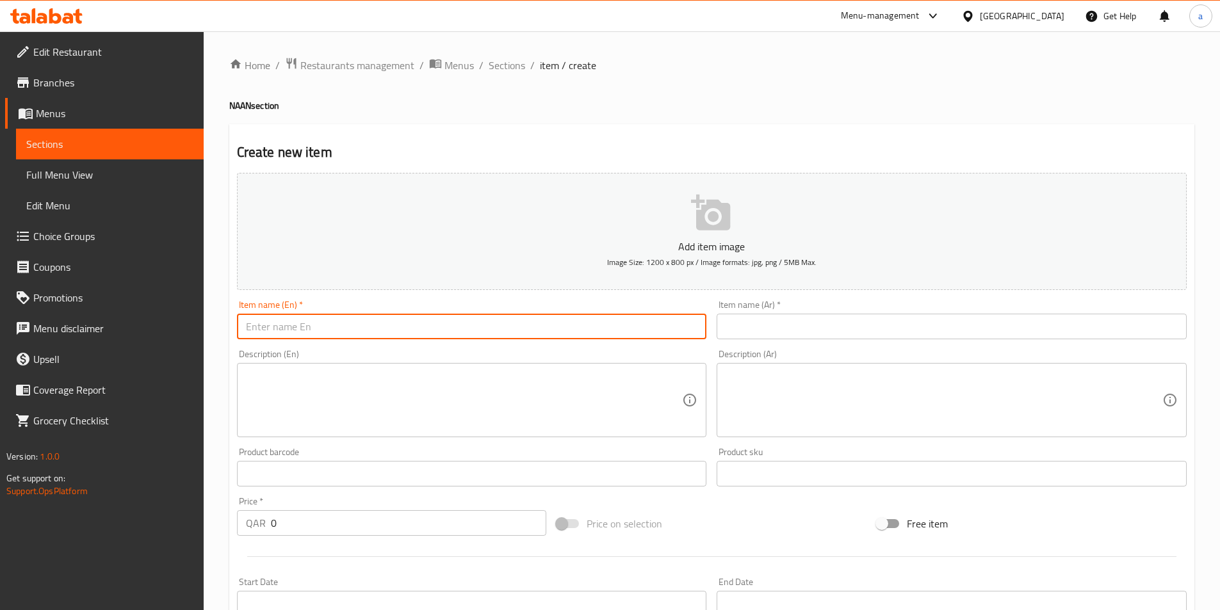
paste input "Taftaan"
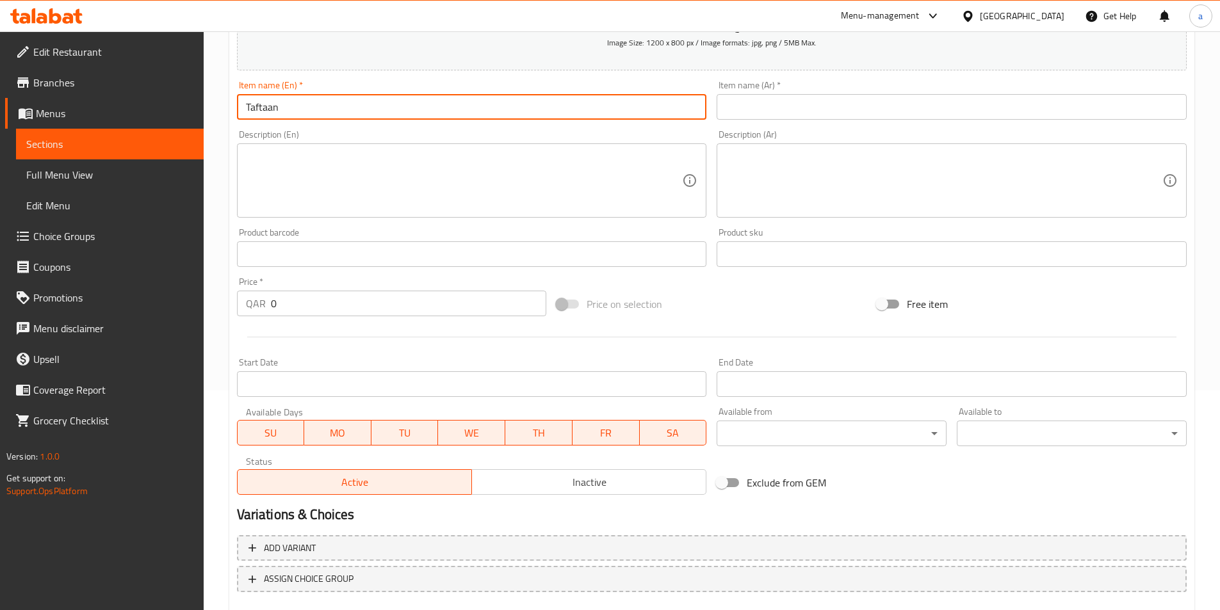
scroll to position [295, 0]
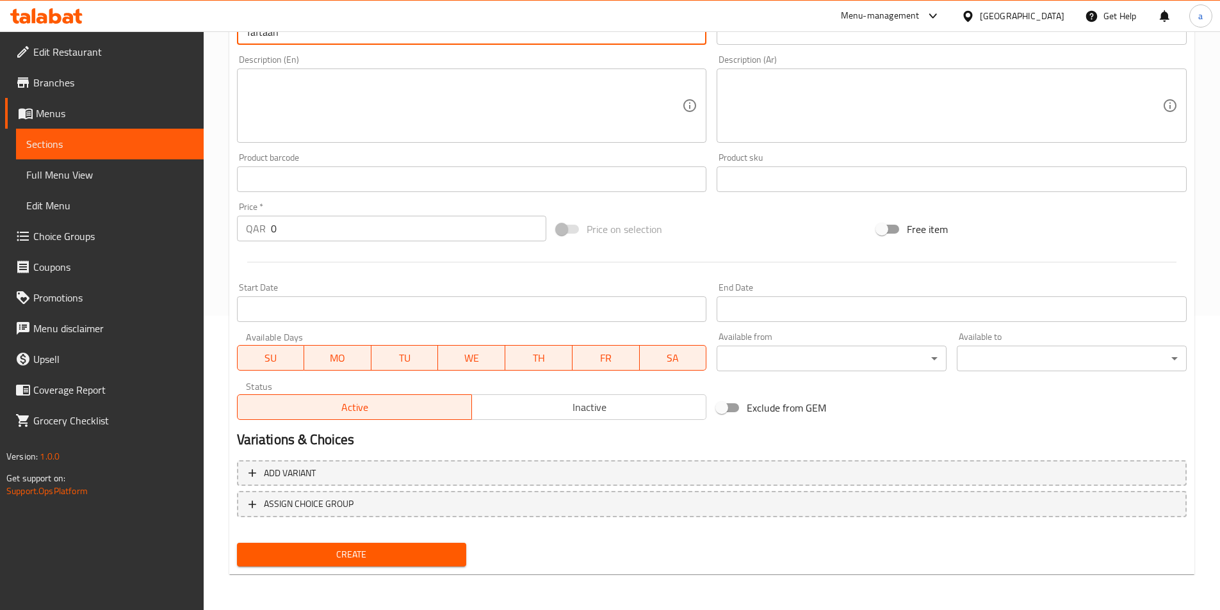
type input "Taftaan"
click at [287, 355] on span "SU" at bounding box center [271, 358] width 57 height 19
click at [324, 359] on span "MO" at bounding box center [337, 358] width 57 height 19
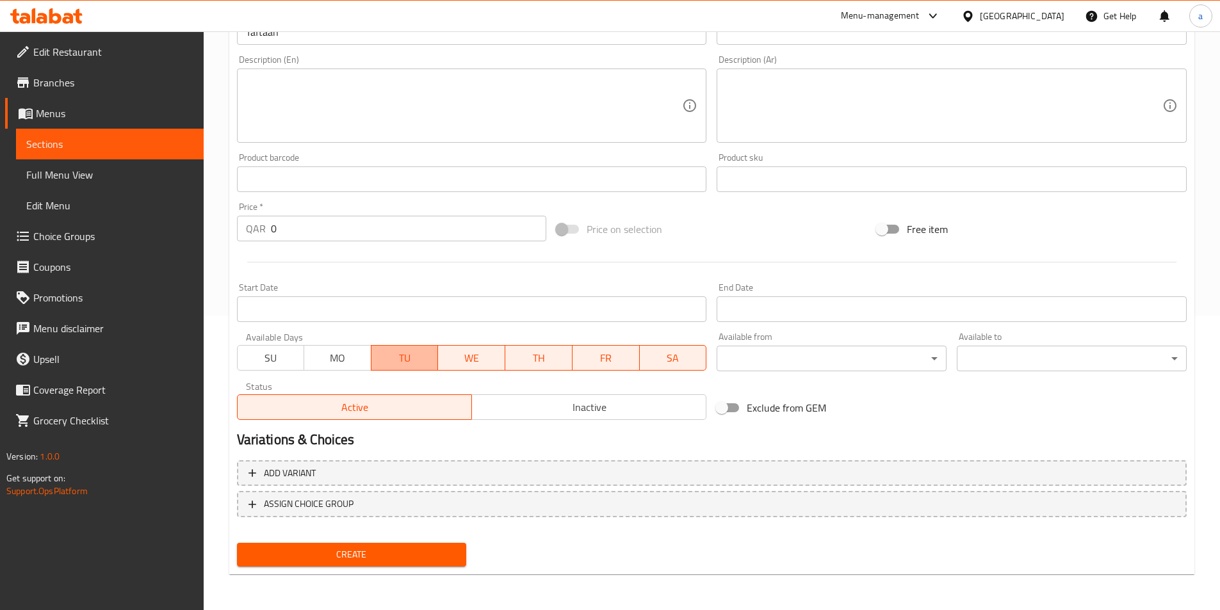
click at [410, 356] on span "TU" at bounding box center [405, 358] width 57 height 19
click at [473, 350] on span "WE" at bounding box center [471, 358] width 57 height 19
click at [560, 352] on span "TH" at bounding box center [539, 358] width 57 height 19
click at [602, 352] on span "FR" at bounding box center [606, 358] width 57 height 19
click at [668, 357] on span "SA" at bounding box center [673, 358] width 57 height 19
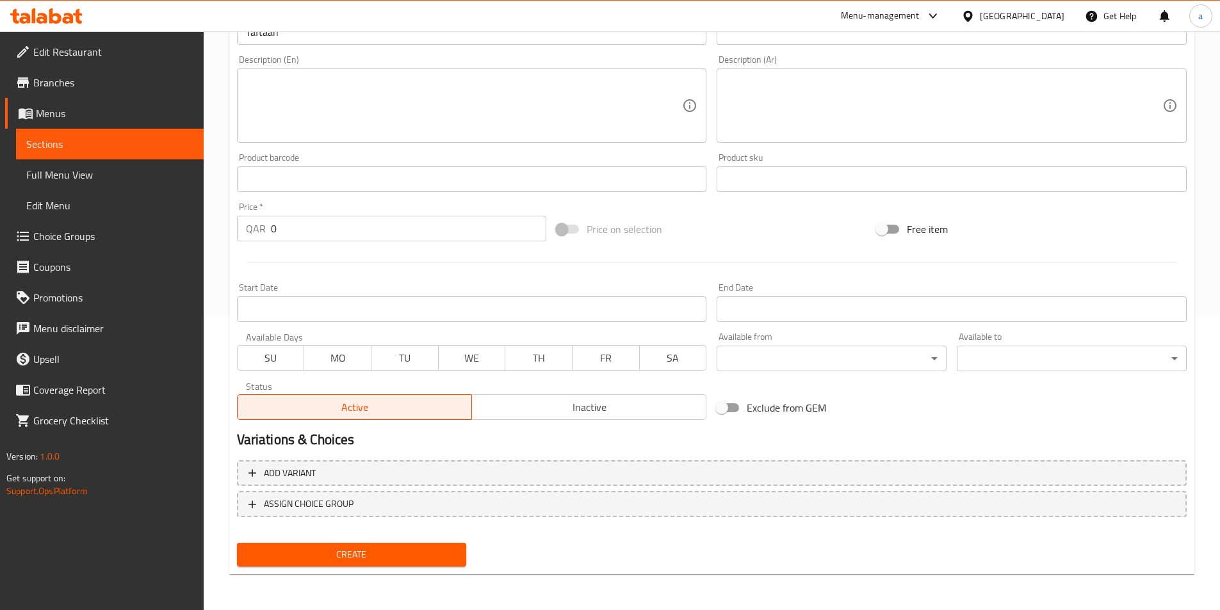
click at [612, 357] on span "FR" at bounding box center [606, 358] width 57 height 19
click at [685, 358] on span "SA" at bounding box center [673, 358] width 57 height 19
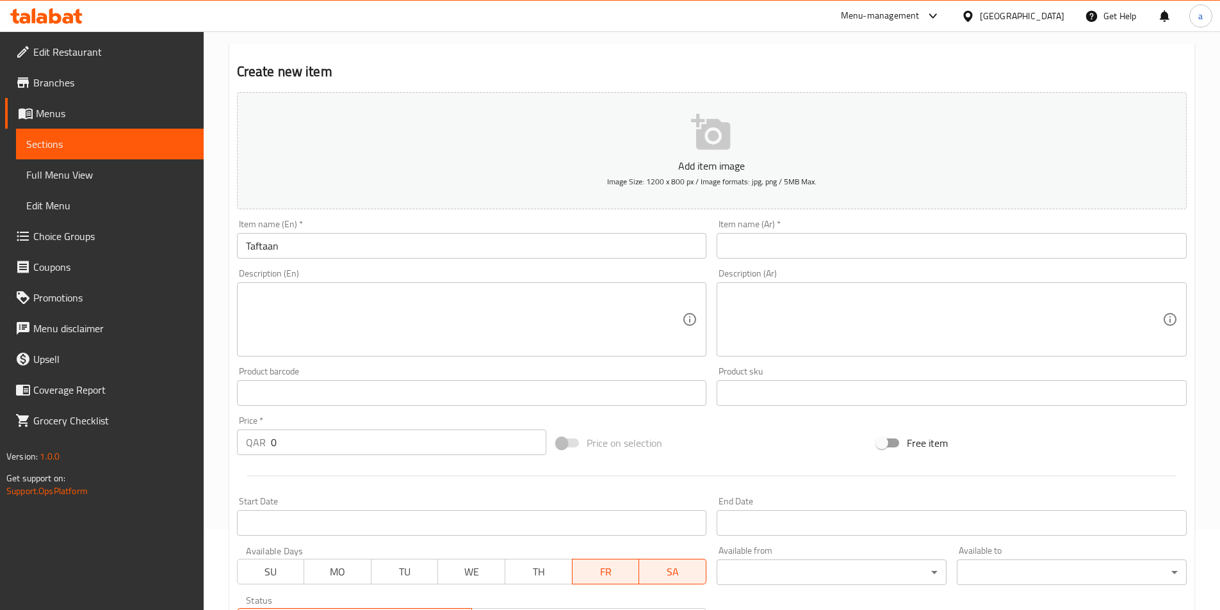
scroll to position [0, 0]
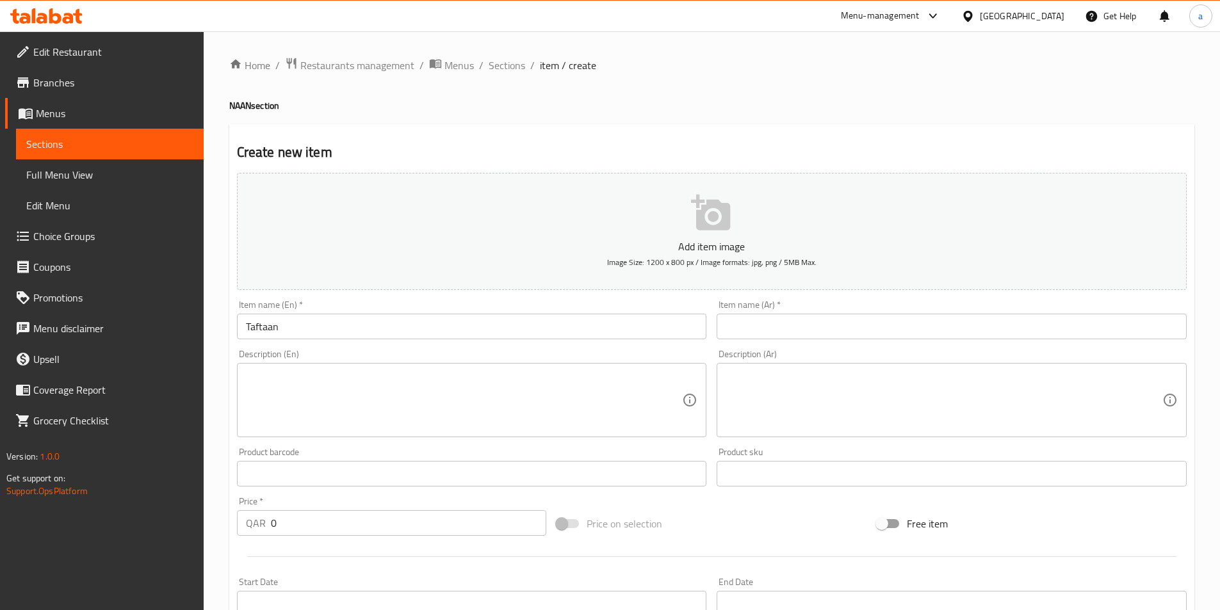
click at [311, 325] on input "Taftaan" at bounding box center [472, 327] width 470 height 26
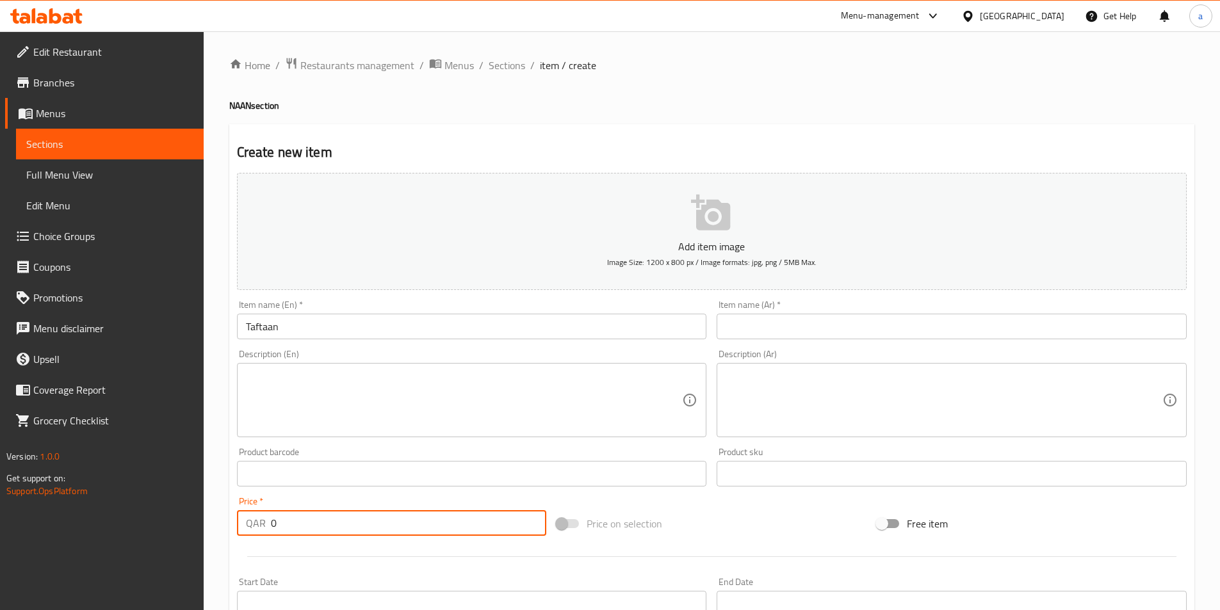
drag, startPoint x: 282, startPoint y: 522, endPoint x: 246, endPoint y: 512, distance: 37.8
click at [229, 519] on div "Create new item Add item image Image Size: 1200 x 800 px / Image formats: jpg, …" at bounding box center [711, 497] width 965 height 746
type input "10"
click at [890, 332] on input "text" at bounding box center [952, 327] width 470 height 26
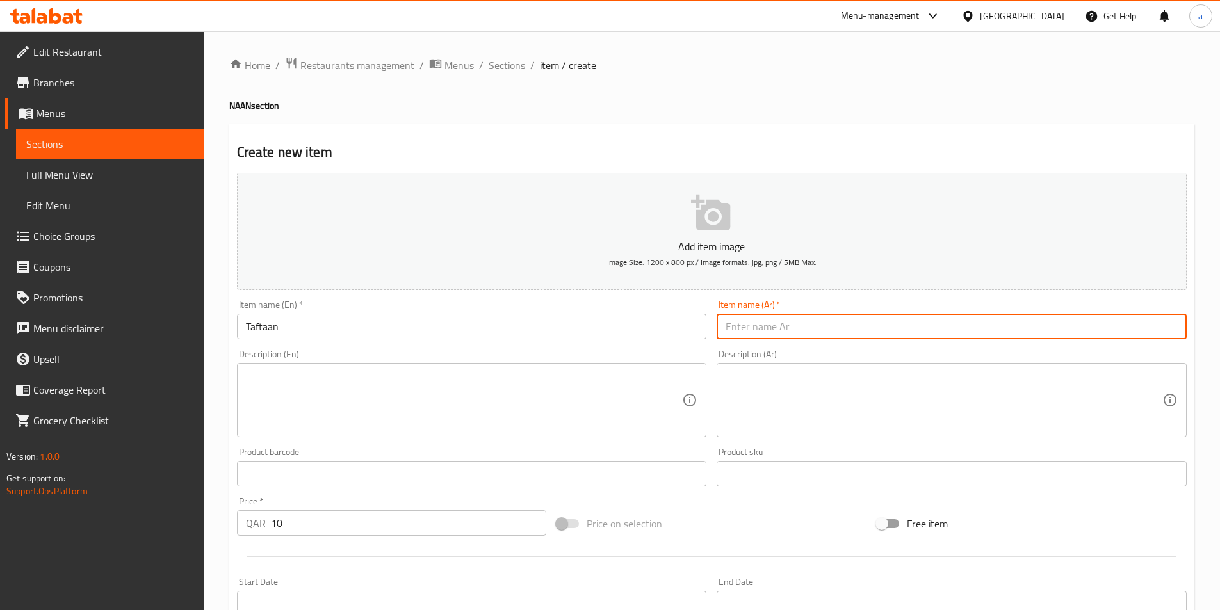
paste input "تفتان"
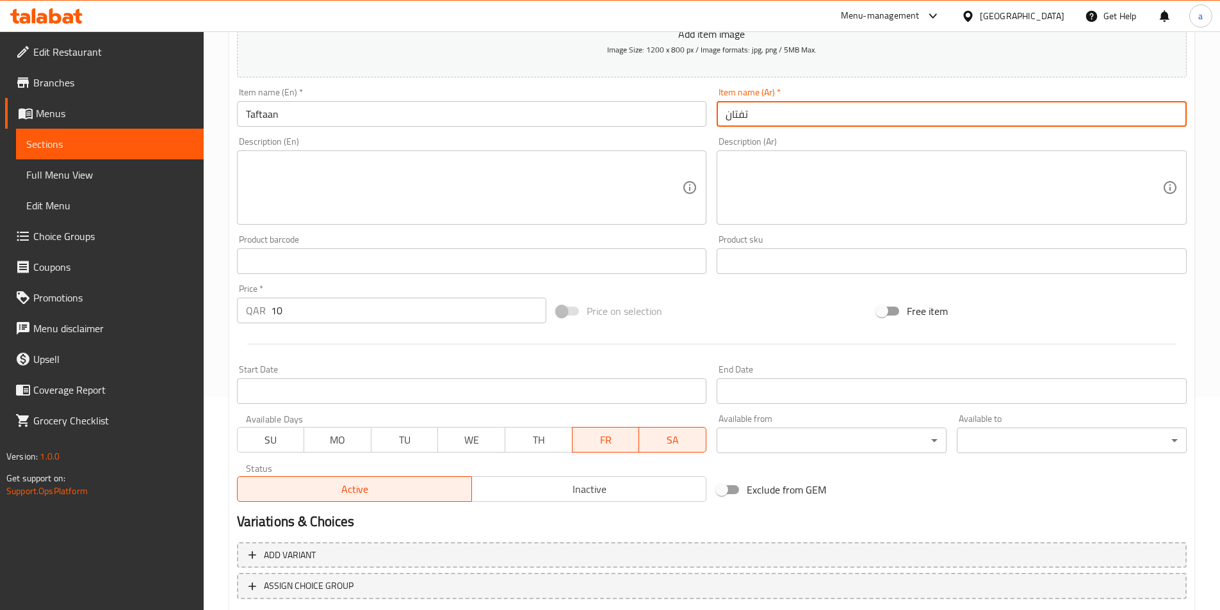
scroll to position [102, 0]
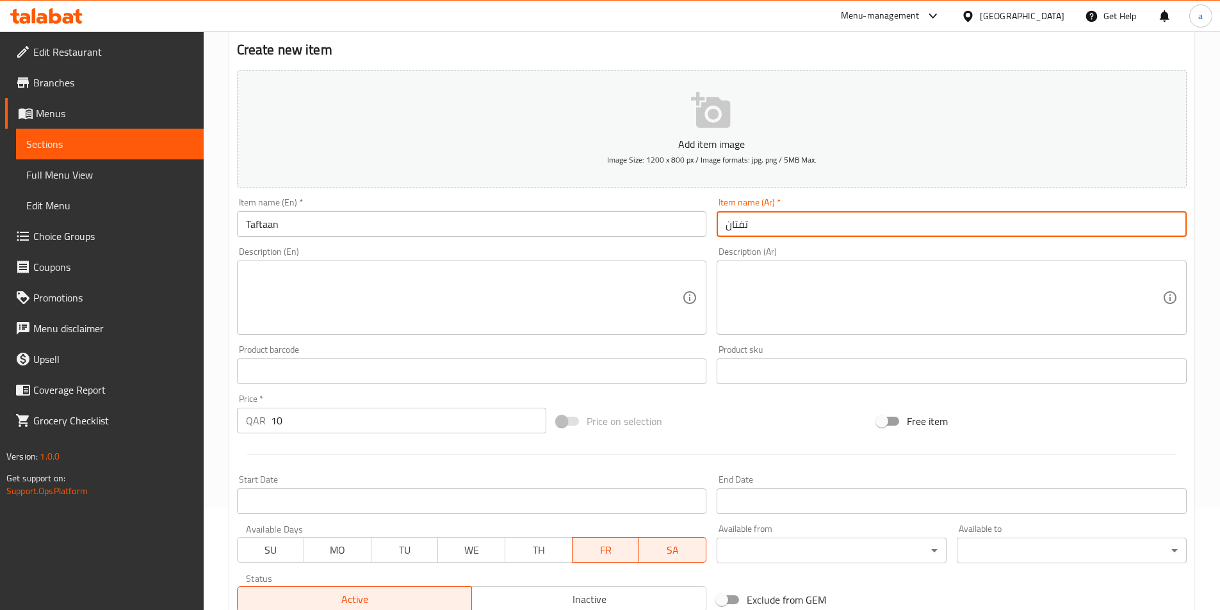
type input "تفتان"
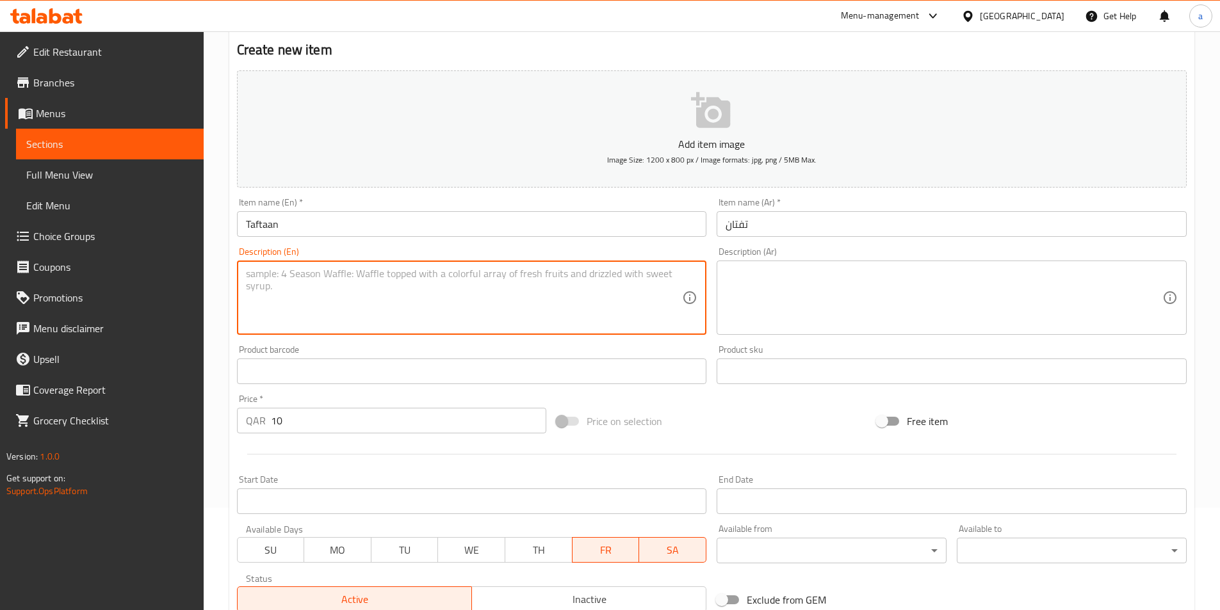
click at [384, 298] on textarea at bounding box center [464, 298] width 437 height 61
paste textarea "A soft, slightly sweet, tandoor-baked Persian-style bread (Available Friday/Sat…"
click at [641, 281] on textarea "A soft, slightly sweet, tandoor-baked Persian-style bread (Available Friday/Sat…" at bounding box center [464, 298] width 437 height 61
type textarea "A soft, slightly sweet, tandoor-baked Persian-style bread"
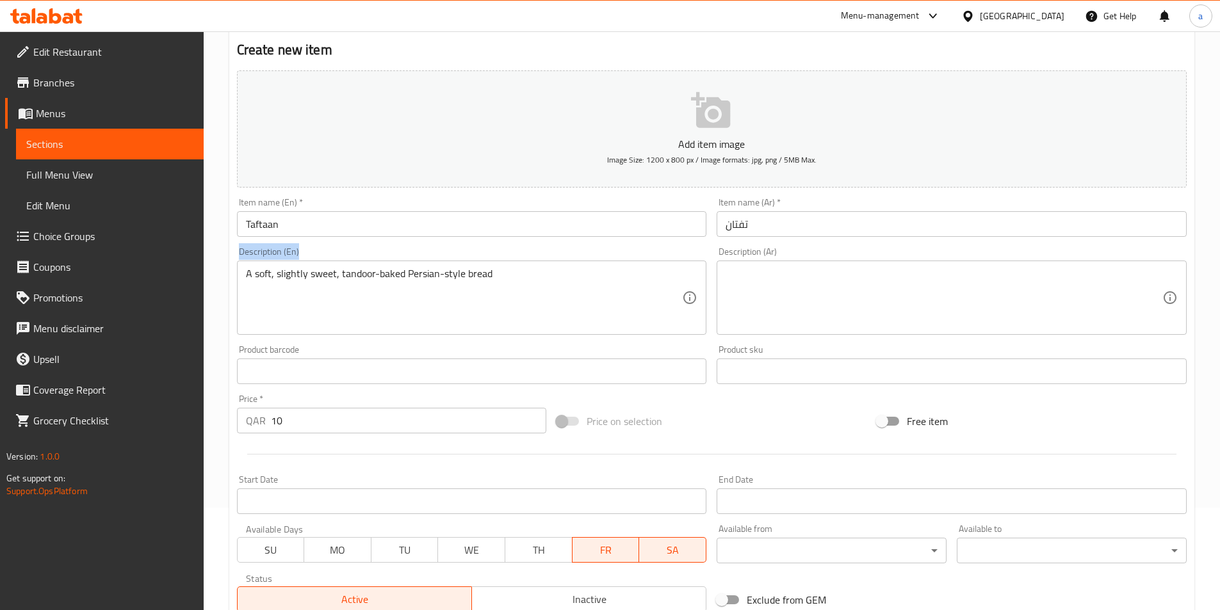
drag, startPoint x: 512, startPoint y: 262, endPoint x: 206, endPoint y: 249, distance: 306.5
click at [206, 249] on div "Home / Restaurants management / Menus / Sections / item / create NAAN section C…" at bounding box center [712, 366] width 1017 height 874
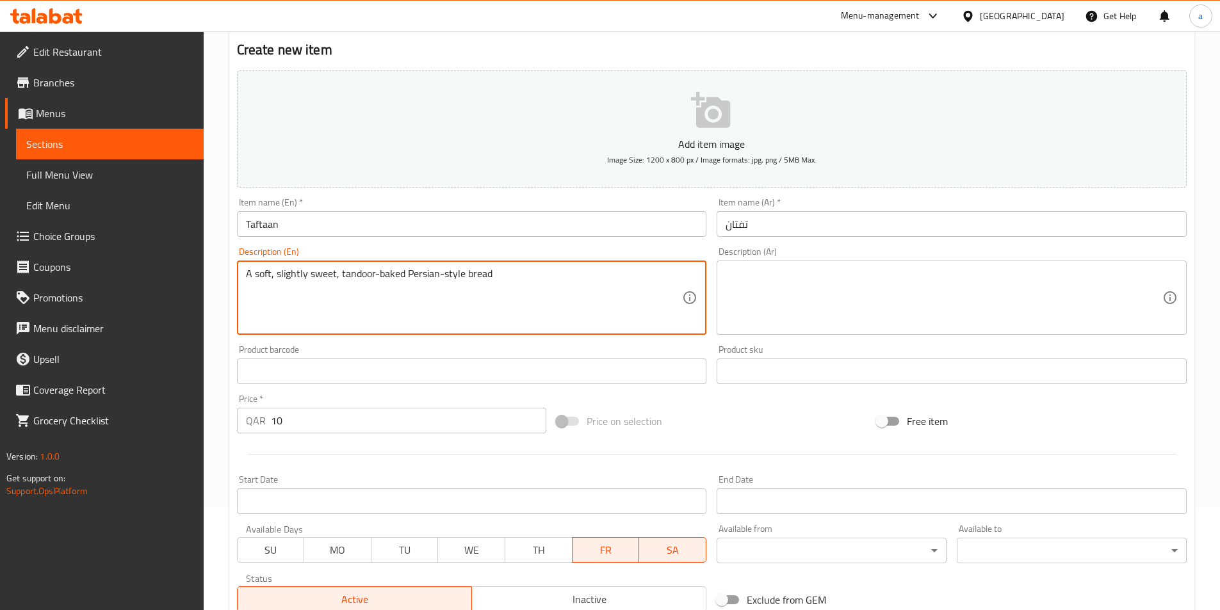
drag, startPoint x: 436, startPoint y: 267, endPoint x: 233, endPoint y: 267, distance: 203.1
click at [233, 267] on div "Description (En) A soft, slightly sweet, tandoor-baked Persian-style bread Desc…" at bounding box center [472, 291] width 480 height 98
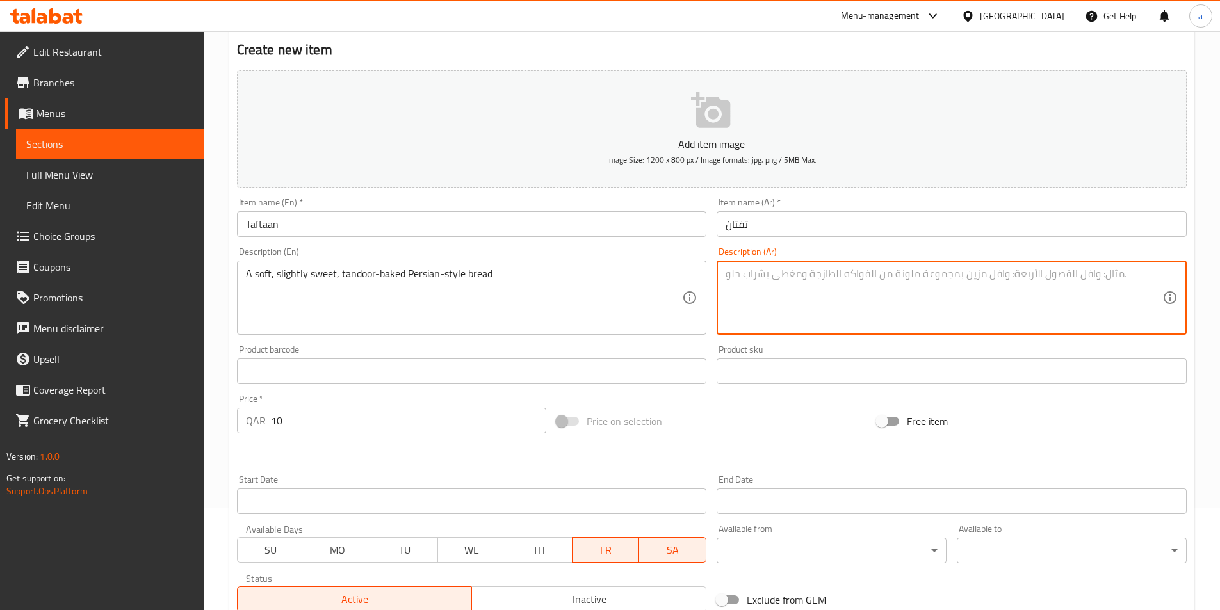
click at [818, 299] on textarea at bounding box center [944, 298] width 437 height 61
paste textarea "A soft, slightly sweet, tandoor-baked Persian-style bread"
drag, startPoint x: 995, startPoint y: 276, endPoint x: 637, endPoint y: 273, distance: 357.4
click at [499, 272] on div "Add item image Image Size: 1200 x 800 px / Image formats: jpg, png / 5MB Max. I…" at bounding box center [712, 341] width 960 height 552
paste textarea "خبز طري، حلو قليلاً، يُخبز في التندور على الطريقة الفارسية"
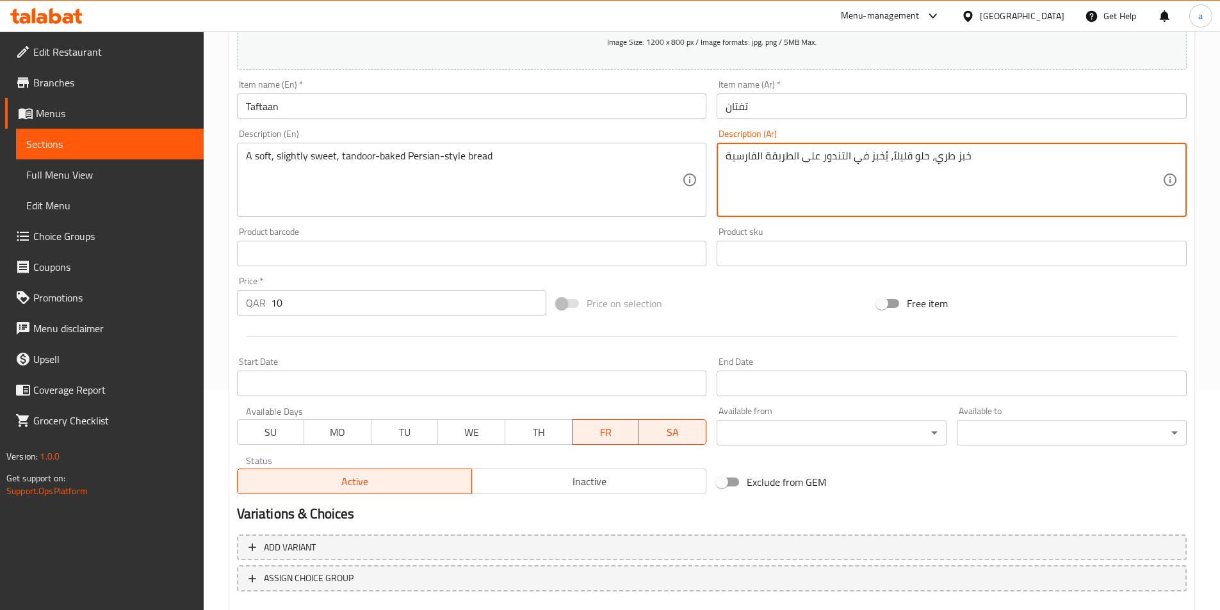
scroll to position [231, 0]
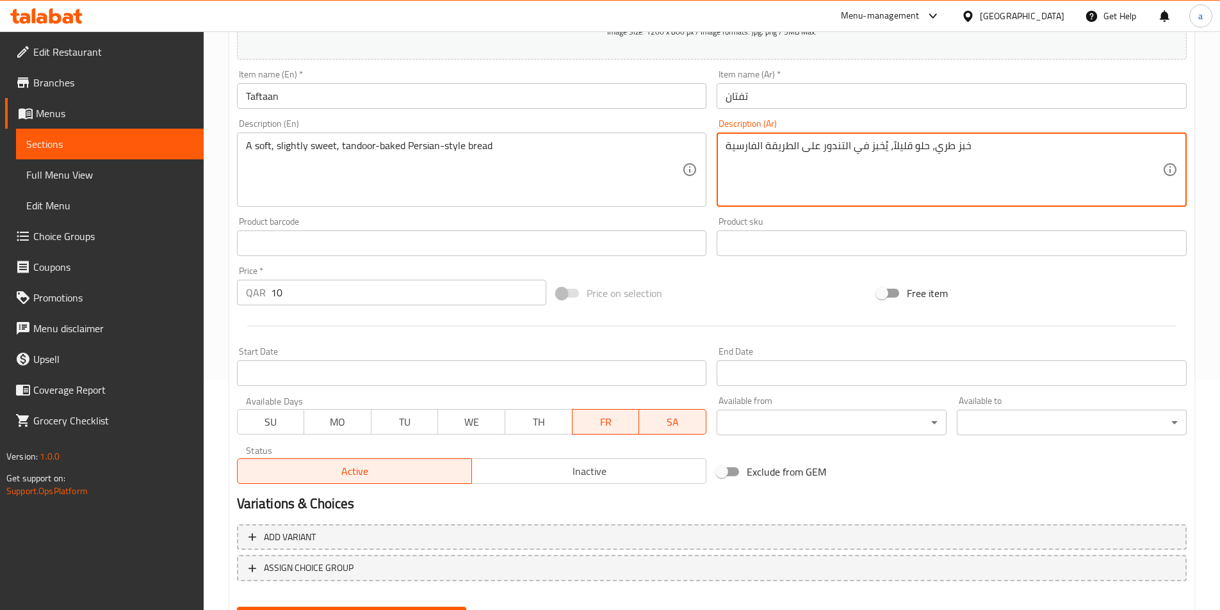
type textarea "خبز طري، حلو قليلاً، يُخبز في التندور على الطريقة الفارسية"
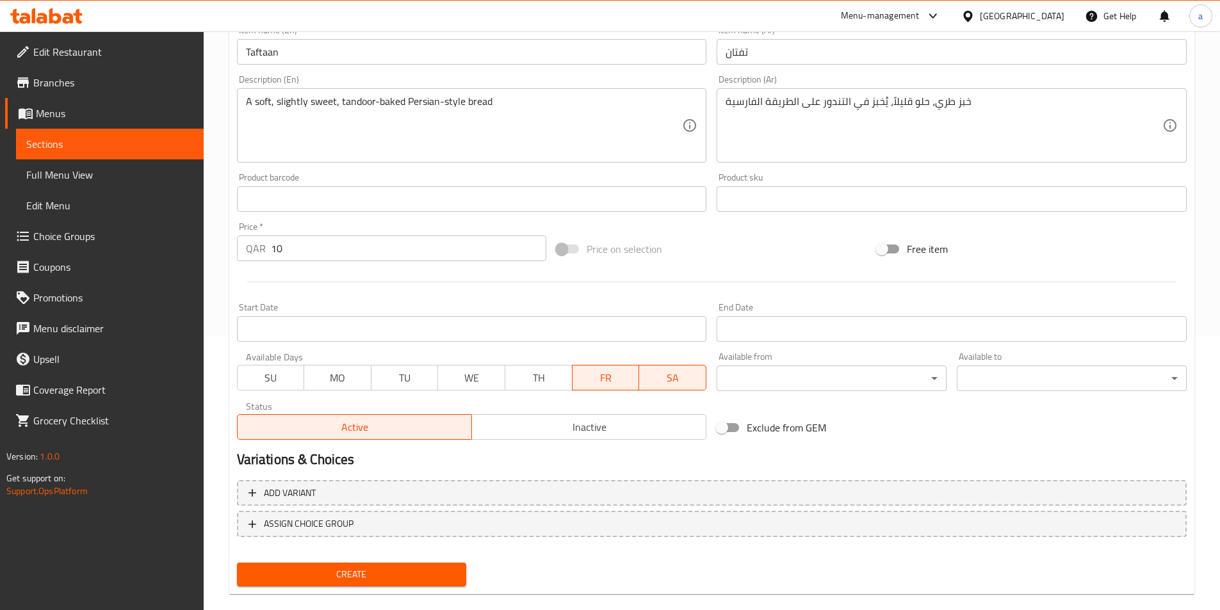
scroll to position [295, 0]
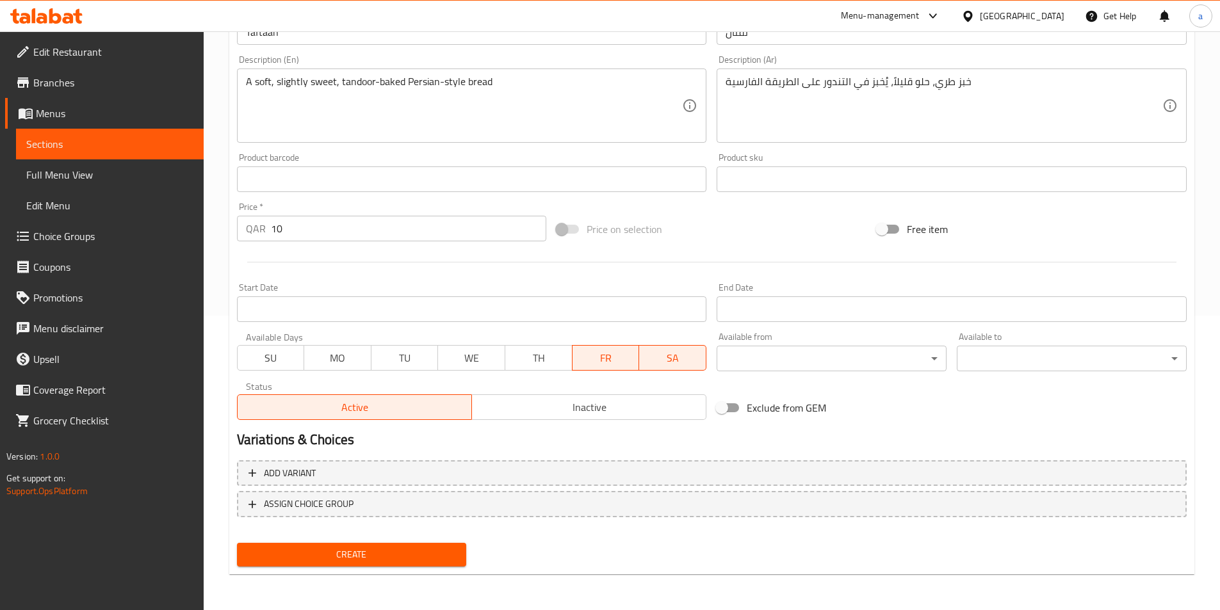
click at [395, 566] on button "Create" at bounding box center [352, 555] width 230 height 24
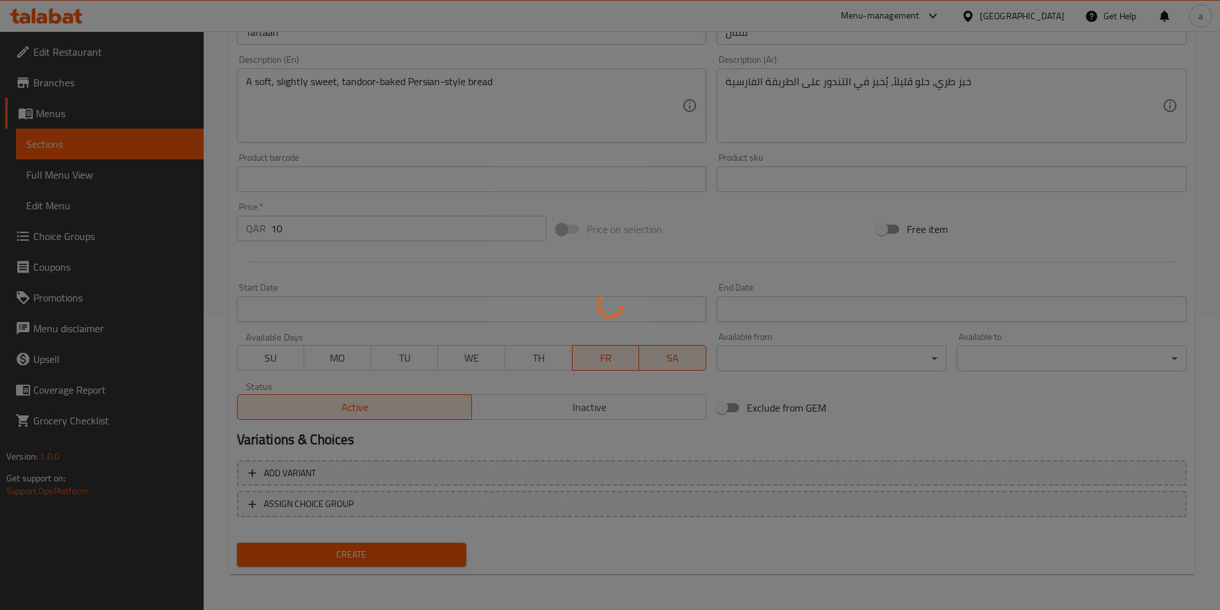
type input "0"
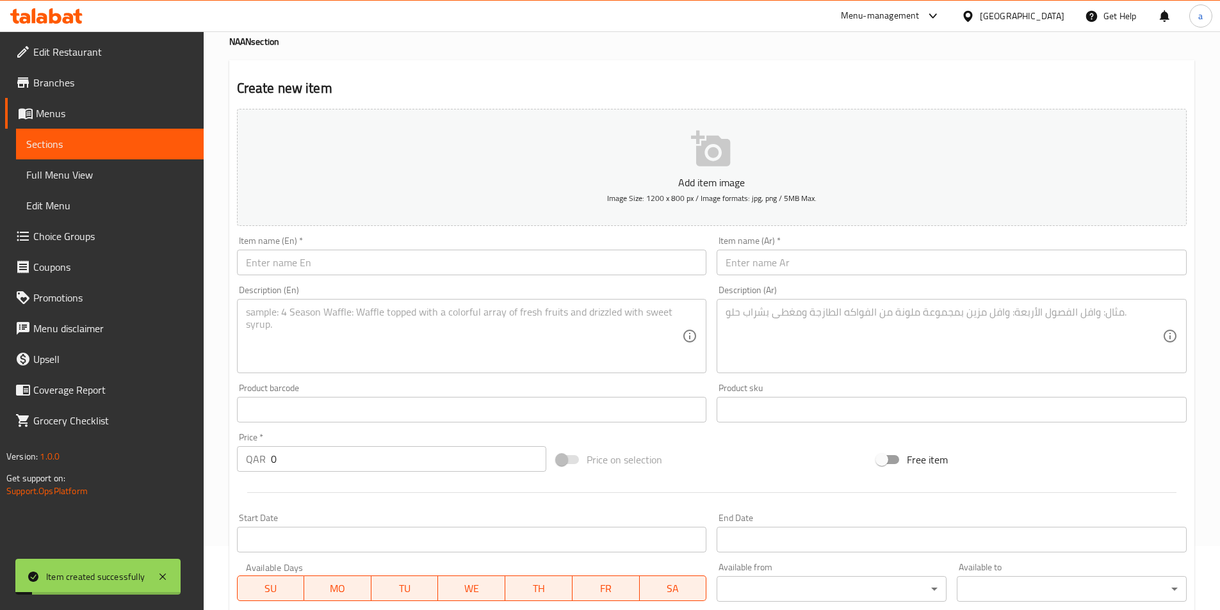
scroll to position [0, 0]
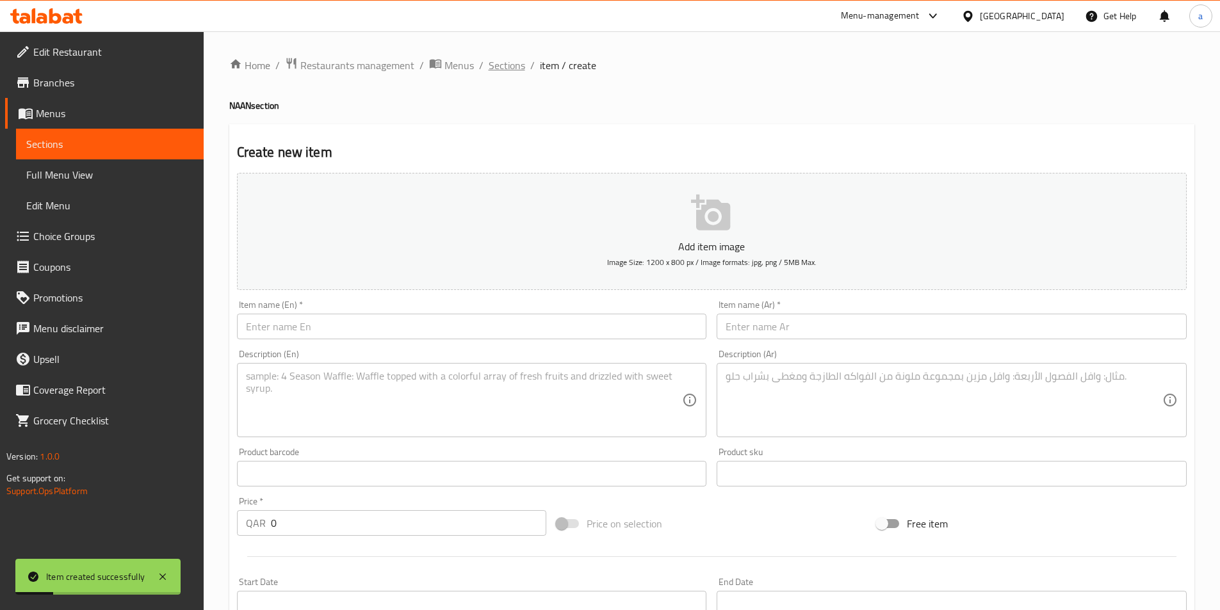
click at [515, 64] on span "Sections" at bounding box center [507, 65] width 37 height 15
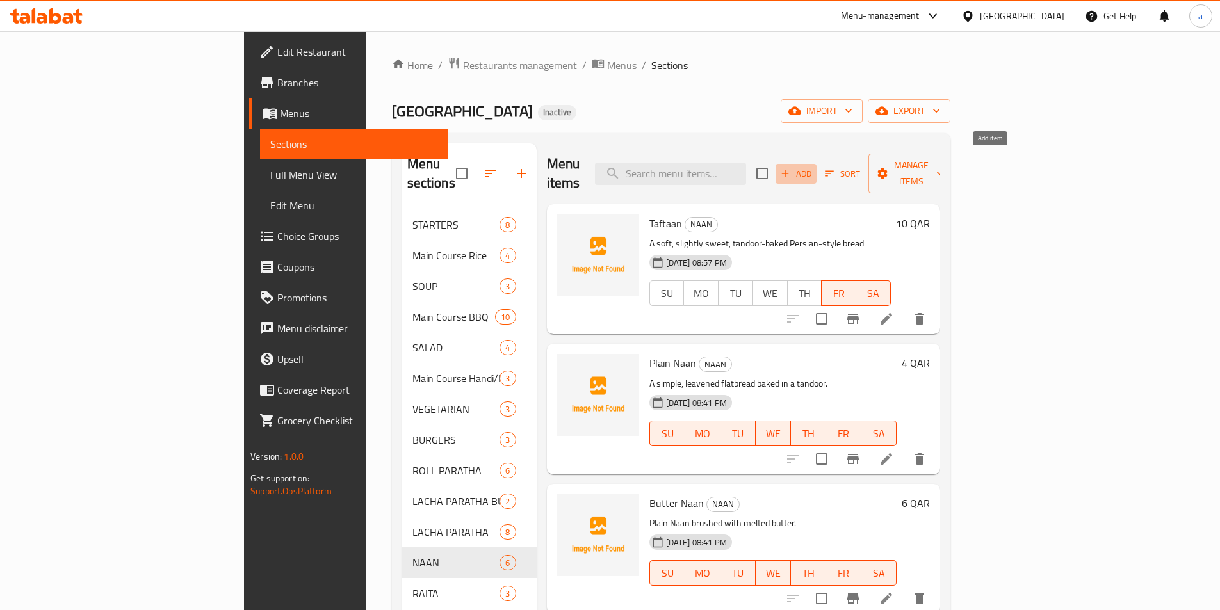
click at [814, 167] on span "Add" at bounding box center [796, 174] width 35 height 15
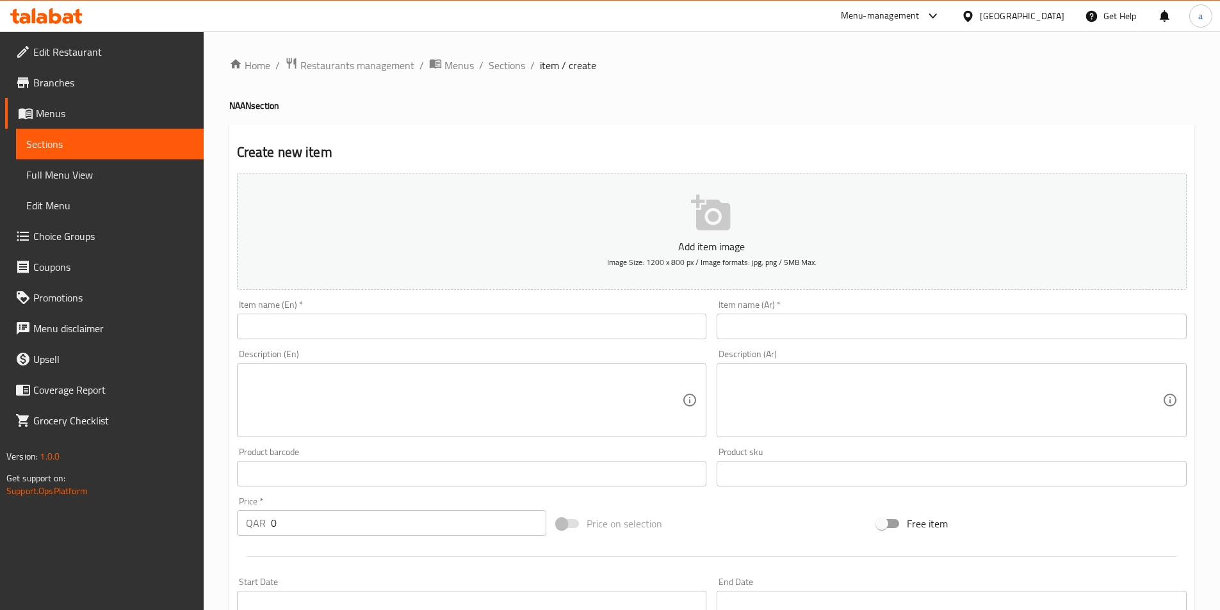
click at [338, 329] on input "text" at bounding box center [472, 327] width 470 height 26
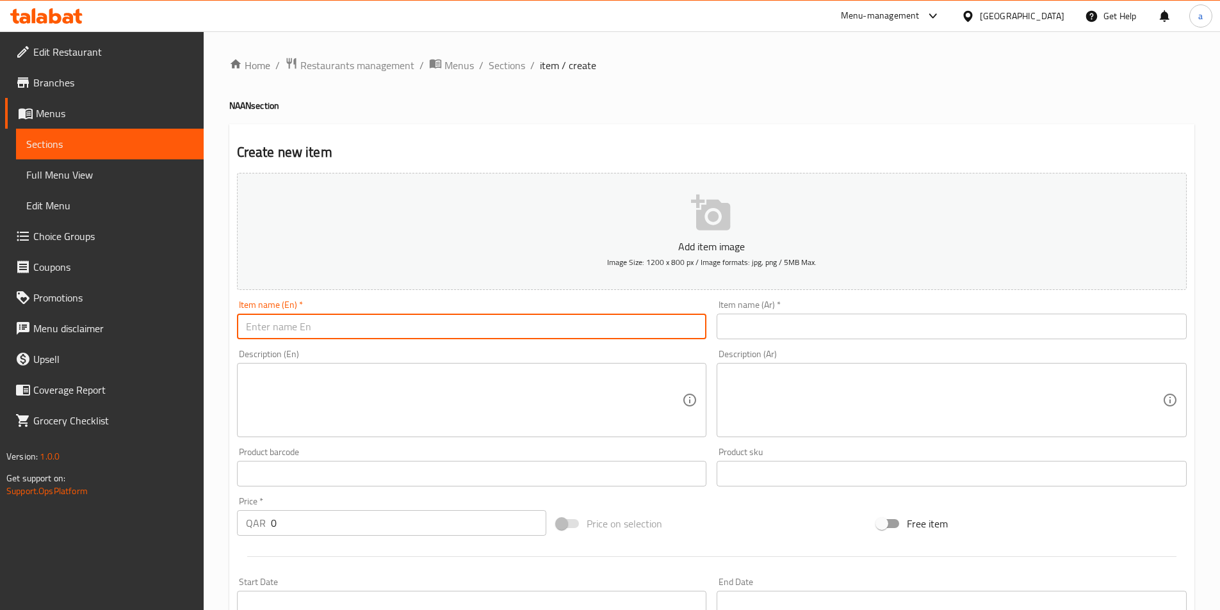
paste input "Sheermal"
type input "Sheermal"
click at [803, 318] on input "text" at bounding box center [952, 327] width 470 height 26
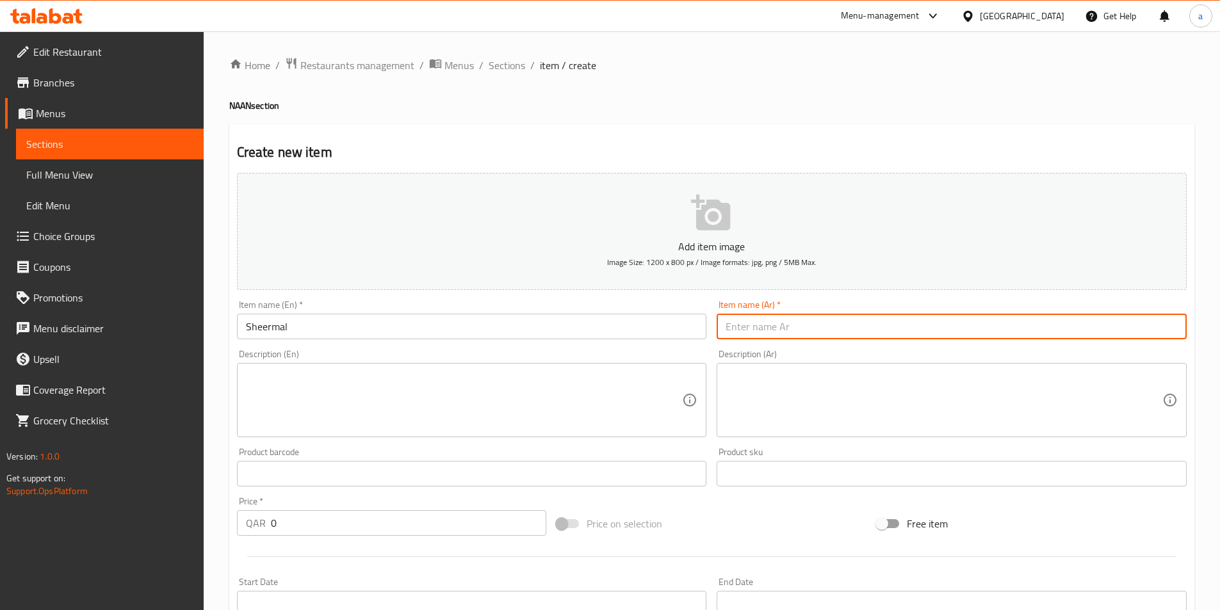
paste input "شيرمال"
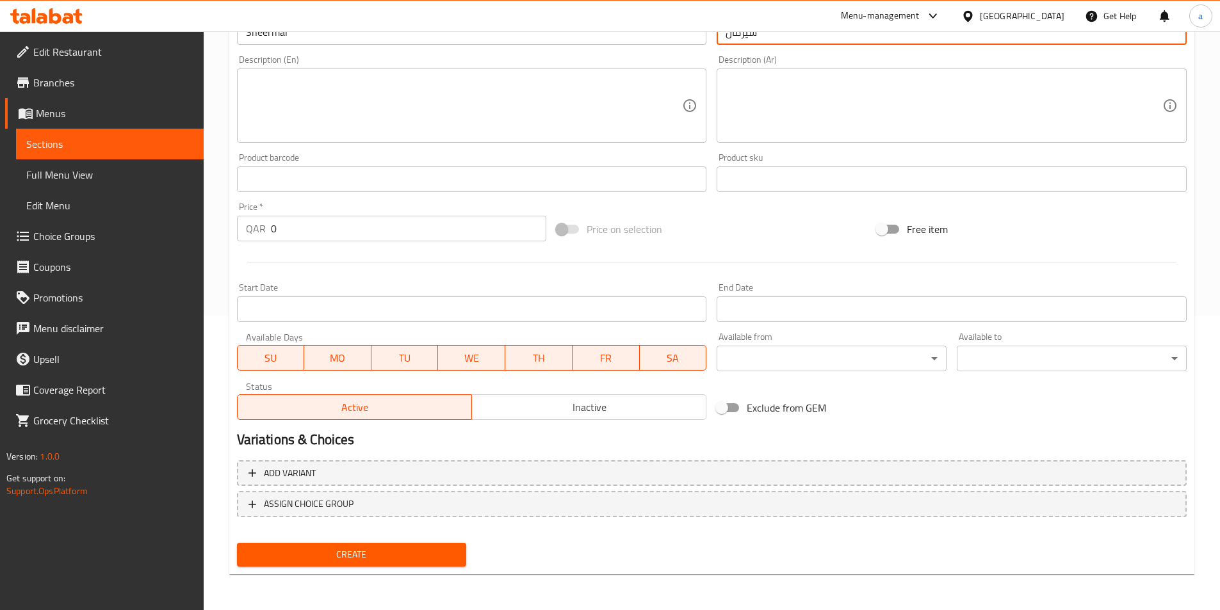
type input "شيرمال"
click at [296, 357] on span "SU" at bounding box center [271, 358] width 57 height 19
click at [358, 359] on span "MO" at bounding box center [337, 358] width 57 height 19
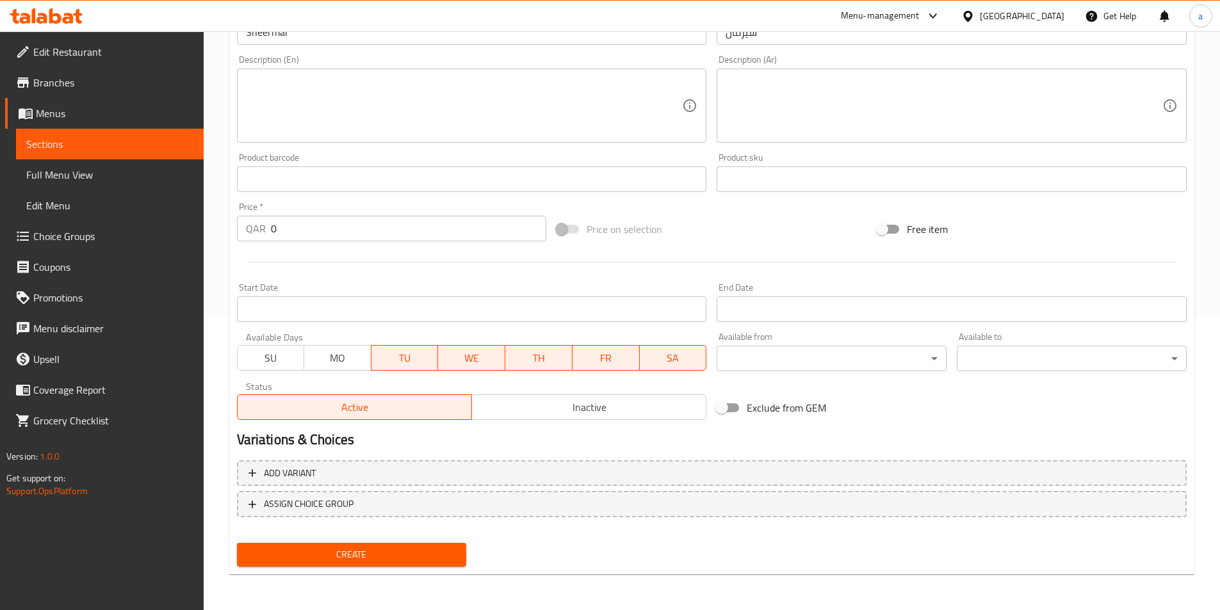
click at [398, 356] on span "TU" at bounding box center [405, 358] width 57 height 19
click at [469, 354] on span "WE" at bounding box center [471, 358] width 57 height 19
click at [530, 357] on span "TH" at bounding box center [539, 358] width 57 height 19
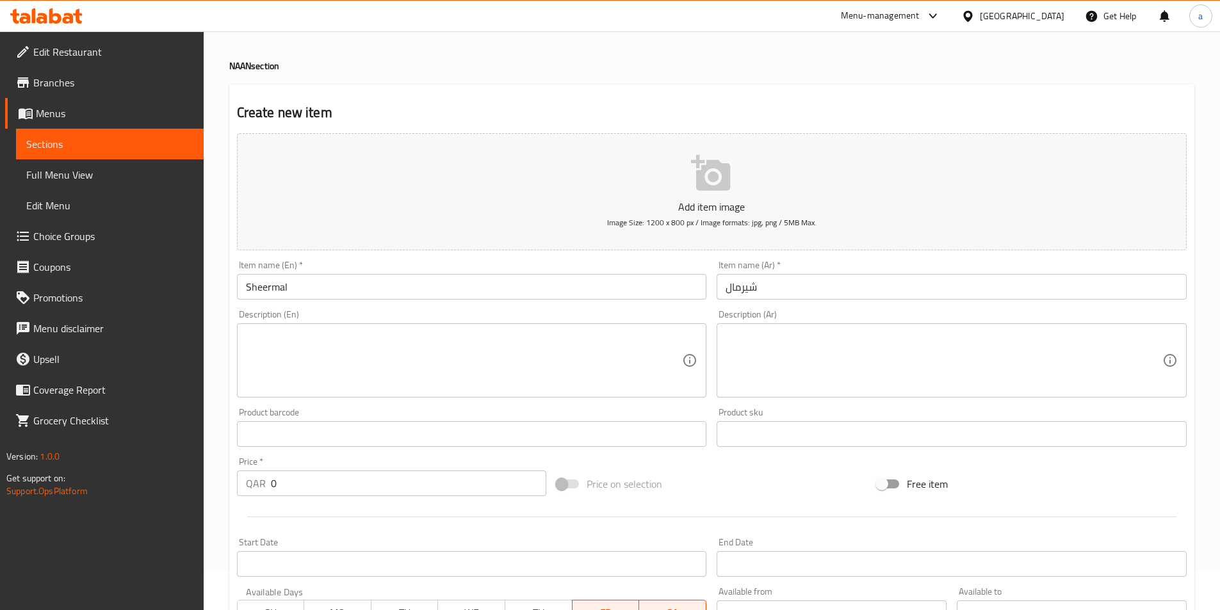
scroll to position [38, 0]
click at [263, 468] on div "Price   * QAR 0 Price *" at bounding box center [392, 478] width 310 height 39
type input "10"
click at [502, 362] on textarea at bounding box center [464, 362] width 437 height 61
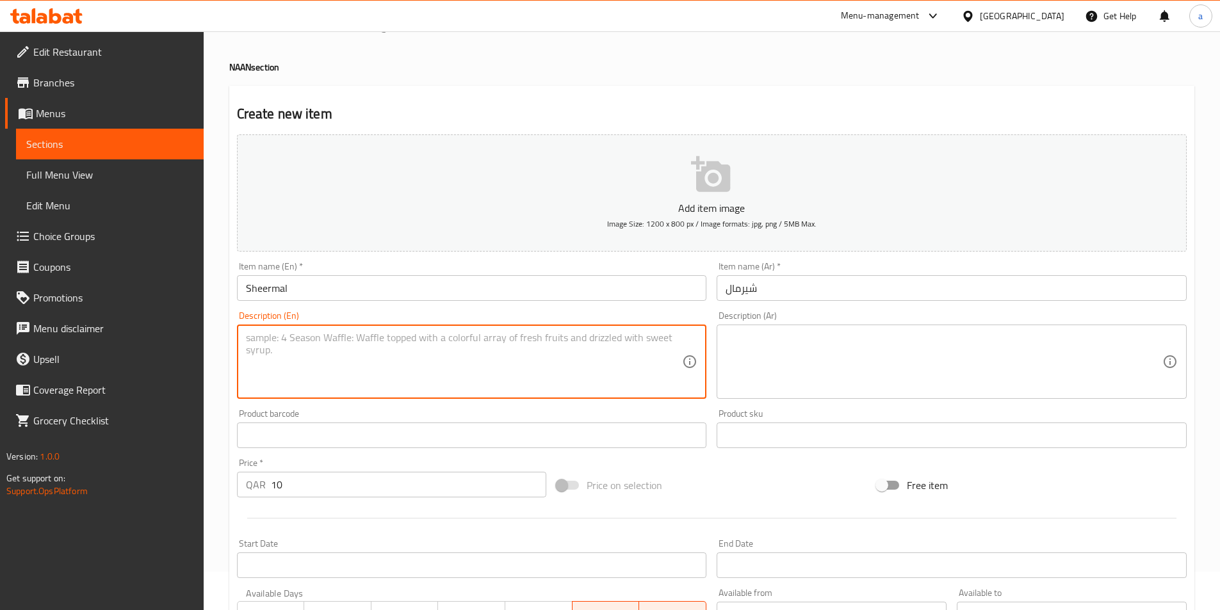
paste textarea "A saffron-flavored, slightly sweet, traditional Mughlai flatbread (Available Fr…"
drag, startPoint x: 674, startPoint y: 340, endPoint x: 517, endPoint y: 348, distance: 157.1
click at [517, 348] on textarea "A saffron-flavored, slightly sweet, traditional Mughlai flatbread (Available Fr…" at bounding box center [464, 362] width 437 height 61
type textarea "A saffron-flavored, slightly sweet, traditional Mughlai flatbread"
click at [855, 341] on textarea at bounding box center [944, 362] width 437 height 61
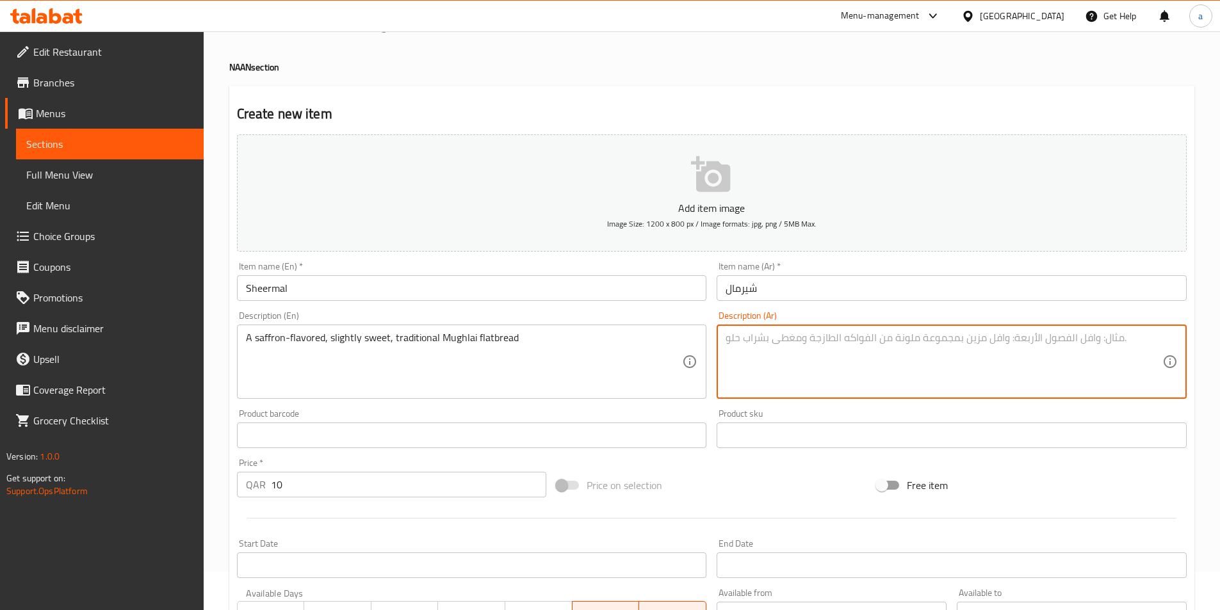
paste textarea "خبز مسطح مغولي تقليدي بنكهة الزعفران، حلو قليلاً"
drag, startPoint x: 868, startPoint y: 337, endPoint x: 806, endPoint y: 339, distance: 62.2
click at [806, 339] on textarea "خبز مسطح مغولي تقليدي بنكهة الزعفران، حلو قليلاً" at bounding box center [944, 362] width 437 height 61
click at [838, 341] on textarea "خبز مسطح مغولي تقليدي بنكهة الزعفران، حلو قليلاً" at bounding box center [944, 362] width 437 height 61
drag, startPoint x: 834, startPoint y: 339, endPoint x: 769, endPoint y: 339, distance: 65.3
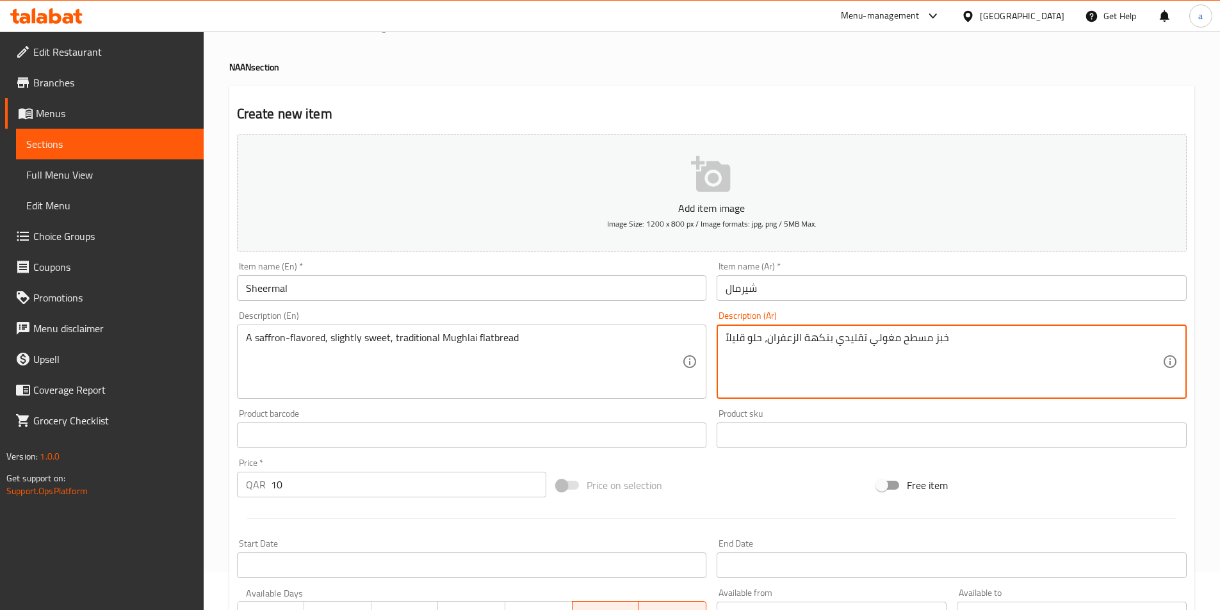
click at [769, 339] on textarea "خبز مسطح مغولي تقليدي بنكهة الزعفران، حلو قليلاً" at bounding box center [944, 362] width 437 height 61
click at [765, 343] on textarea "خبز مسطح مغولي تقليد، حلو قليلاً" at bounding box center [944, 362] width 437 height 61
click at [725, 338] on div "خبز مسطح مغولي تقليد حلو قليلاً Description (Ar)" at bounding box center [952, 362] width 470 height 74
click at [876, 338] on textarea "خبز مسطح مغولي تقليد حلو قليلاً" at bounding box center [944, 362] width 437 height 61
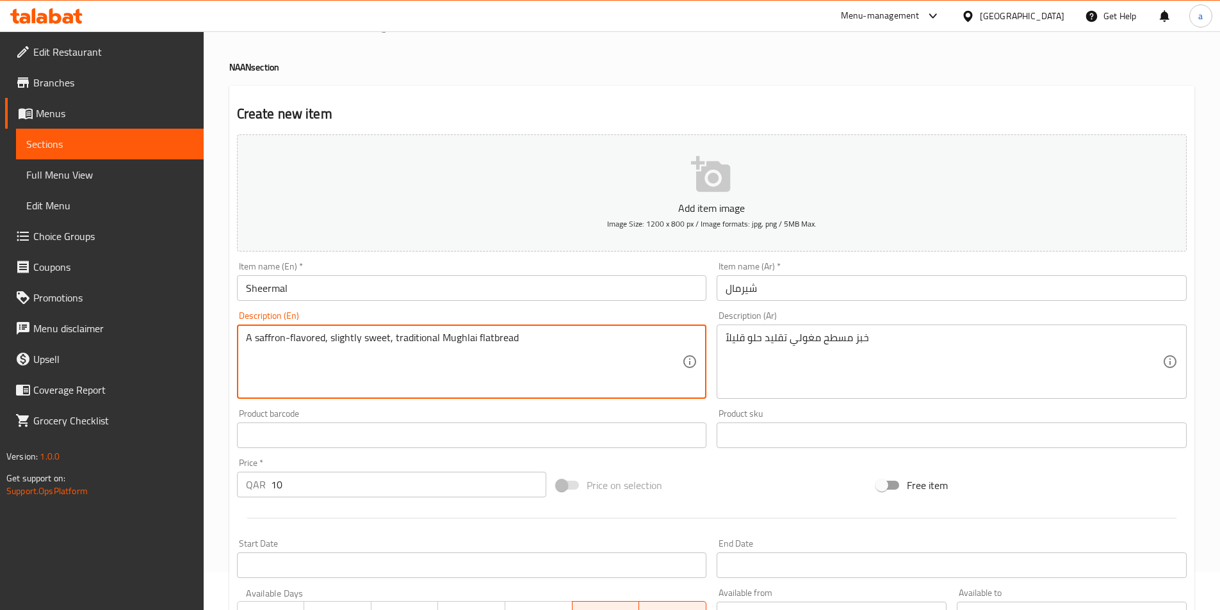
click at [268, 343] on textarea "A saffron-flavored, slightly sweet, traditional Mughlai flatbread" at bounding box center [464, 362] width 437 height 61
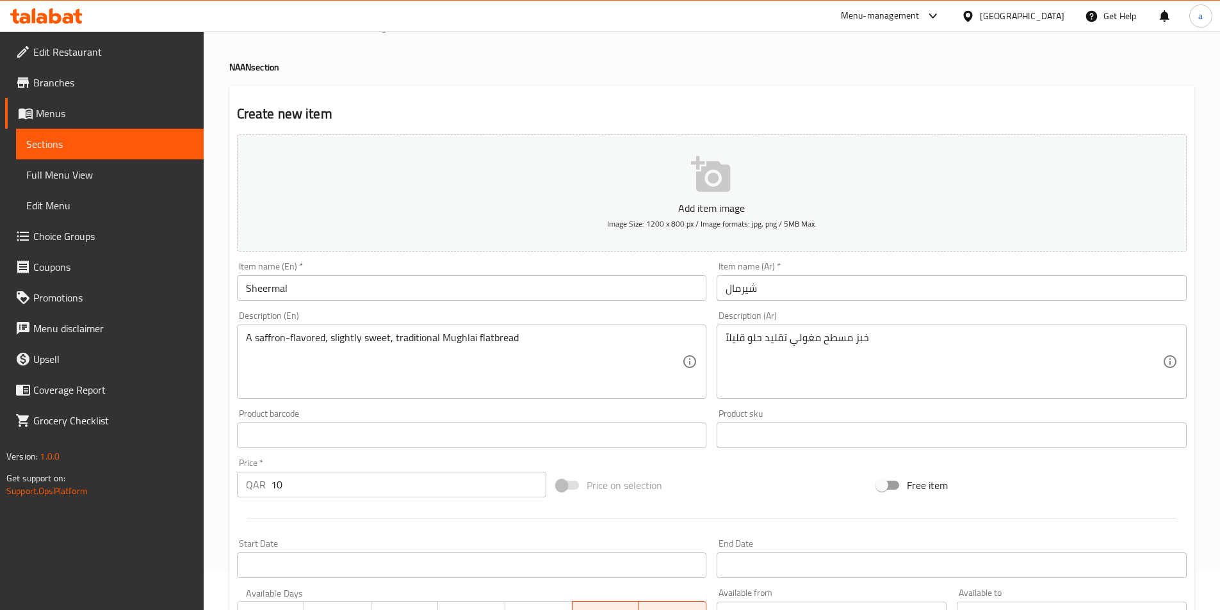
click at [270, 342] on textarea "A saffron-flavored, slightly sweet, traditional Mughlai flatbread" at bounding box center [464, 362] width 437 height 61
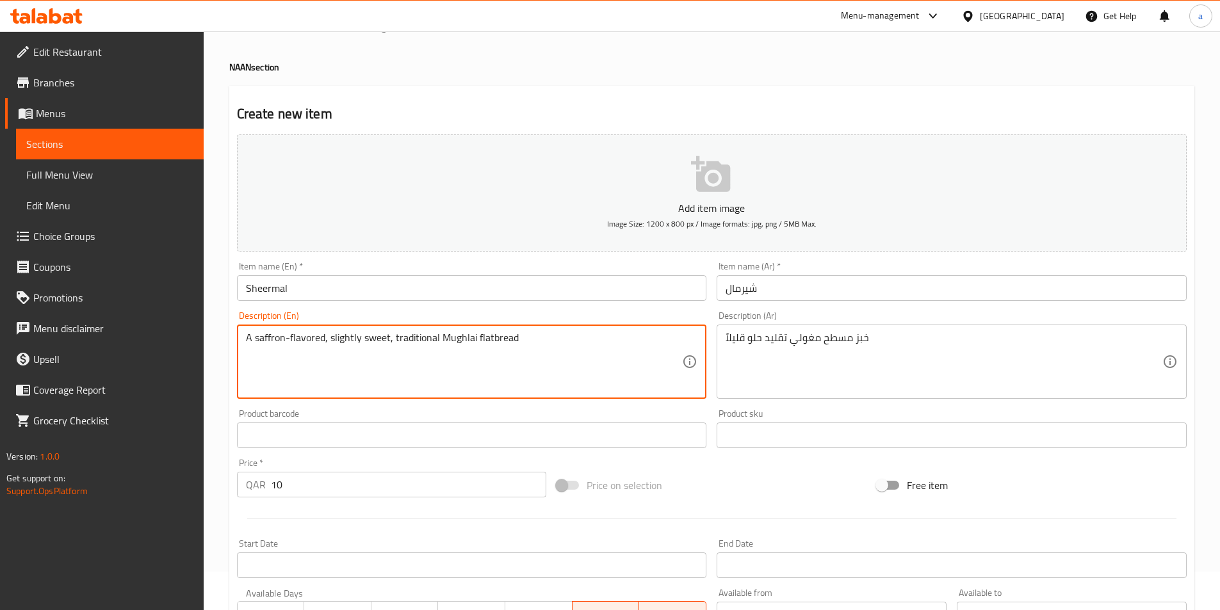
click at [270, 342] on textarea "A saffron-flavored, slightly sweet, traditional Mughlai flatbread" at bounding box center [464, 362] width 437 height 61
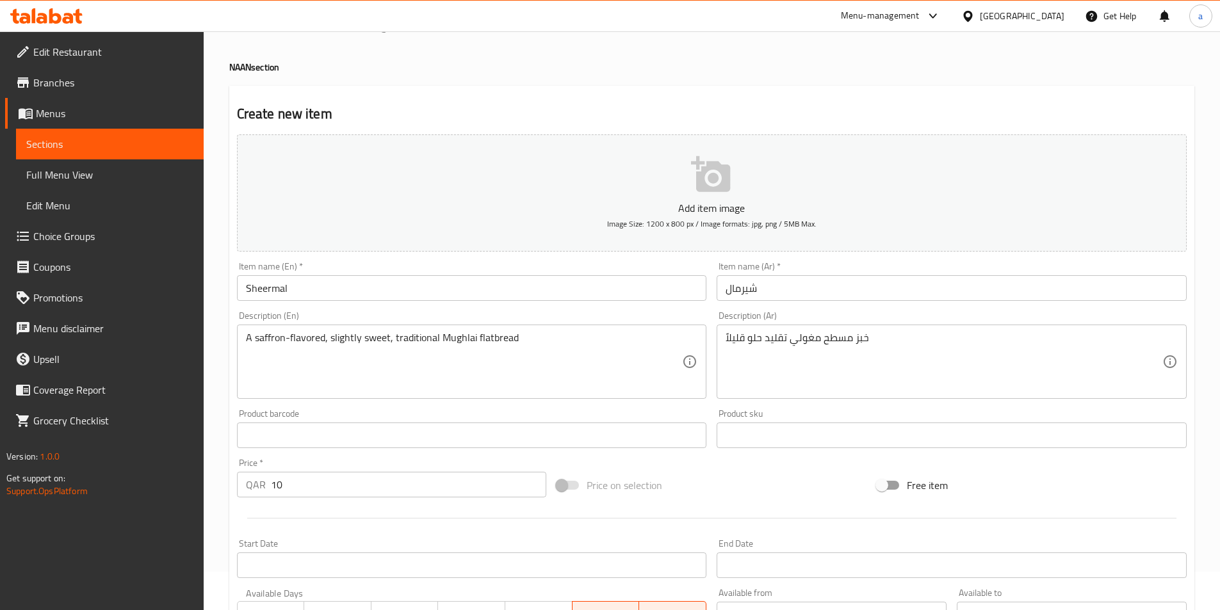
click at [306, 338] on textarea "A saffron-flavored, slightly sweet, traditional Mughlai flatbread" at bounding box center [464, 362] width 437 height 61
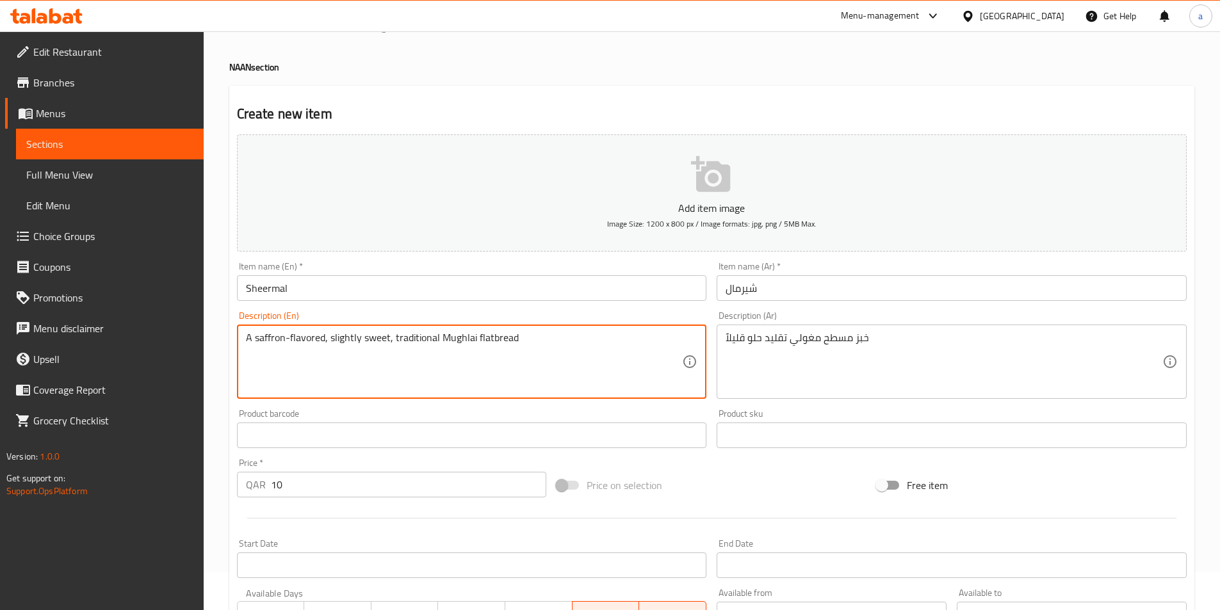
click at [306, 338] on textarea "A saffron-flavored, slightly sweet, traditional Mughlai flatbread" at bounding box center [464, 362] width 437 height 61
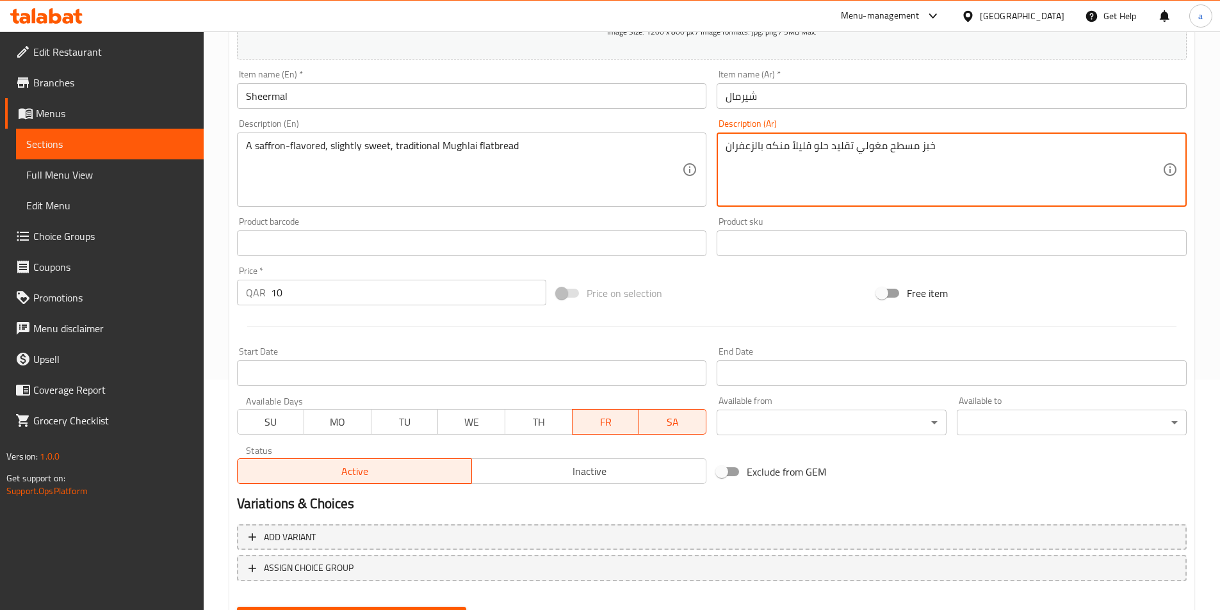
scroll to position [295, 0]
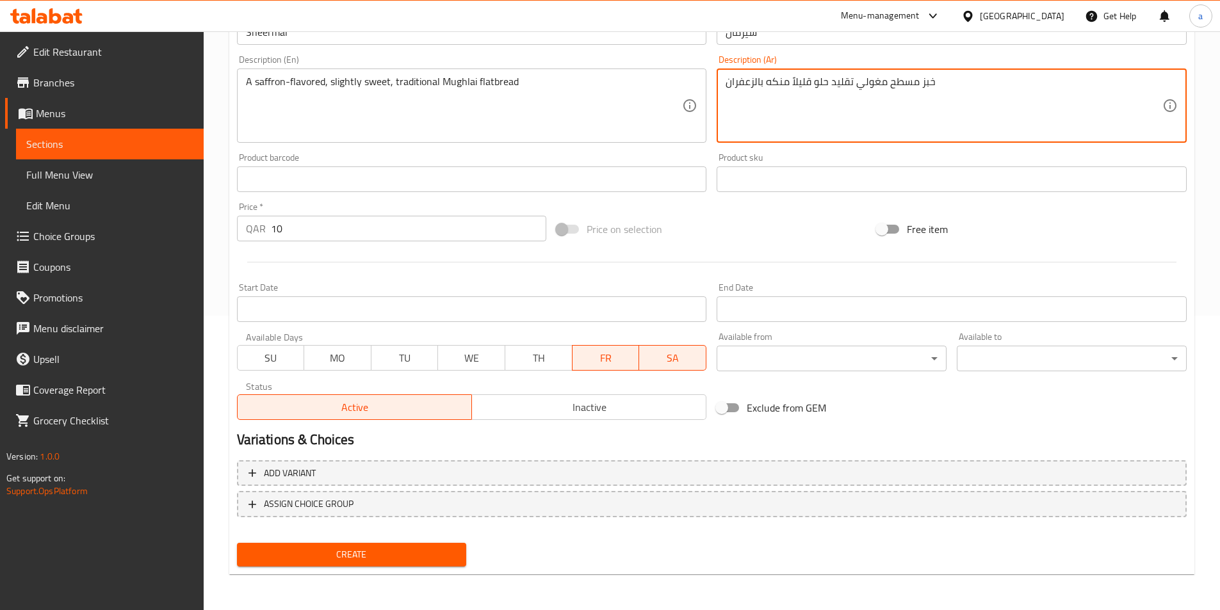
type textarea "خبز مسطح مغولي تقليد حلو قليلاً منكه بالزعفران"
click at [377, 560] on span "Create" at bounding box center [351, 555] width 209 height 16
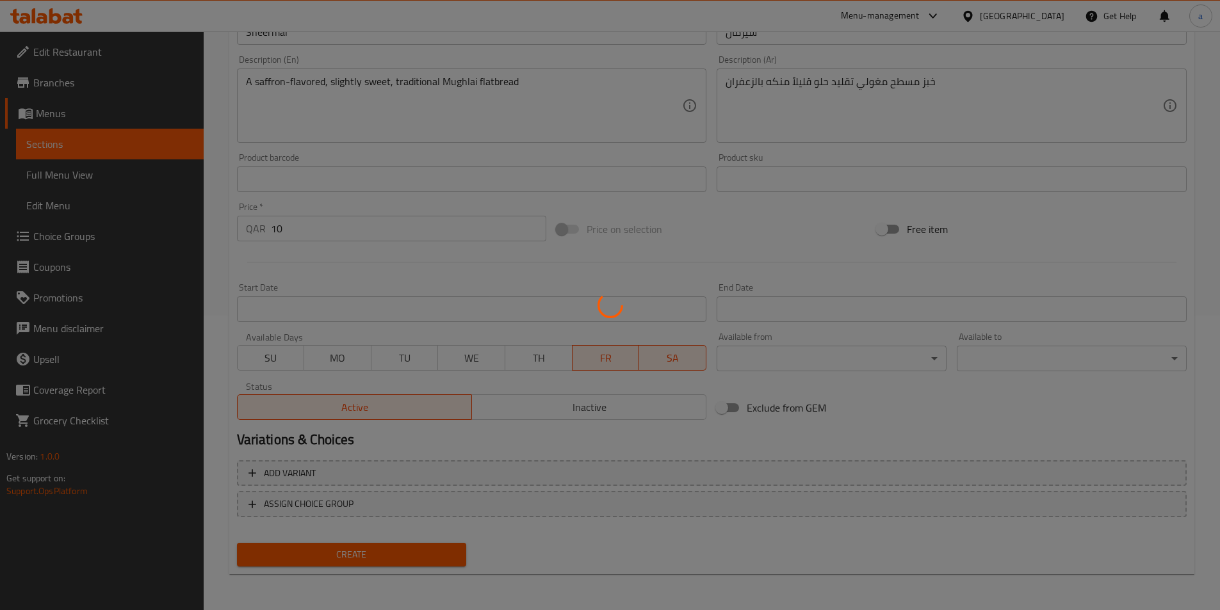
type input "0"
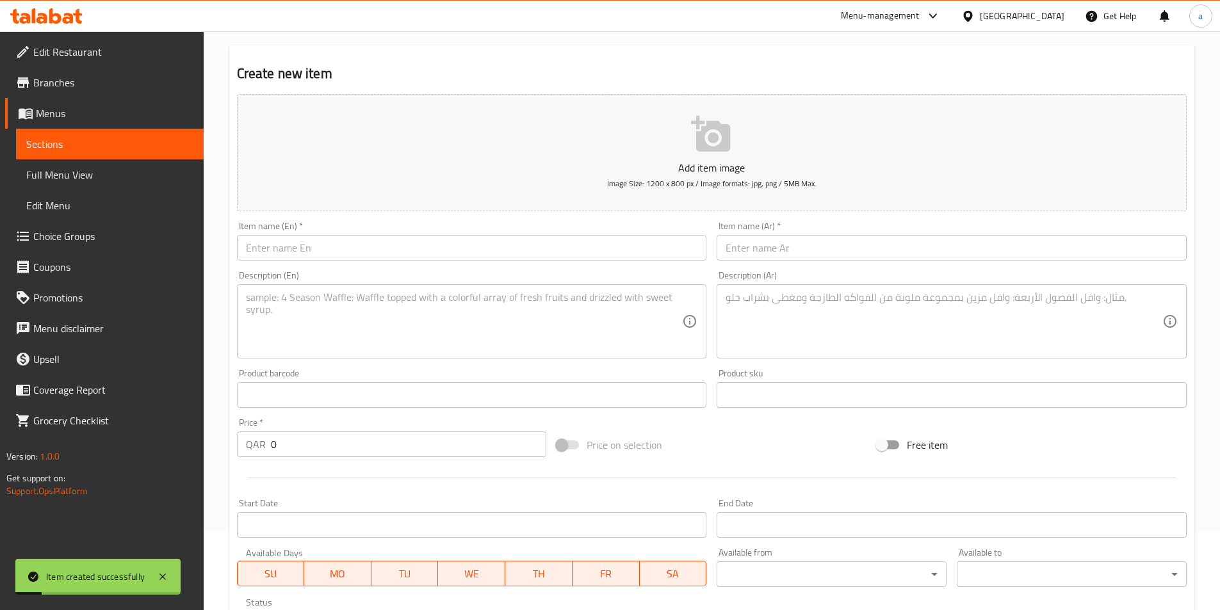
scroll to position [0, 0]
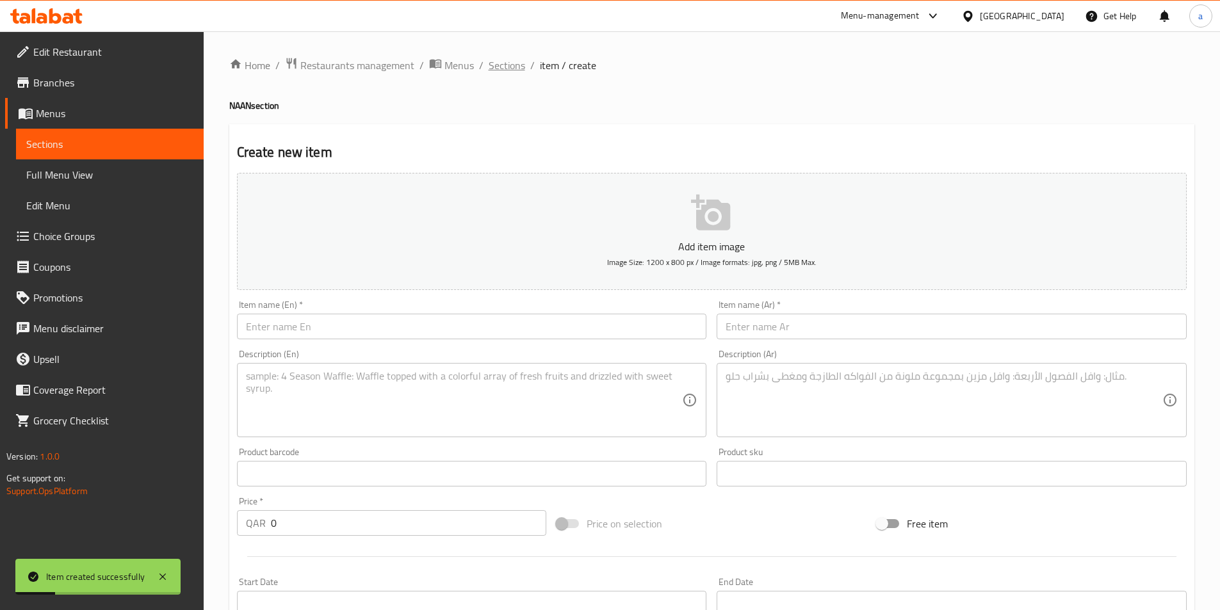
click at [514, 62] on span "Sections" at bounding box center [507, 65] width 37 height 15
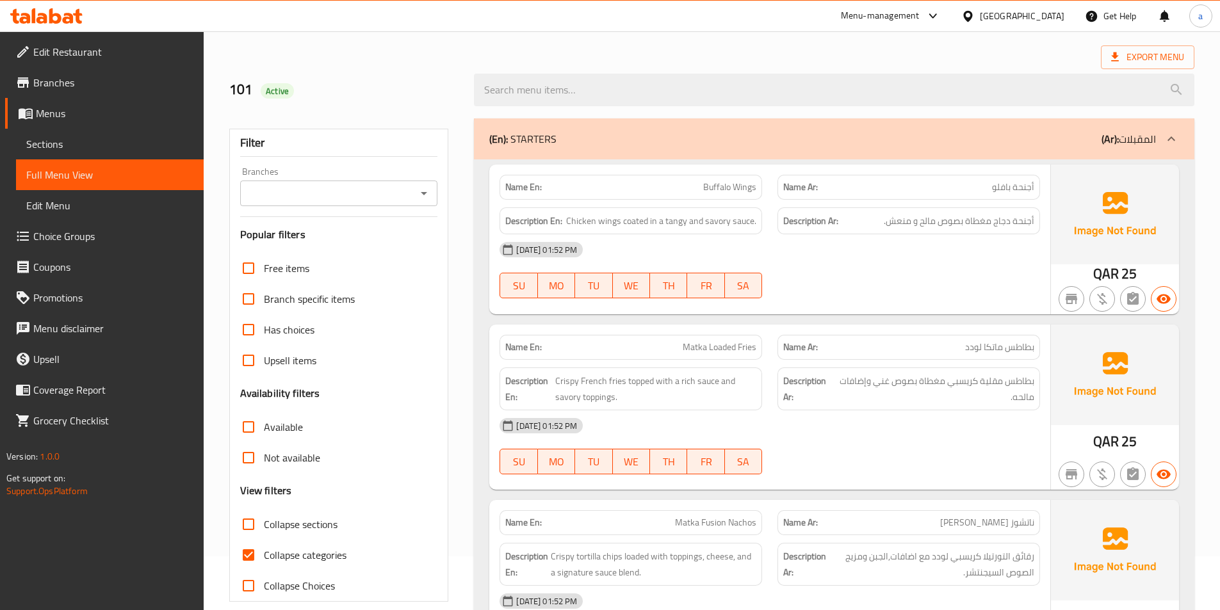
scroll to position [128, 0]
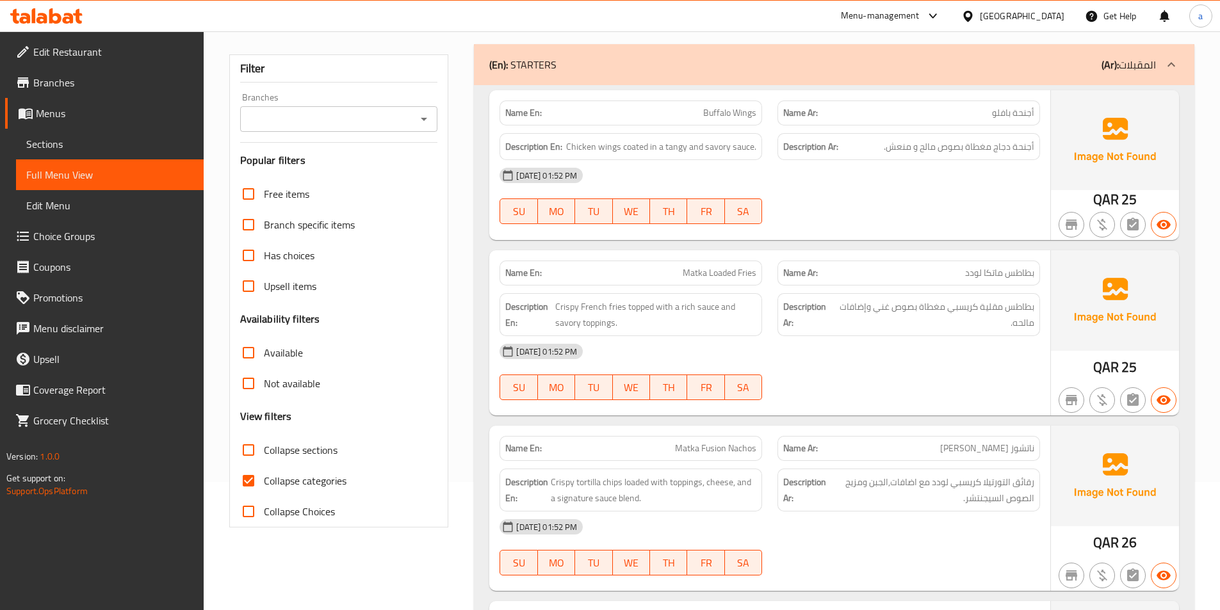
click at [257, 486] on input "Collapse categories" at bounding box center [248, 481] width 31 height 31
checkbox input "false"
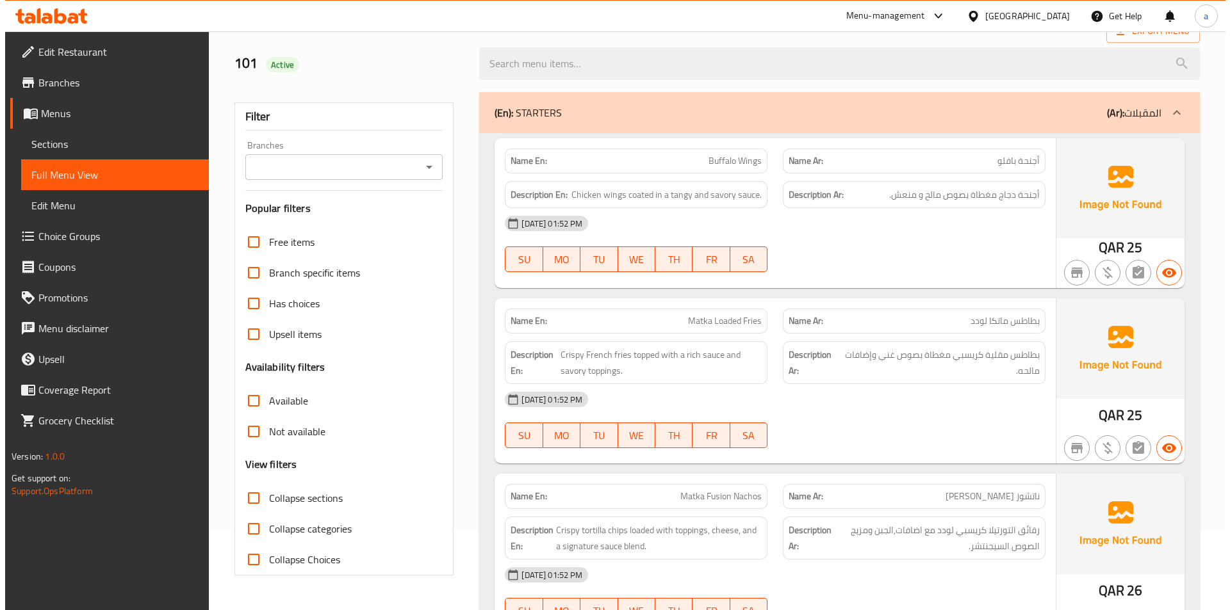
scroll to position [0, 0]
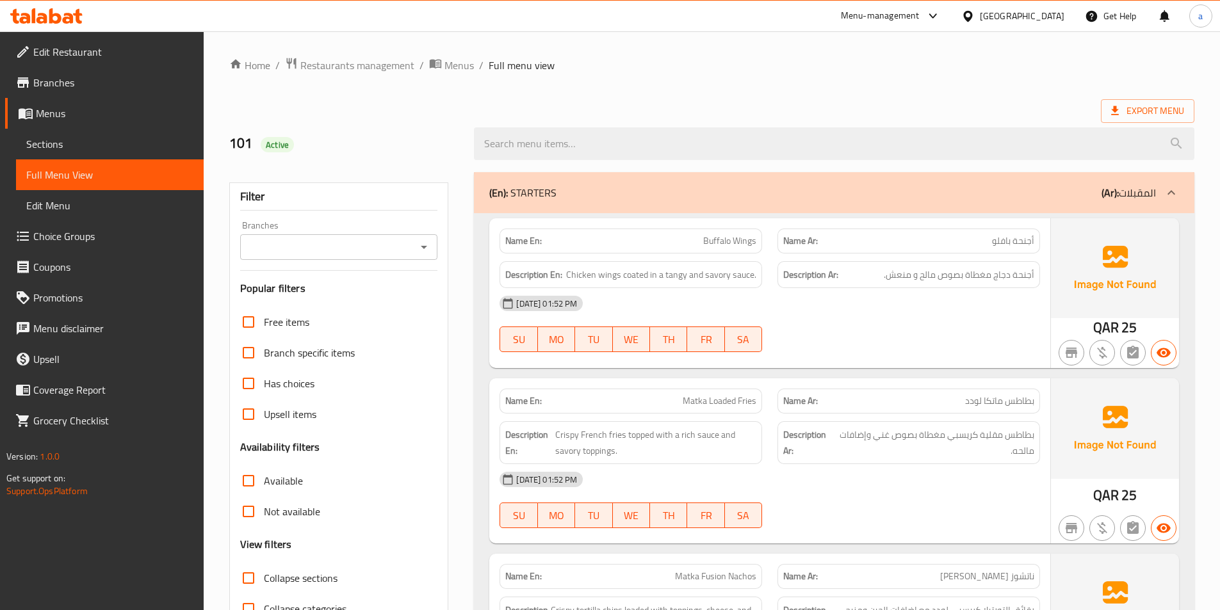
drag, startPoint x: 871, startPoint y: 42, endPoint x: 886, endPoint y: 47, distance: 15.4
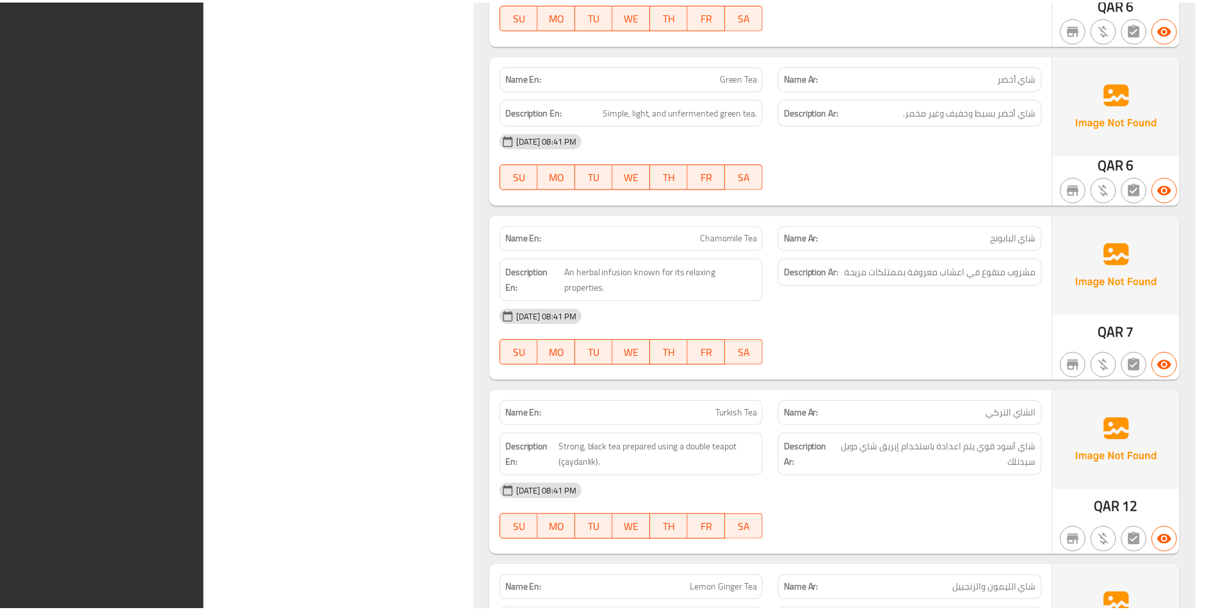
scroll to position [19425, 0]
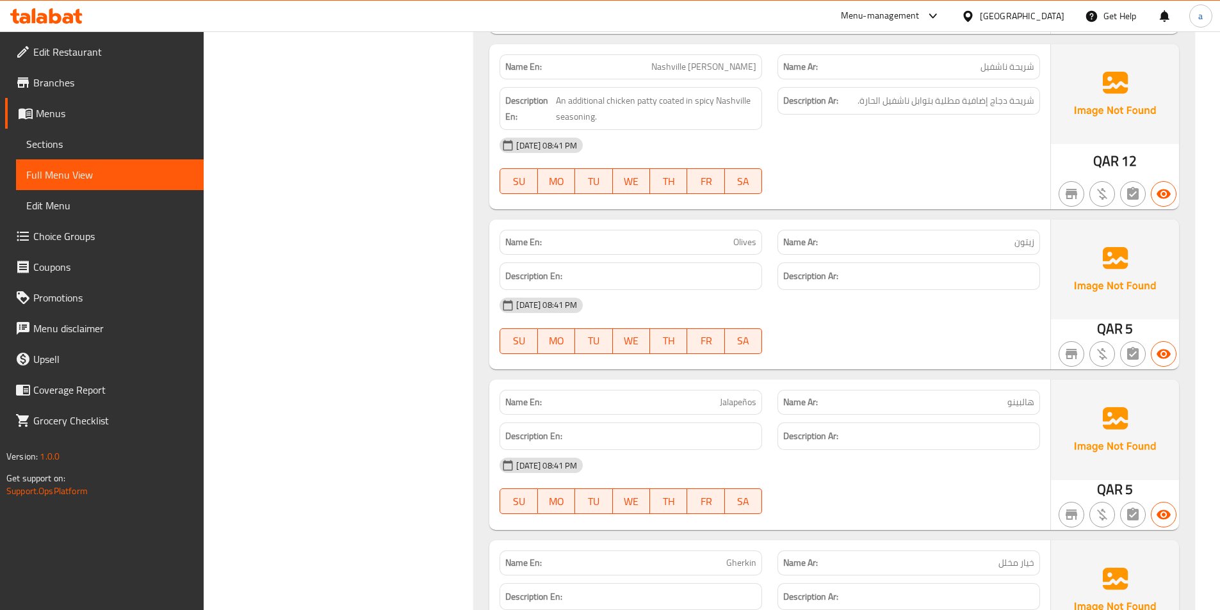
drag, startPoint x: 1194, startPoint y: 111, endPoint x: 1229, endPoint y: 95, distance: 37.9
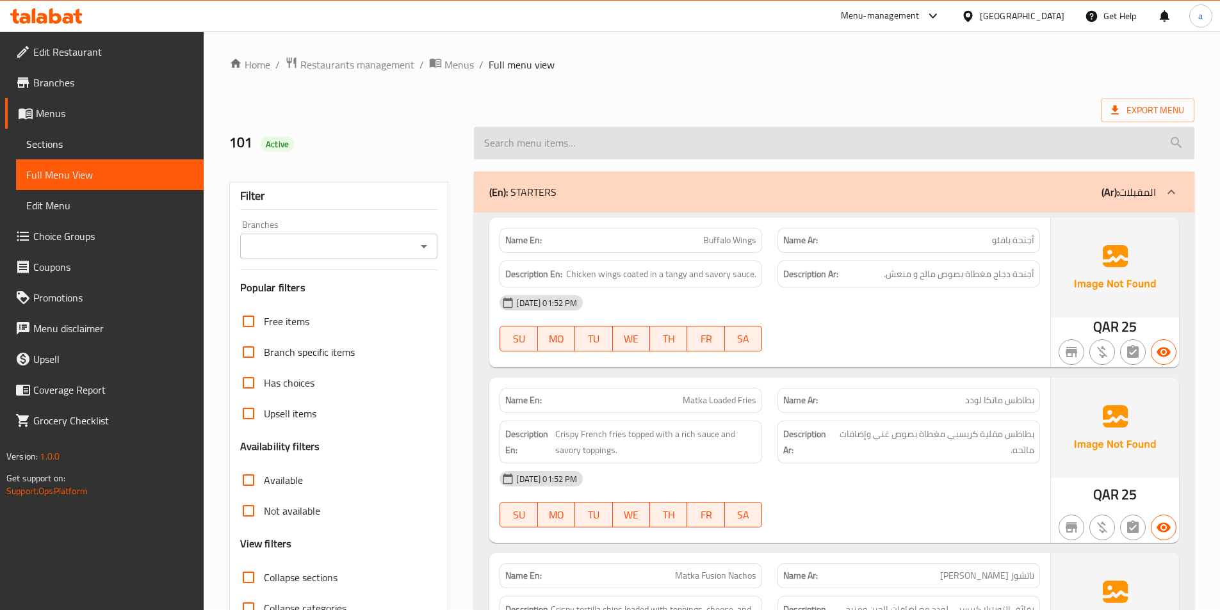
scroll to position [0, 0]
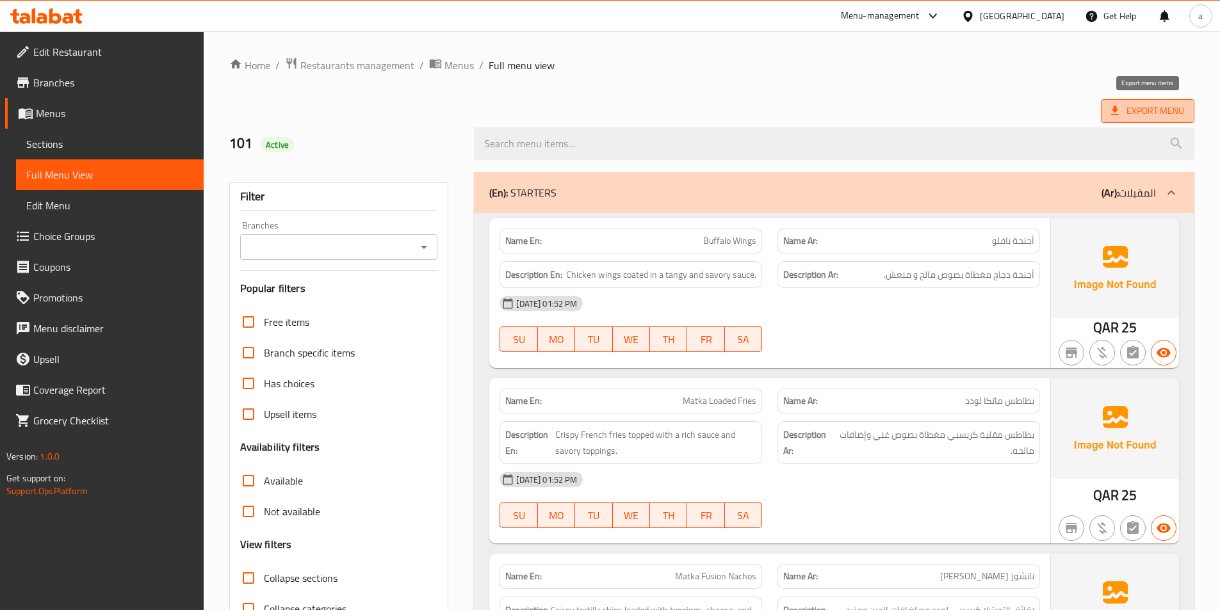
click at [1133, 119] on span "Export Menu" at bounding box center [1147, 111] width 73 height 16
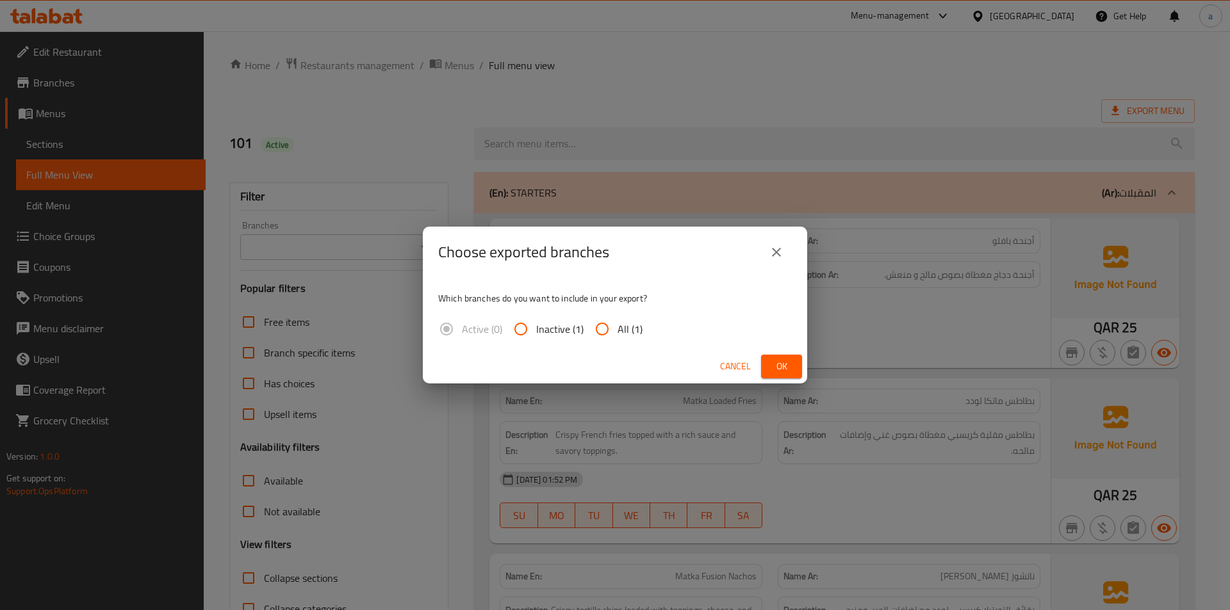
drag, startPoint x: 625, startPoint y: 329, endPoint x: 781, endPoint y: 365, distance: 159.9
click at [625, 327] on span "All (1)" at bounding box center [629, 329] width 25 height 15
click at [617, 327] on input "All (1)" at bounding box center [602, 329] width 31 height 31
radio input "true"
click at [790, 366] on span "Ok" at bounding box center [781, 367] width 20 height 16
